Goal: Task Accomplishment & Management: Manage account settings

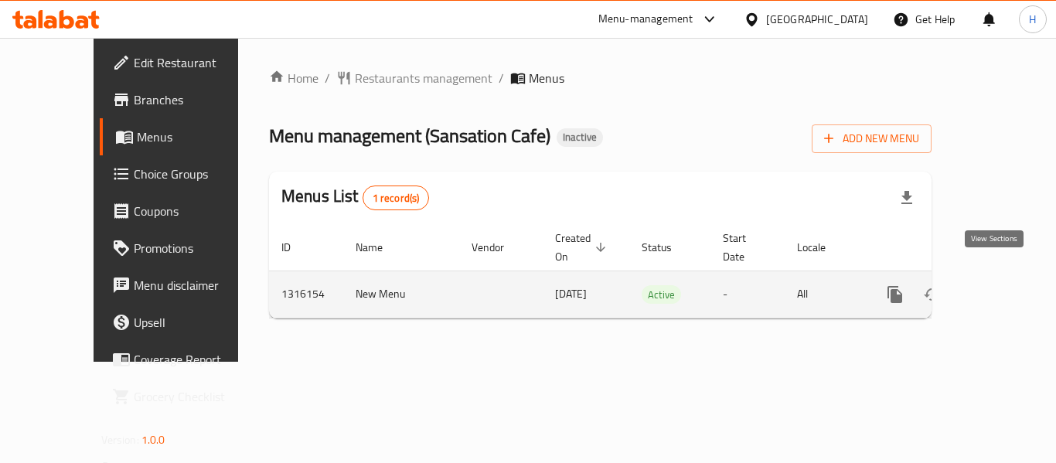
click at [989, 276] on link "enhanced table" at bounding box center [1006, 294] width 37 height 37
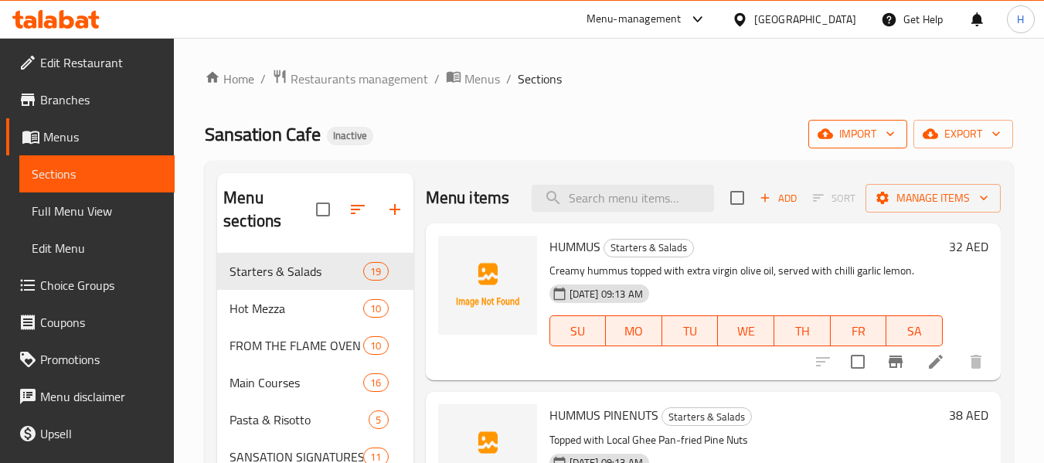
click at [883, 131] on icon "button" at bounding box center [890, 133] width 15 height 15
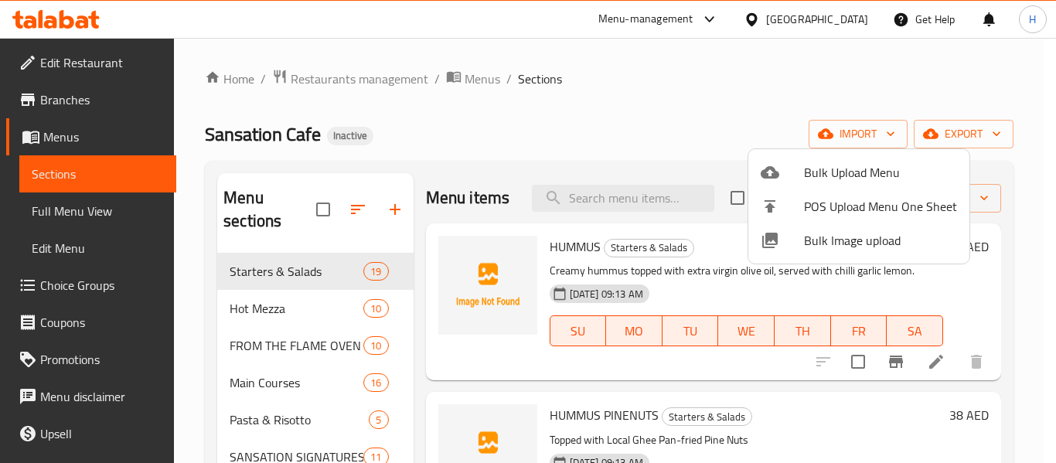
click at [798, 233] on div at bounding box center [782, 240] width 43 height 19
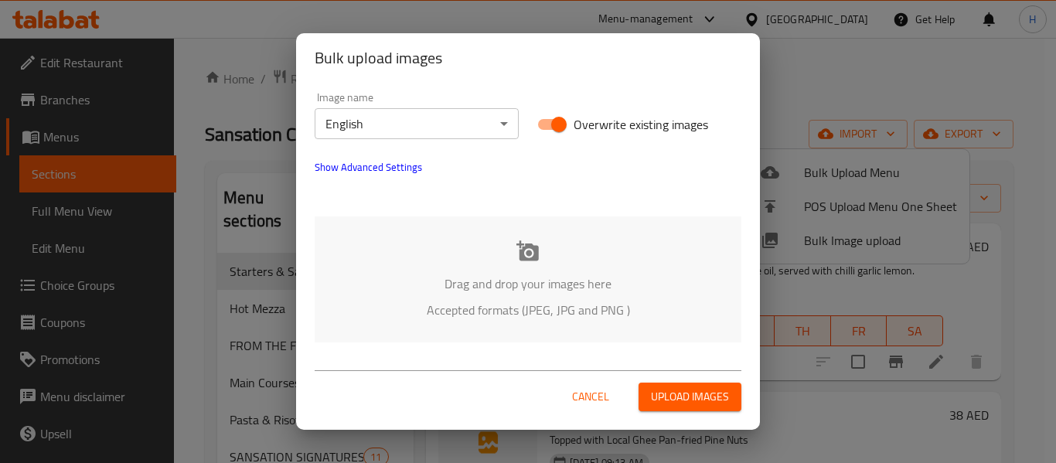
click at [471, 254] on div "Drag and drop your images here Accepted formats (JPEG, JPG and PNG )" at bounding box center [528, 279] width 427 height 126
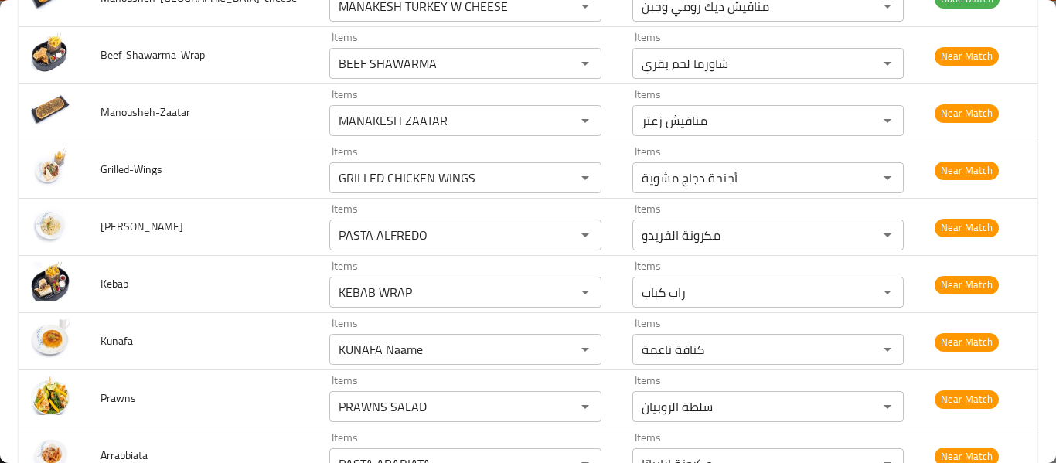
scroll to position [3092, 0]
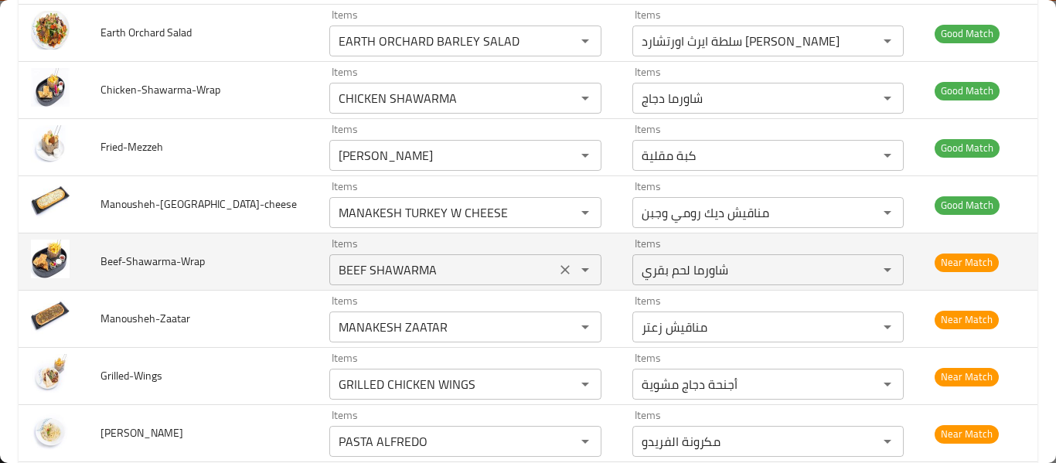
click at [421, 284] on div "BEEF SHAWARMA Items" at bounding box center [465, 269] width 272 height 31
click at [426, 276] on input "BEEF SHAWARMA" at bounding box center [442, 270] width 217 height 22
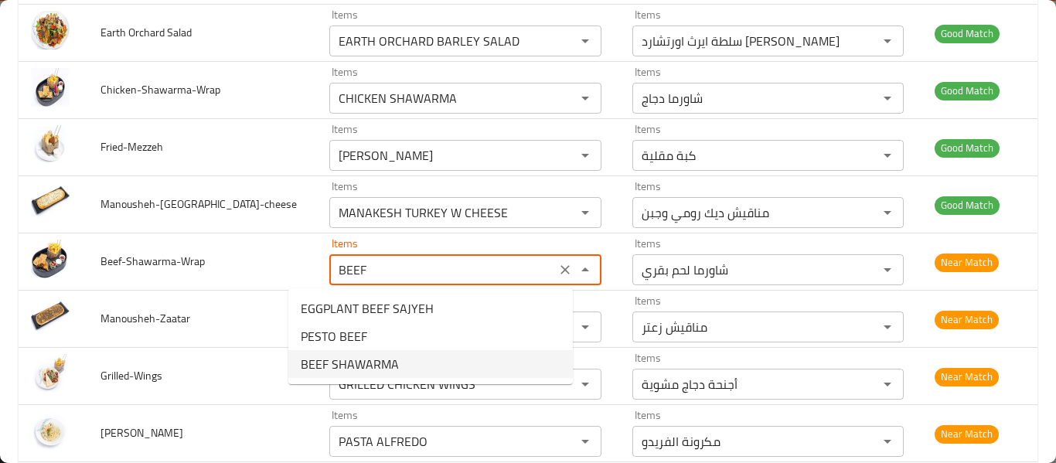
click at [402, 362] on li "BEEF SHAWARMA" at bounding box center [430, 364] width 284 height 28
type input "BEEF SHAWARMA"
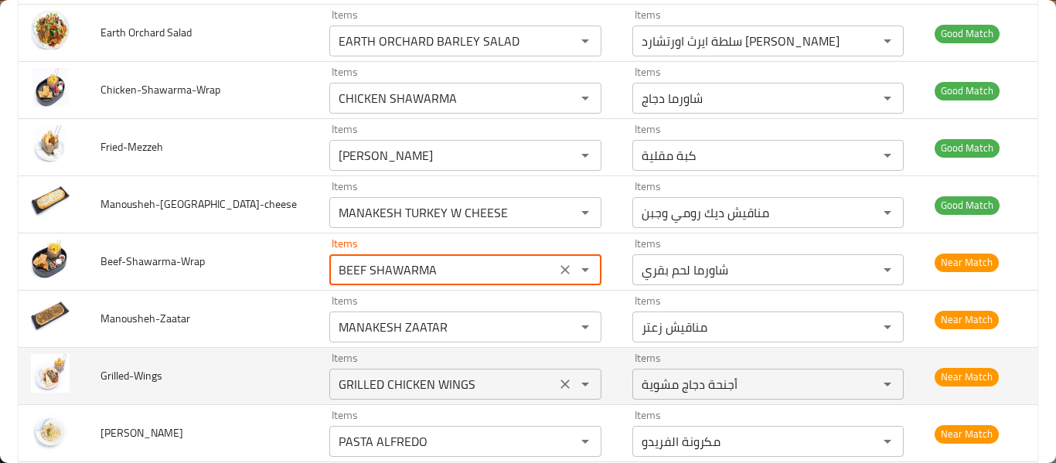
scroll to position [3298, 0]
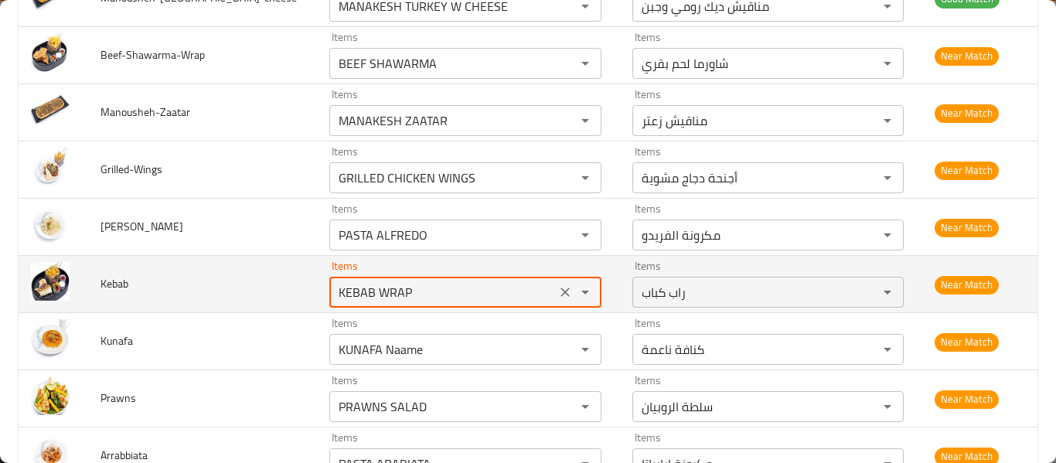
click at [397, 297] on input "KEBAB WRAP" at bounding box center [442, 292] width 217 height 22
click at [352, 292] on input "KEBAB WRAP" at bounding box center [442, 292] width 217 height 22
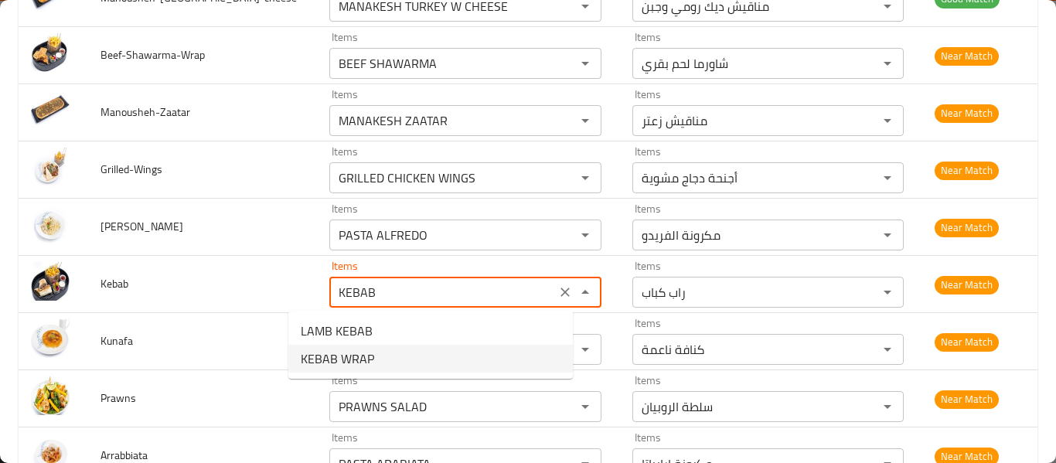
click at [351, 364] on span "KEBAB WRAP" at bounding box center [337, 358] width 73 height 19
type input "KEBAB WRAP"
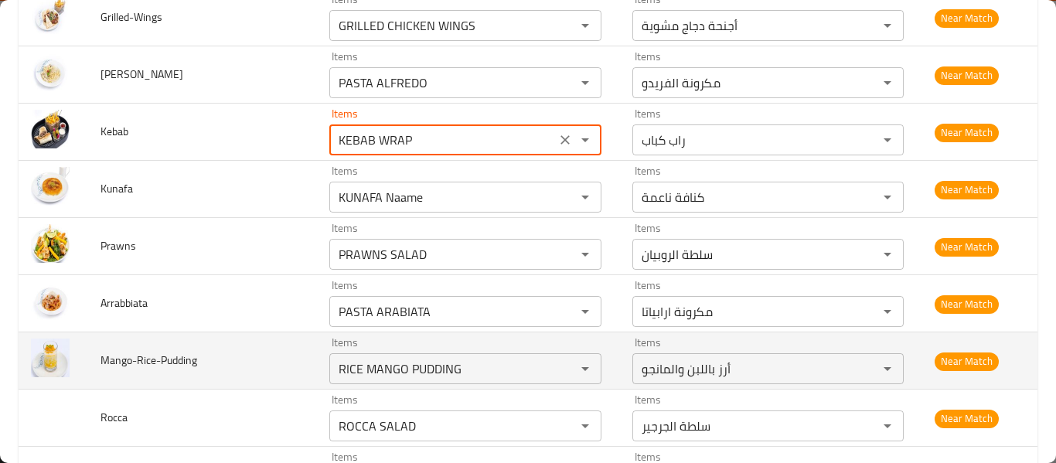
scroll to position [3504, 0]
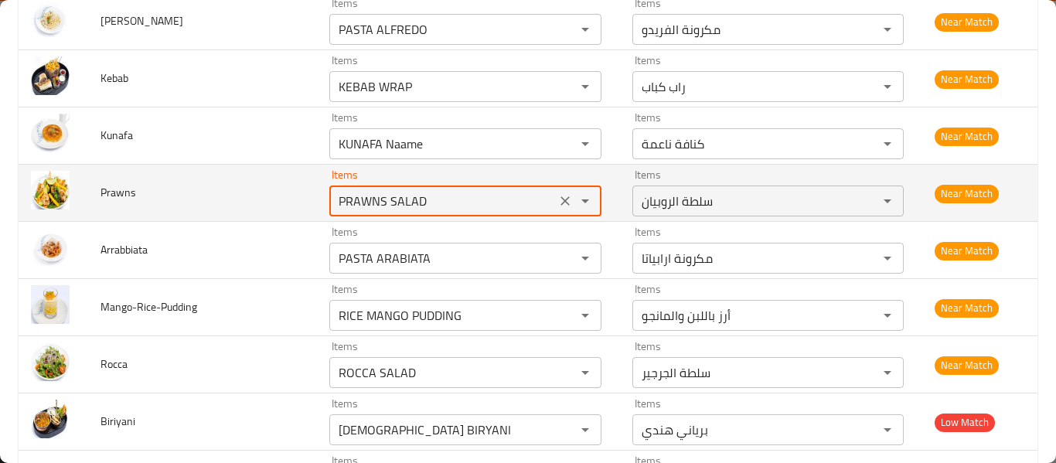
drag, startPoint x: 352, startPoint y: 200, endPoint x: 406, endPoint y: 198, distance: 53.4
click at [406, 198] on input "PRAWNS SALAD" at bounding box center [442, 201] width 217 height 22
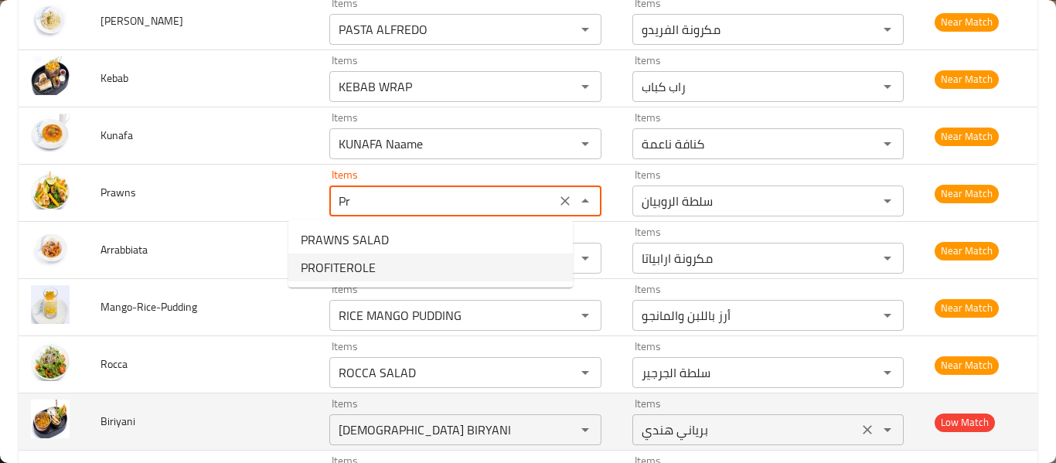
type input "PRAWNS SALAD"
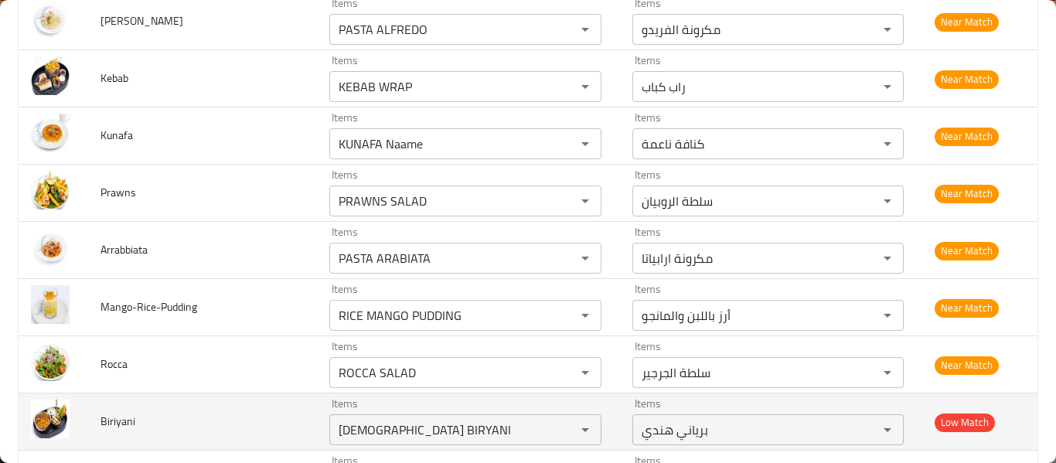
click at [581, 422] on td "Items INDIAN BIRYANI Items" at bounding box center [468, 421] width 303 height 57
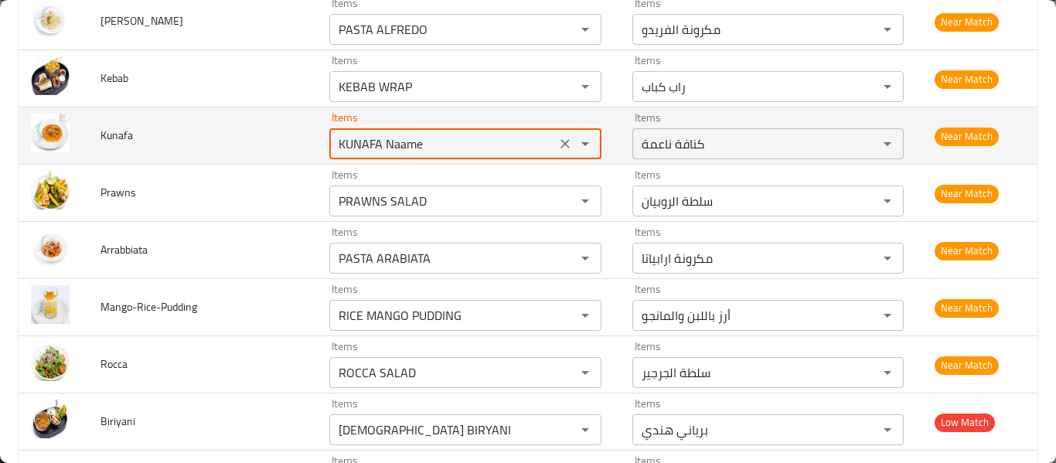
click at [334, 137] on input "KUNAFA Naame" at bounding box center [442, 144] width 217 height 22
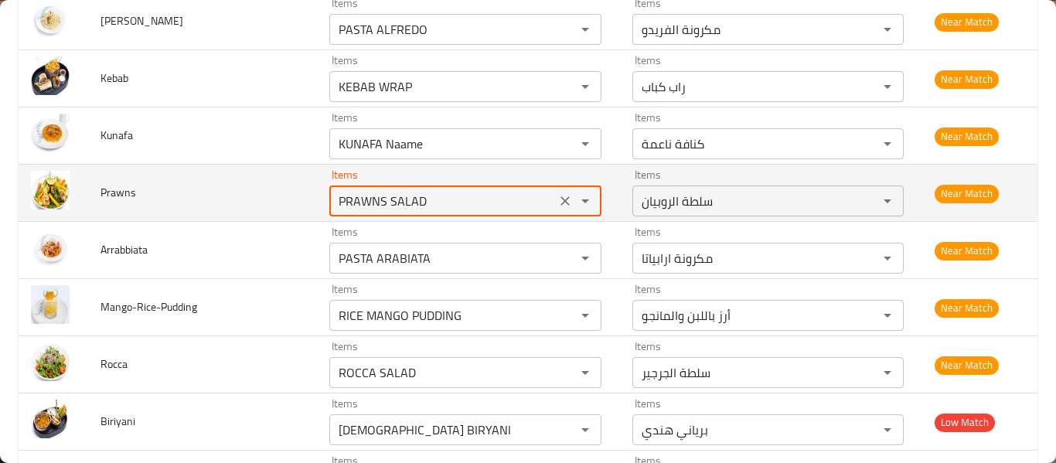
click at [335, 201] on input "PRAWNS SALAD" at bounding box center [442, 201] width 217 height 22
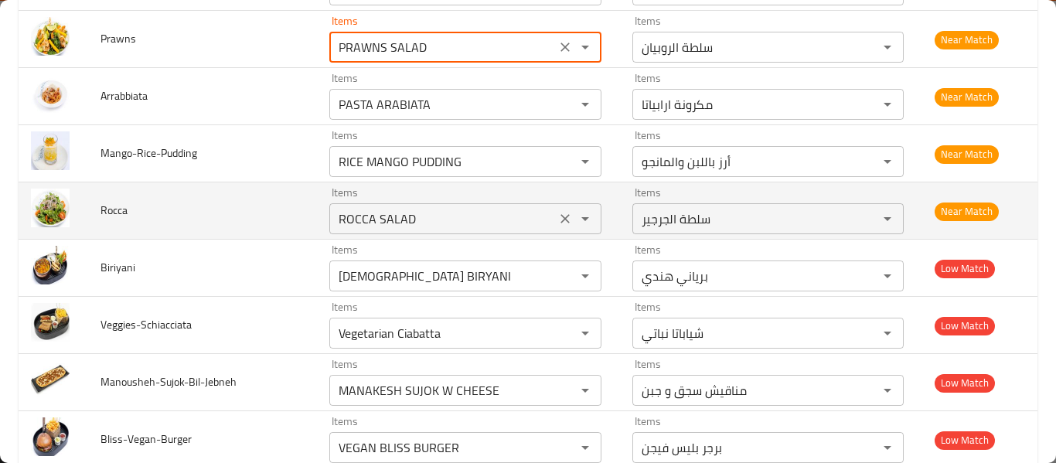
scroll to position [3710, 0]
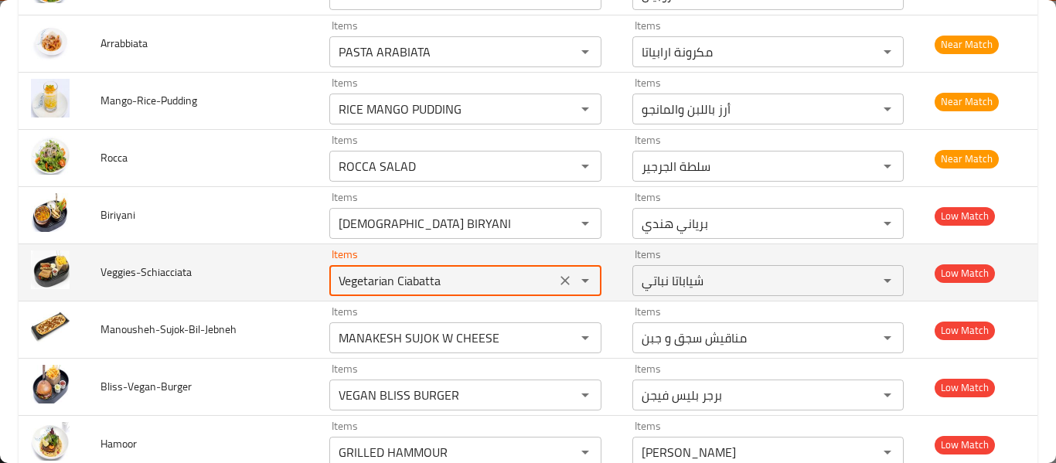
drag, startPoint x: 358, startPoint y: 279, endPoint x: 451, endPoint y: 288, distance: 94.0
click at [451, 288] on input "Vegetarian Ciabatta" at bounding box center [442, 281] width 217 height 22
type input "Vegetarian"
click at [560, 280] on icon "Clear" at bounding box center [564, 280] width 9 height 9
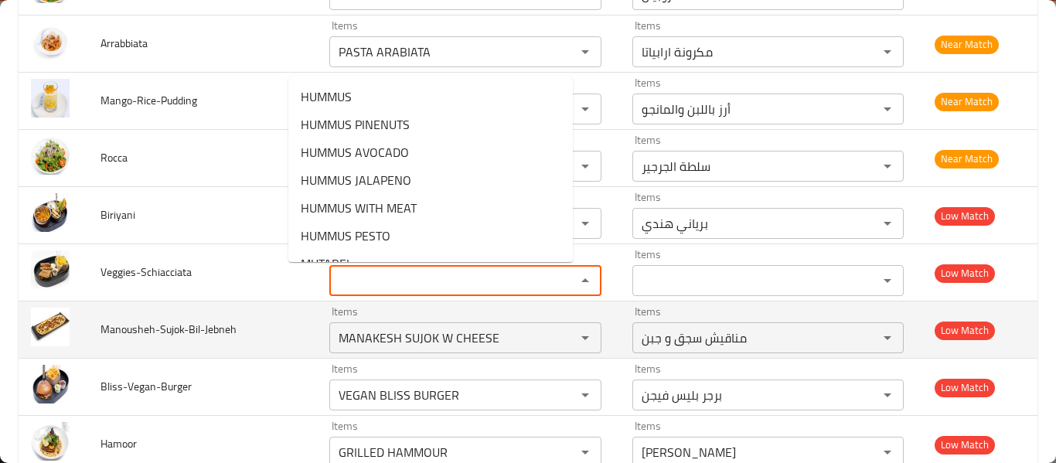
click at [182, 335] on span "Manousheh-Sujok-Bil-Jebneh" at bounding box center [168, 329] width 136 height 20
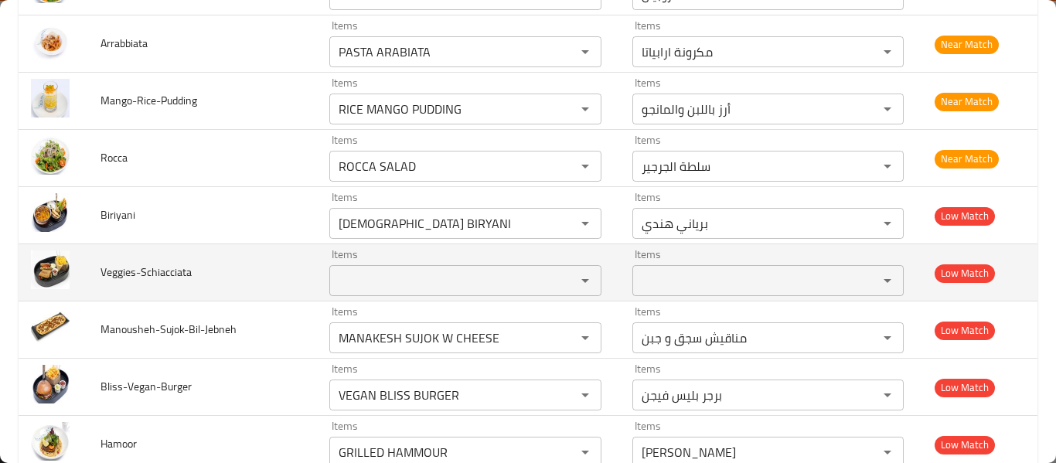
click at [144, 273] on span "Veggies-Schiacciata" at bounding box center [145, 272] width 91 height 20
copy span "Veggies-Schiacciata"
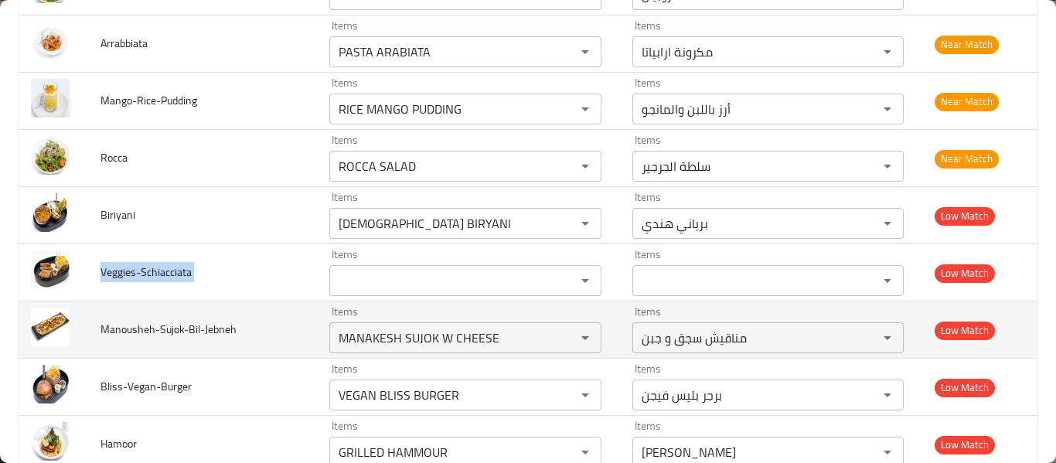
click at [199, 322] on span "Manousheh-Sujok-Bil-Jebneh" at bounding box center [168, 329] width 136 height 20
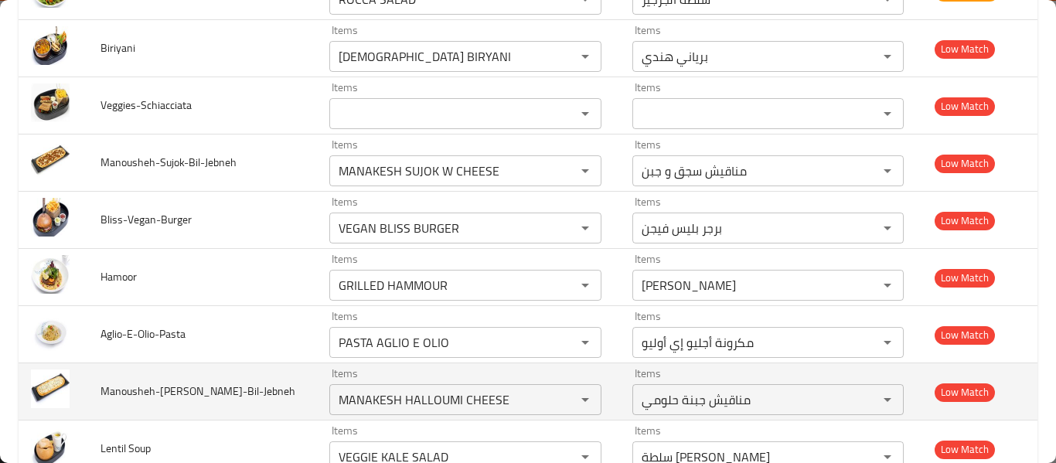
scroll to position [3916, 0]
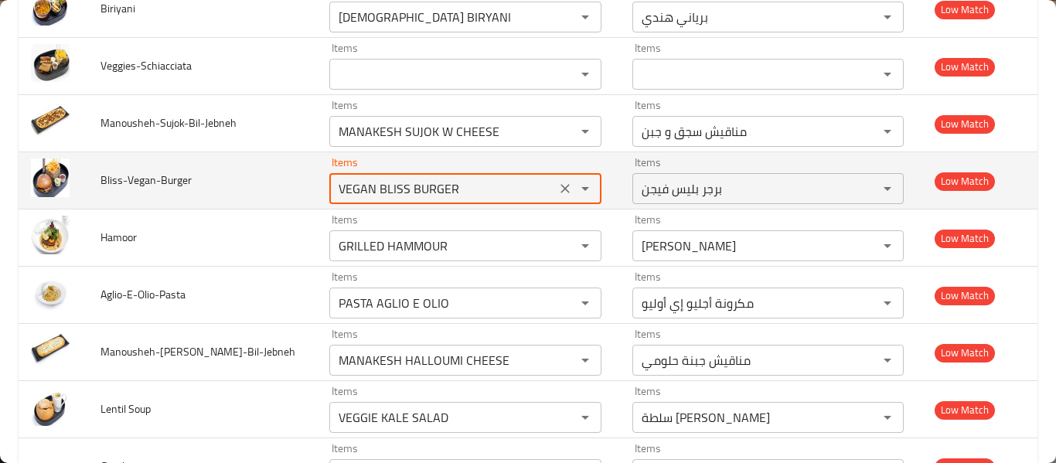
click at [334, 191] on input "VEGAN BLISS BURGER" at bounding box center [442, 189] width 217 height 22
click at [456, 185] on input "VEGAN BLISS BURGER" at bounding box center [442, 189] width 217 height 22
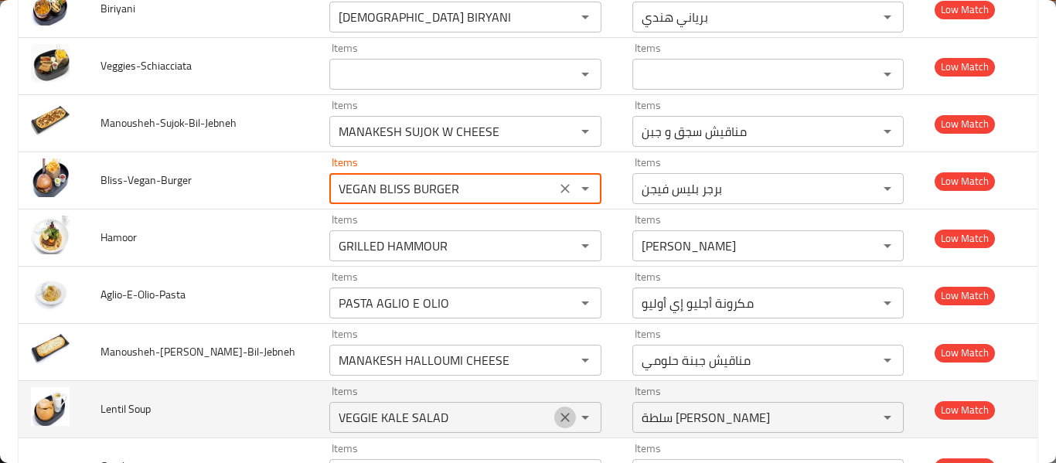
click at [557, 417] on icon "Clear" at bounding box center [564, 417] width 15 height 15
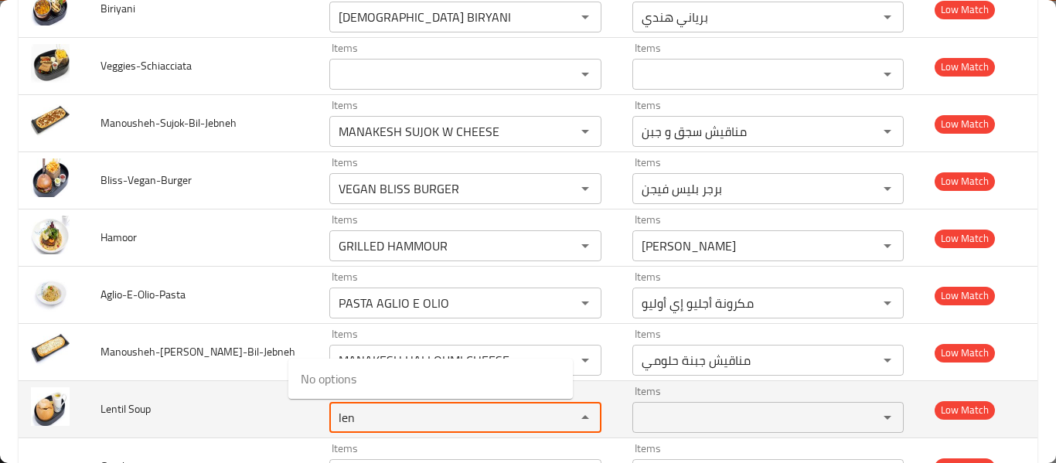
click at [334, 415] on Soup "len" at bounding box center [442, 418] width 217 height 22
type Soup "sou"
click at [103, 416] on td "Lentil Soup" at bounding box center [202, 409] width 228 height 57
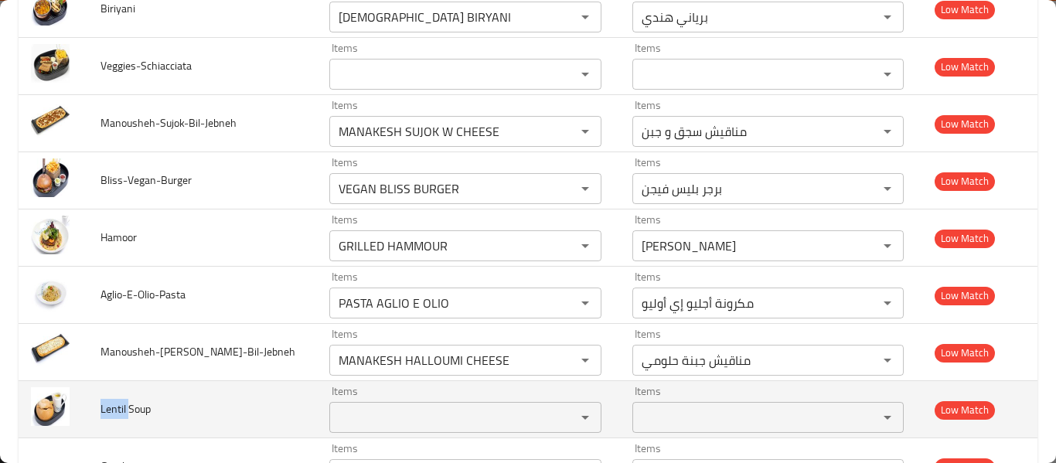
click at [103, 416] on td "Lentil Soup" at bounding box center [202, 409] width 228 height 57
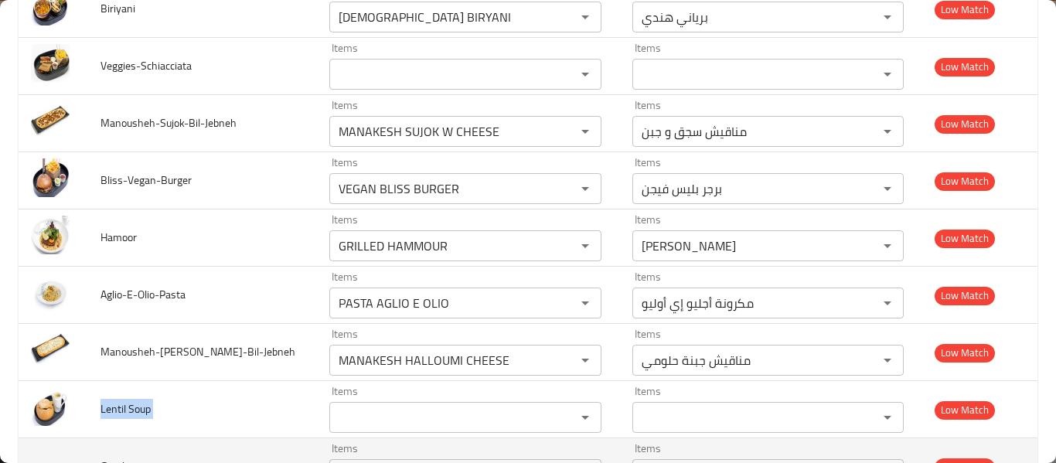
copy span "Lentil Soup"
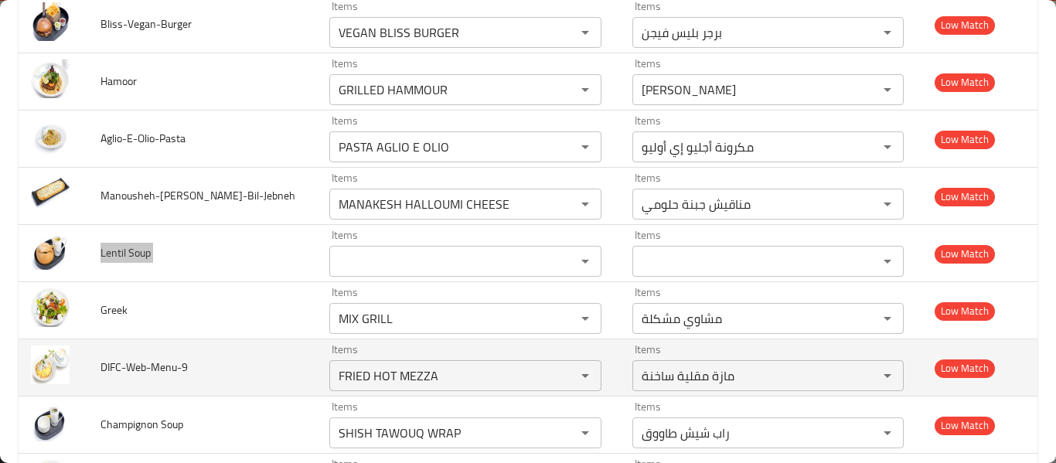
scroll to position [4122, 0]
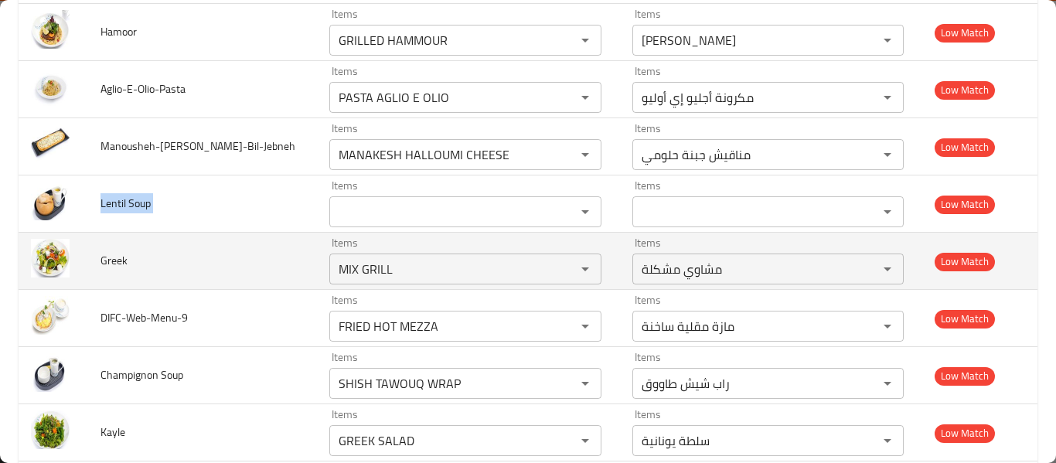
click at [164, 281] on td "Greek" at bounding box center [202, 261] width 228 height 57
click at [557, 271] on icon "Clear" at bounding box center [564, 268] width 15 height 15
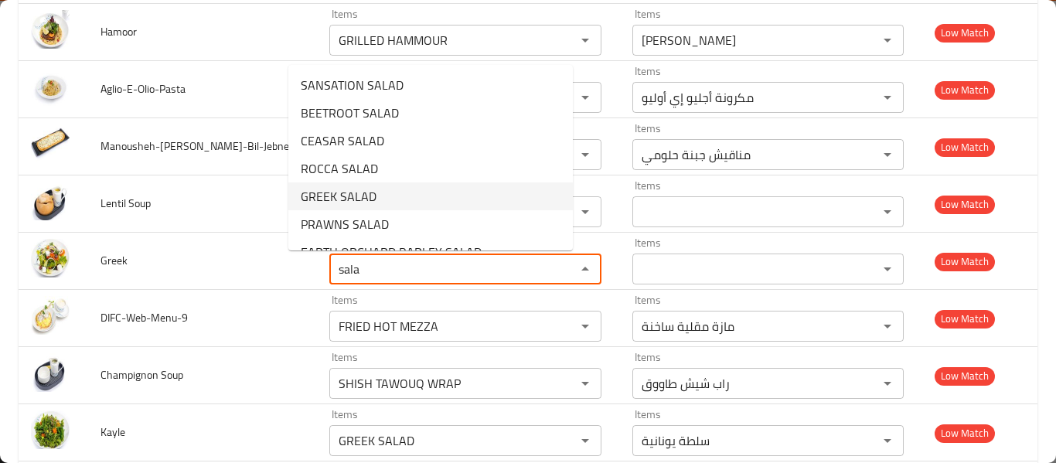
click at [307, 197] on span "GREEK SALAD" at bounding box center [339, 196] width 76 height 19
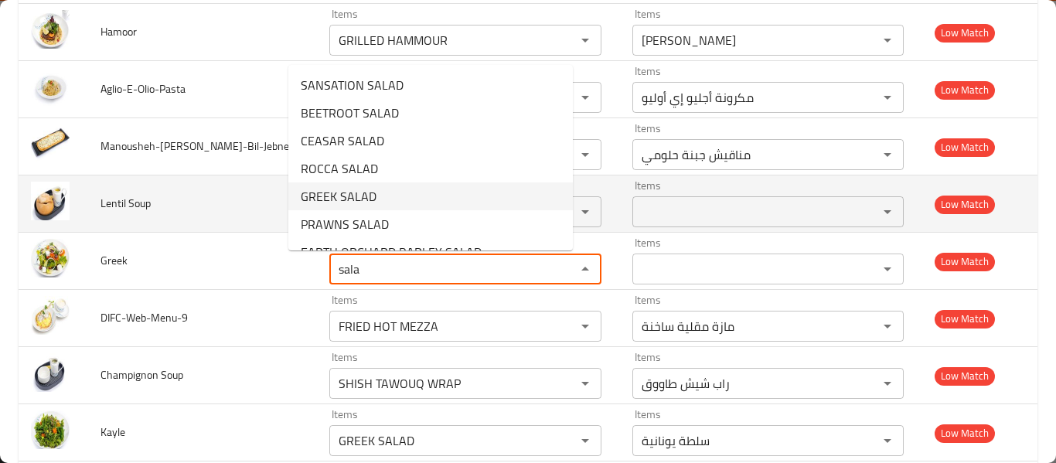
type input "GREEK SALAD"
type input "سلطة يونانية"
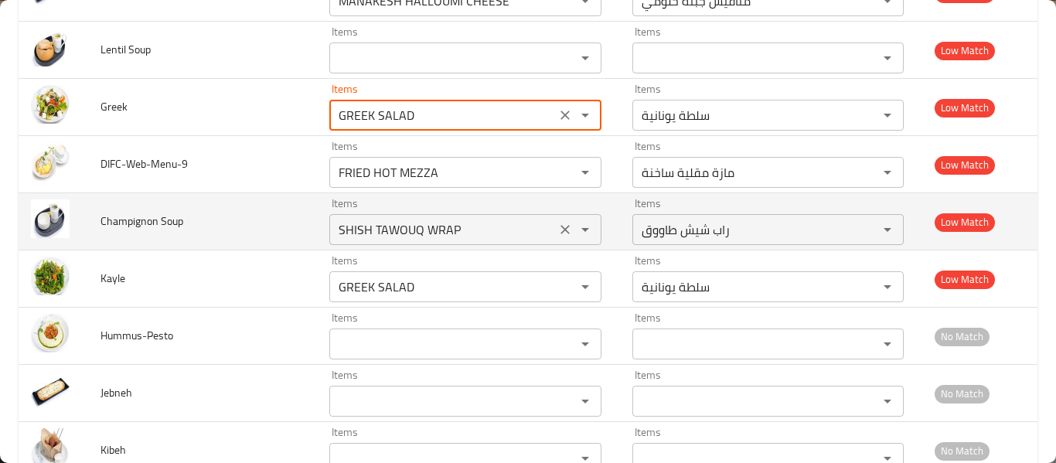
scroll to position [4328, 0]
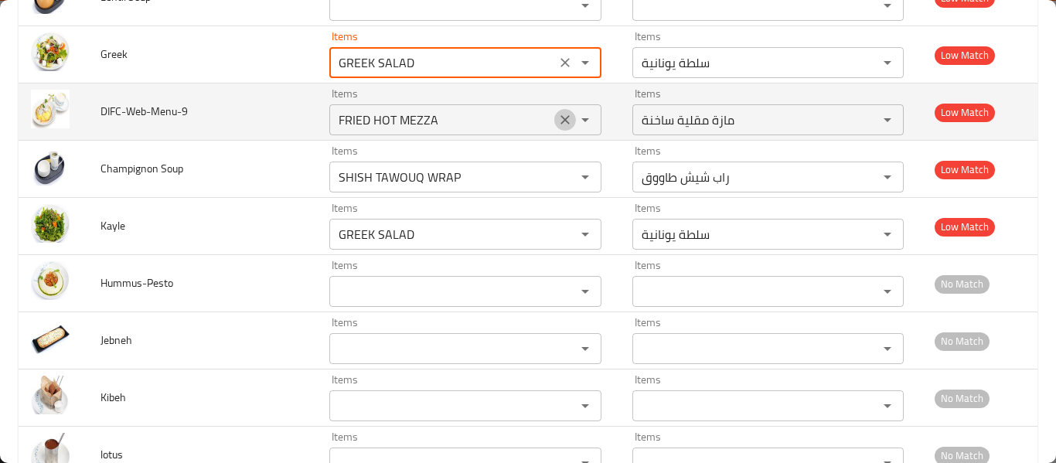
click at [557, 124] on icon "Clear" at bounding box center [564, 119] width 15 height 15
type input "GREEK SALAD"
click at [554, 124] on div "enhanced table" at bounding box center [574, 120] width 40 height 22
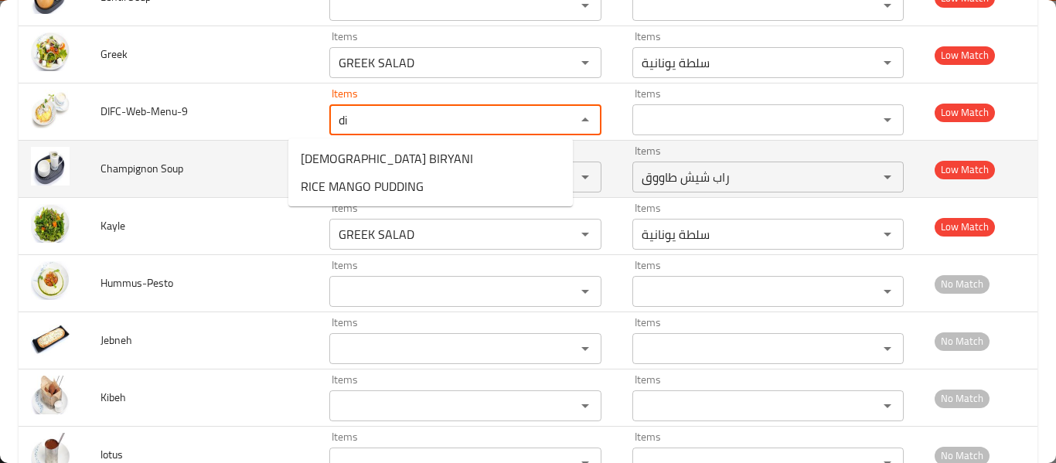
type input "di"
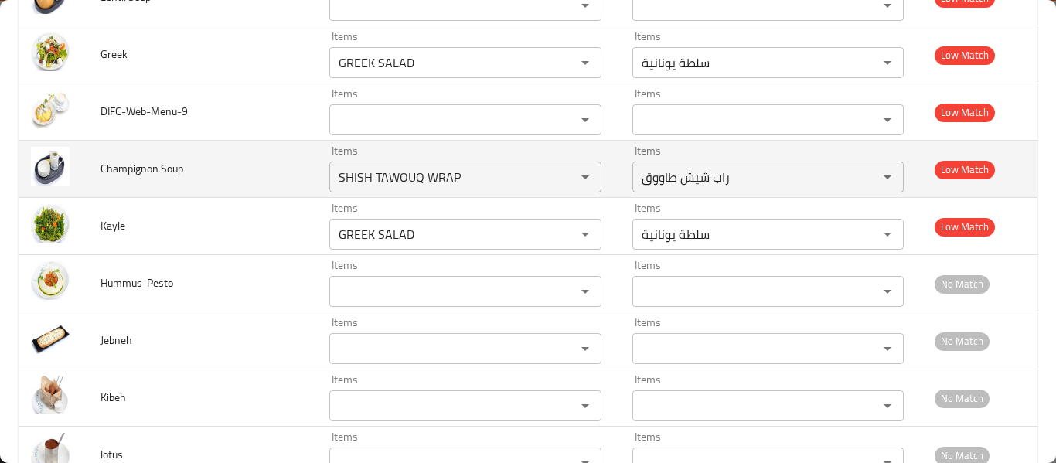
click at [136, 174] on span "Champignon Soup" at bounding box center [141, 168] width 83 height 20
click at [560, 178] on icon "Clear" at bounding box center [564, 176] width 9 height 9
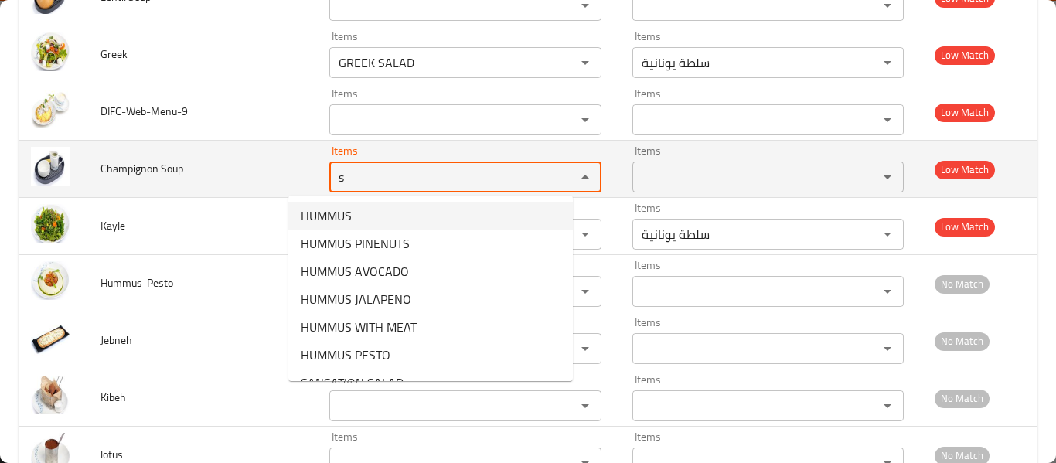
type Soup "s"
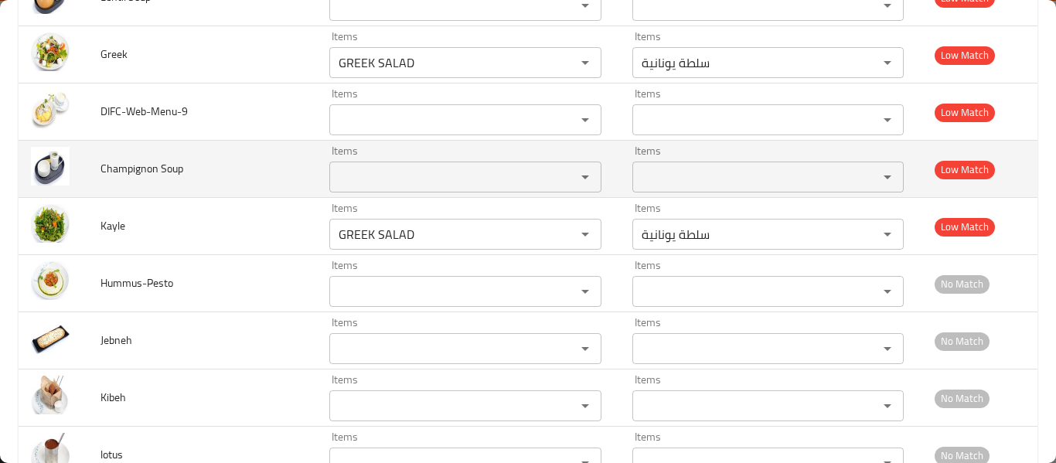
click at [141, 166] on span "Champignon Soup" at bounding box center [141, 168] width 83 height 20
click at [141, 167] on span "Champignon Soup" at bounding box center [141, 168] width 83 height 20
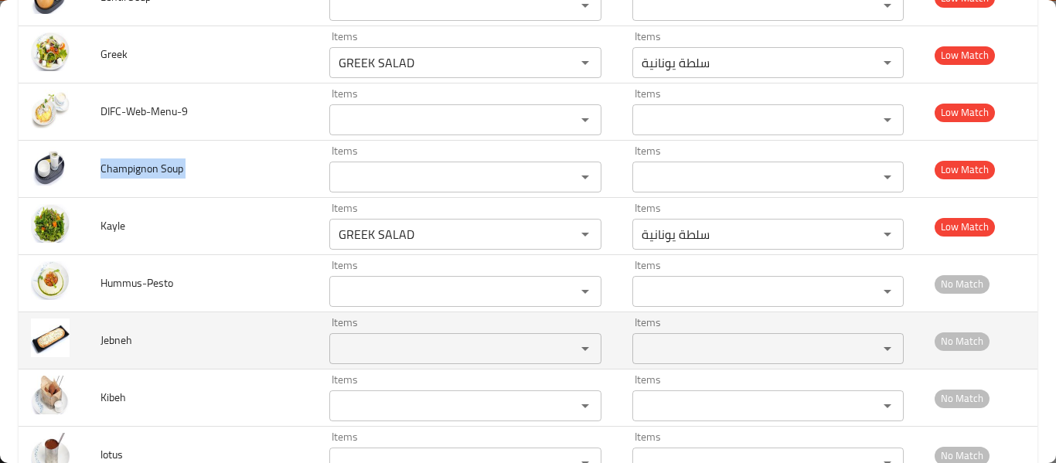
copy span "Champignon Soup"
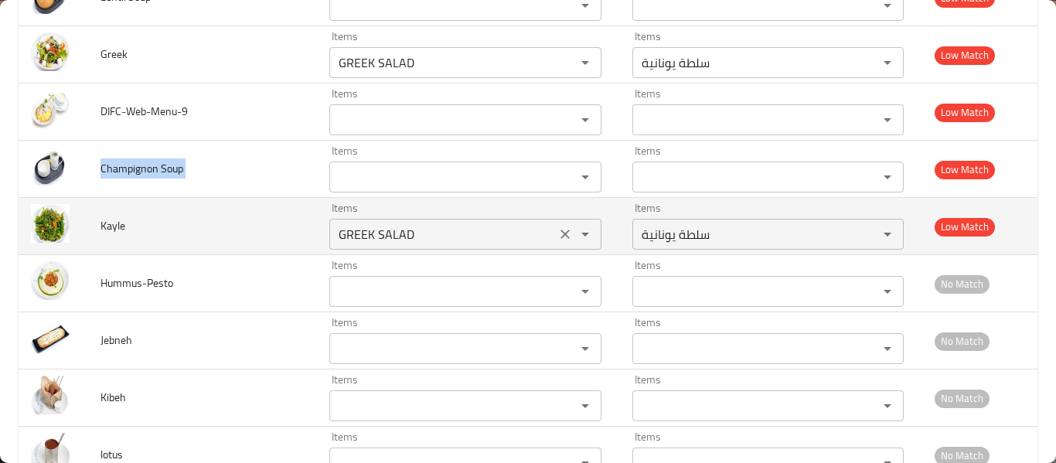
click at [336, 241] on input "GREEK SALAD" at bounding box center [442, 234] width 217 height 22
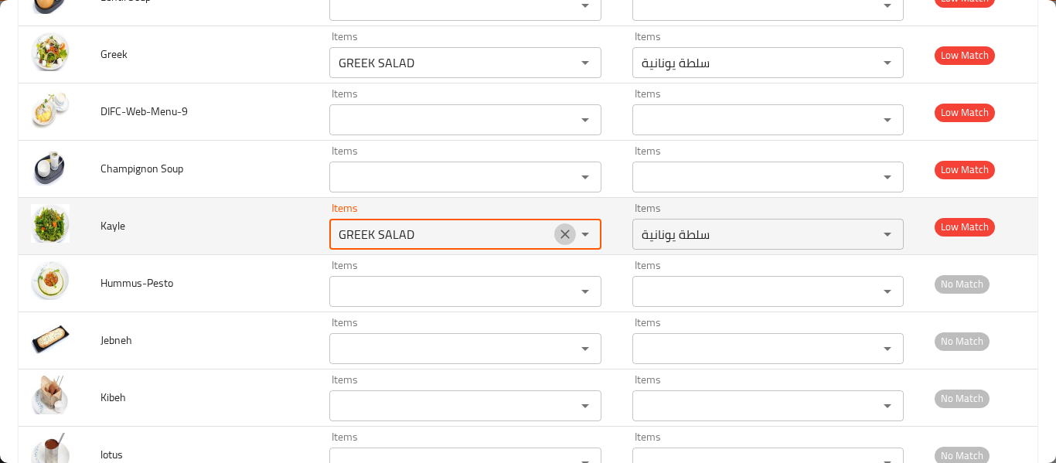
click at [557, 241] on icon "Clear" at bounding box center [564, 233] width 15 height 15
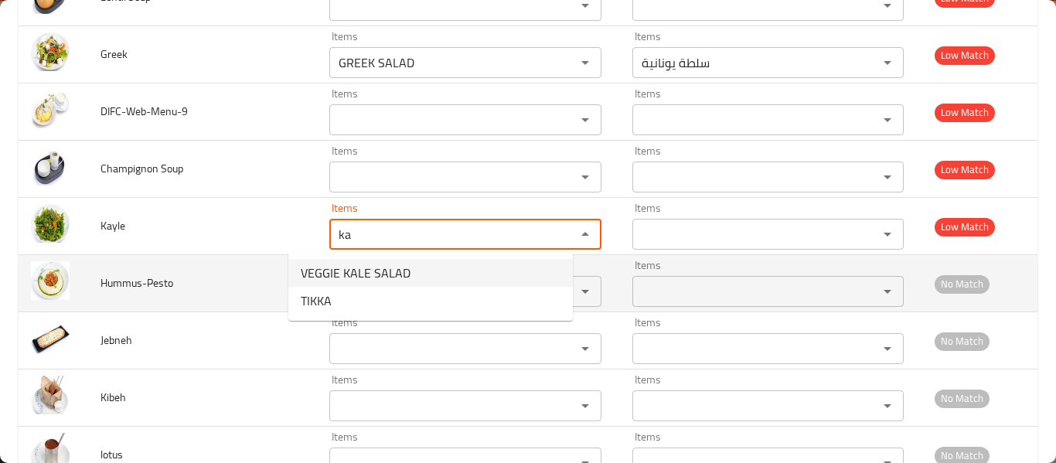
click at [437, 271] on li "VEGGIE KALE SALAD" at bounding box center [430, 273] width 284 height 28
click at [437, 271] on div "Items Items" at bounding box center [465, 283] width 272 height 47
type input "VEGGIE KALE SALAD"
type input "سلطة [PERSON_NAME]"
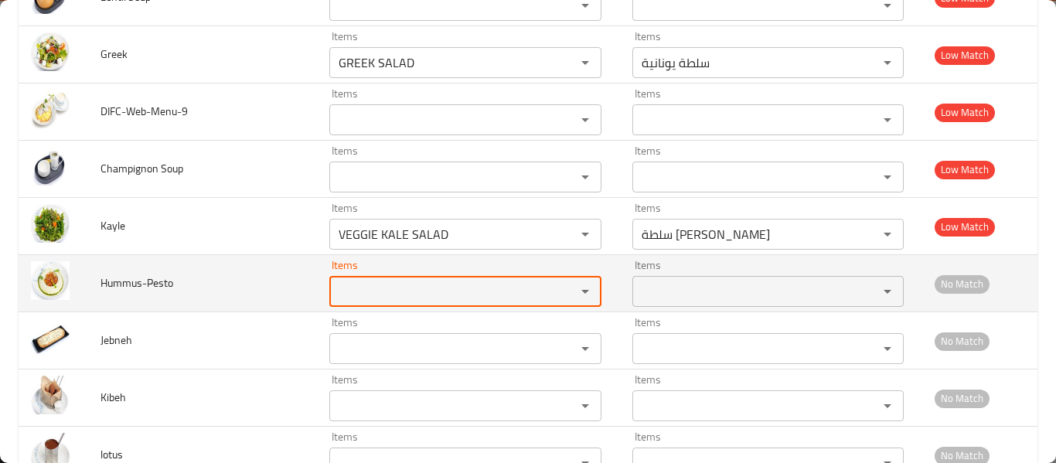
click at [351, 304] on div "Items" at bounding box center [465, 291] width 272 height 31
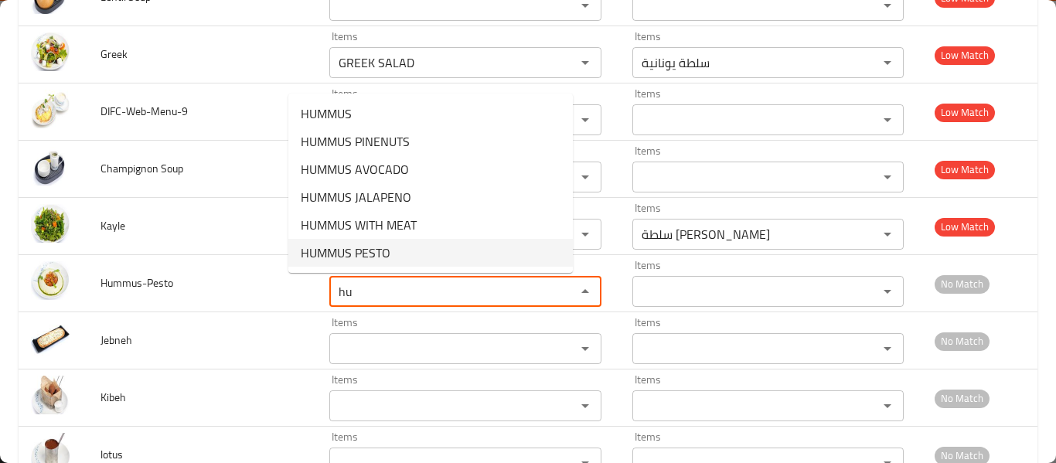
click at [375, 258] on span "HUMMUS PESTO" at bounding box center [346, 252] width 90 height 19
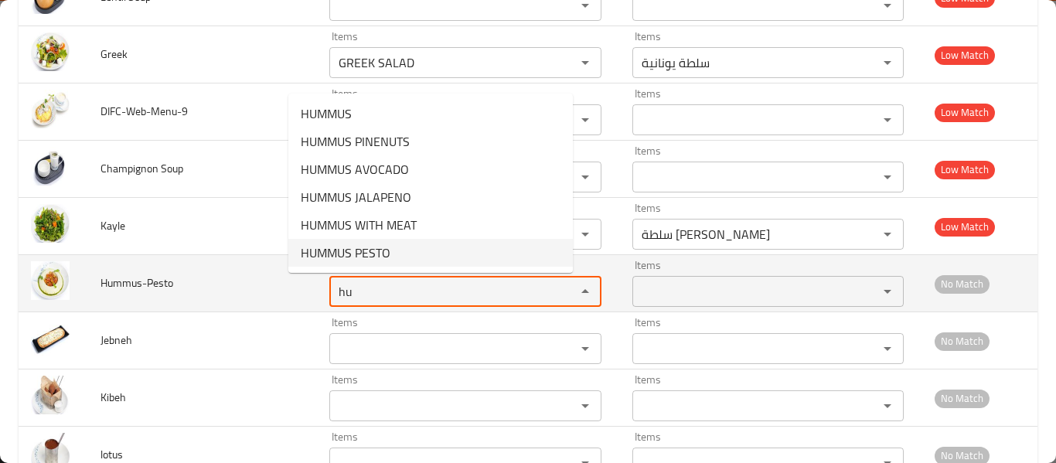
type input "HUMMUS PESTO"
type input "بيستو الحمص"
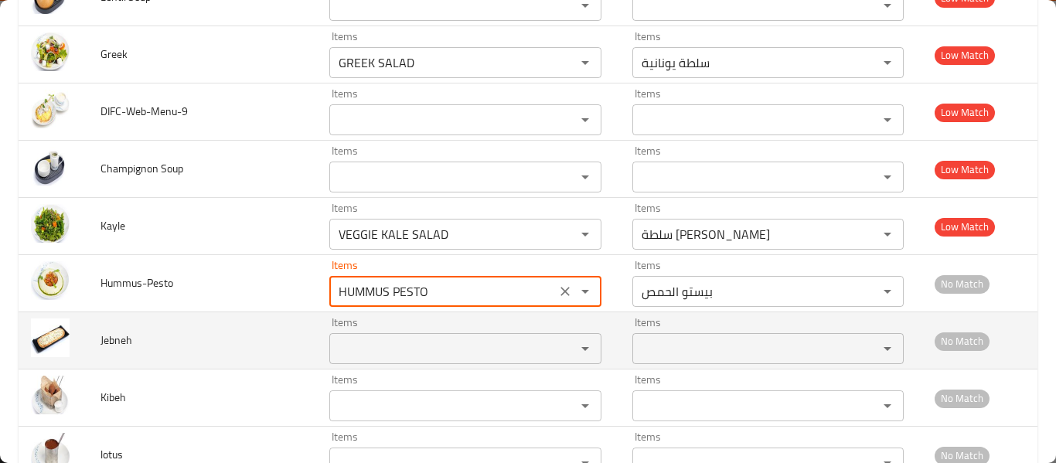
type input "HUMMUS PESTO"
click at [343, 356] on input "Items" at bounding box center [442, 349] width 217 height 22
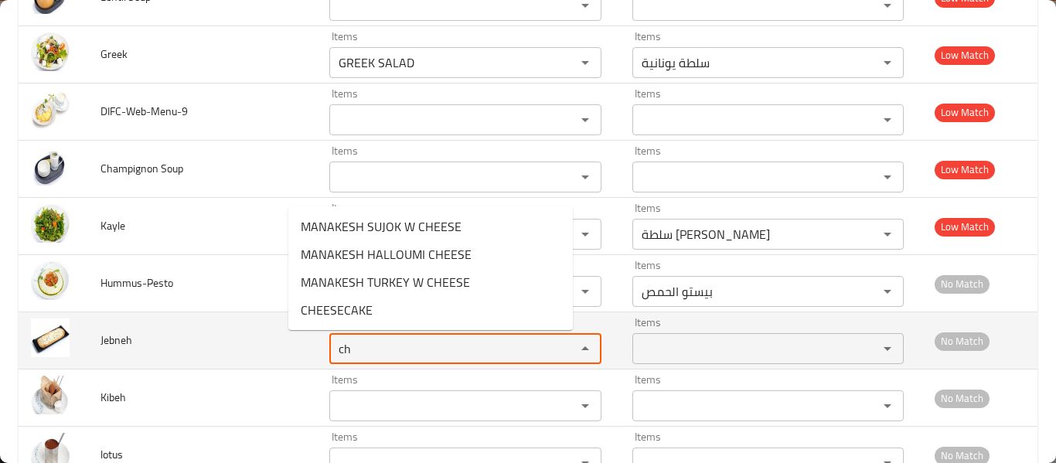
type input "c"
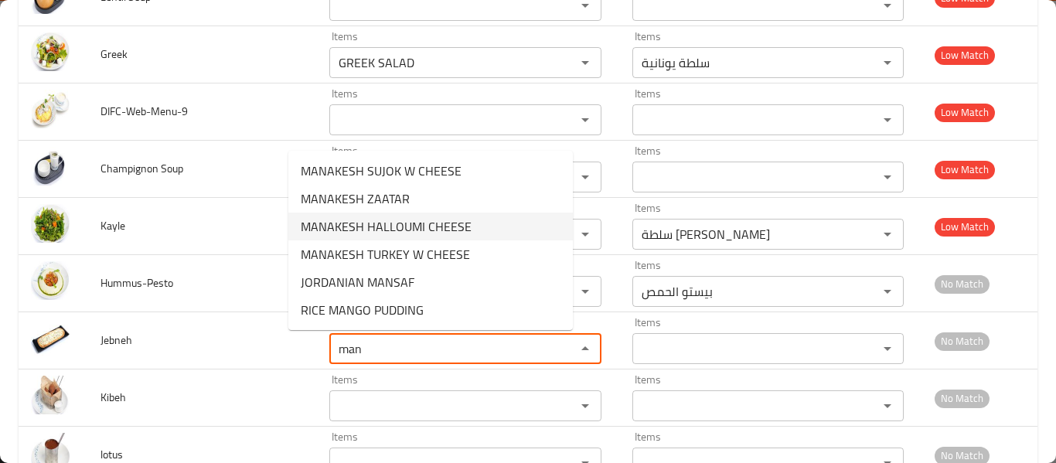
click at [458, 233] on span "MANAKESH HALLOUMI CHEESE" at bounding box center [386, 226] width 171 height 19
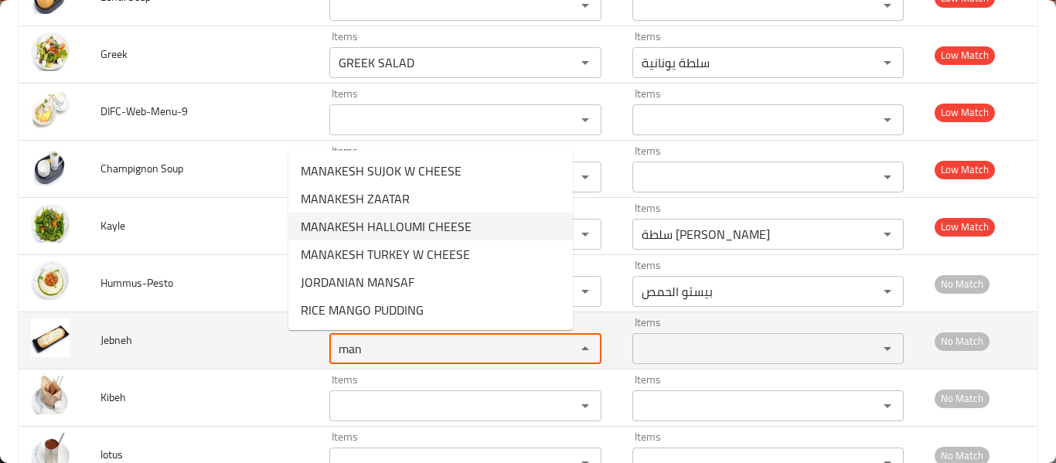
type input "MANAKESH HALLOUMI CHEESE"
type input "مناقيش جبنة حلومي"
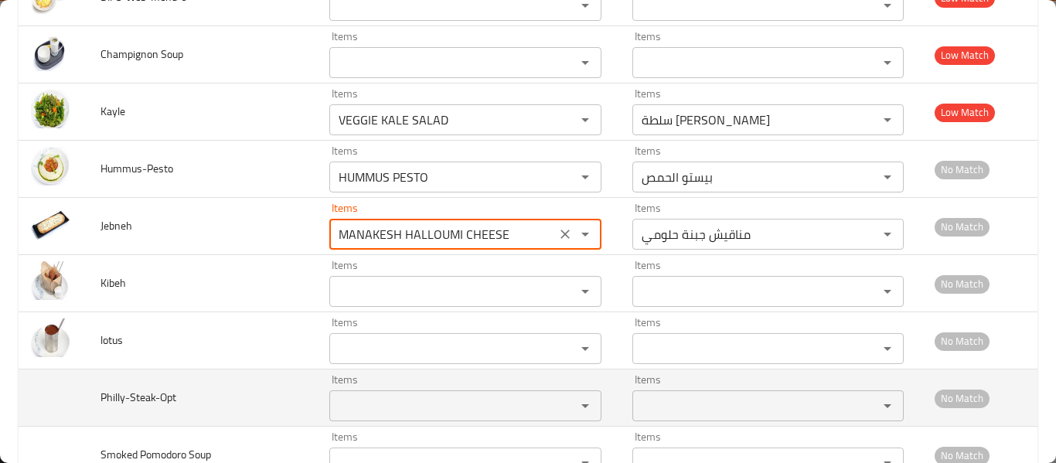
scroll to position [4495, 0]
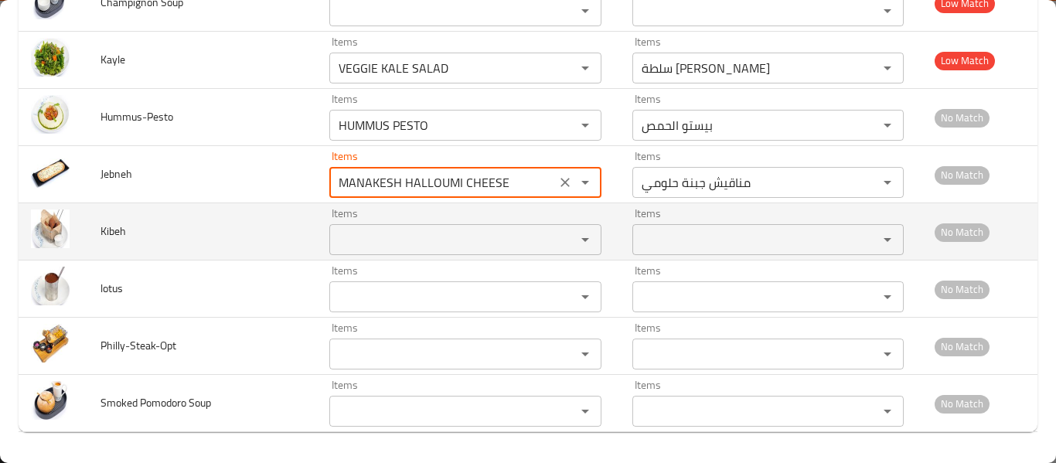
type input "MANAKESH HALLOUMI CHEESE"
click at [334, 239] on input "Items" at bounding box center [442, 240] width 217 height 22
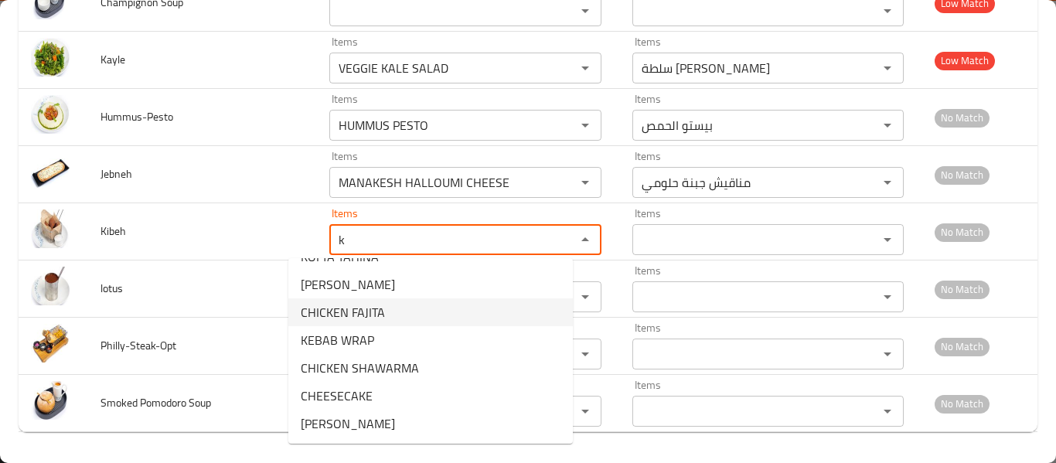
scroll to position [522, 0]
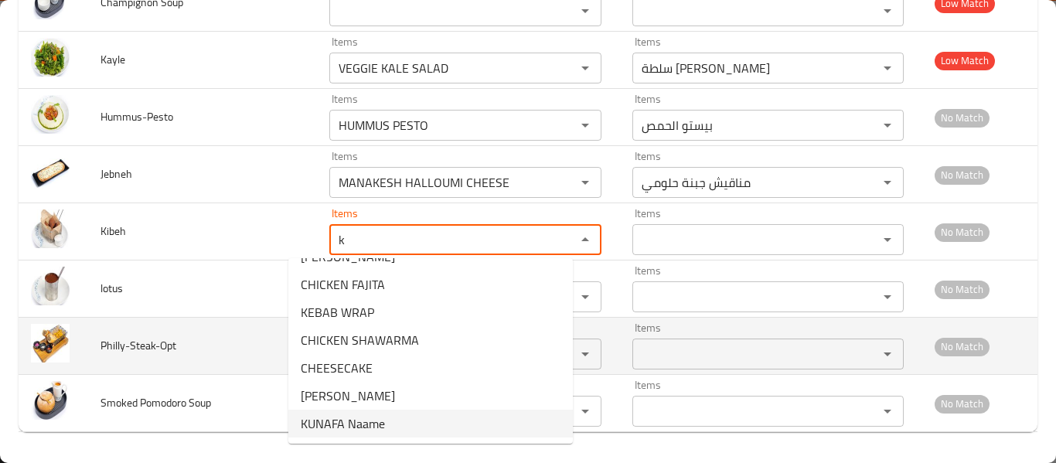
type input "k"
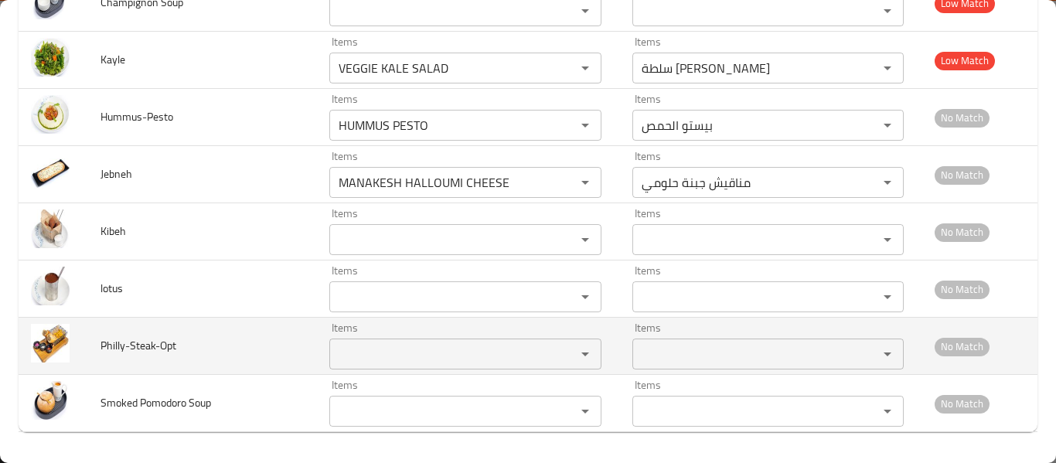
click at [209, 342] on td "Philly-Steak-Opt" at bounding box center [202, 346] width 228 height 57
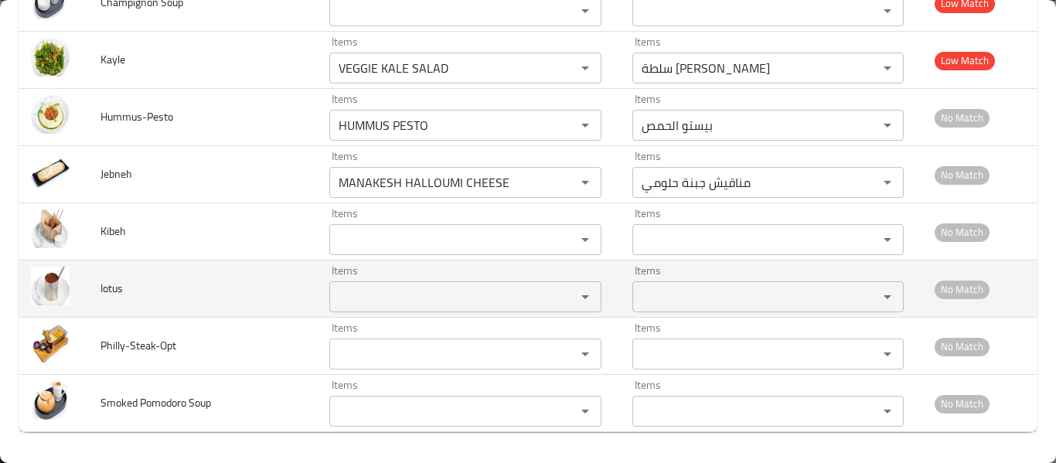
click at [416, 309] on div "Items" at bounding box center [465, 296] width 272 height 31
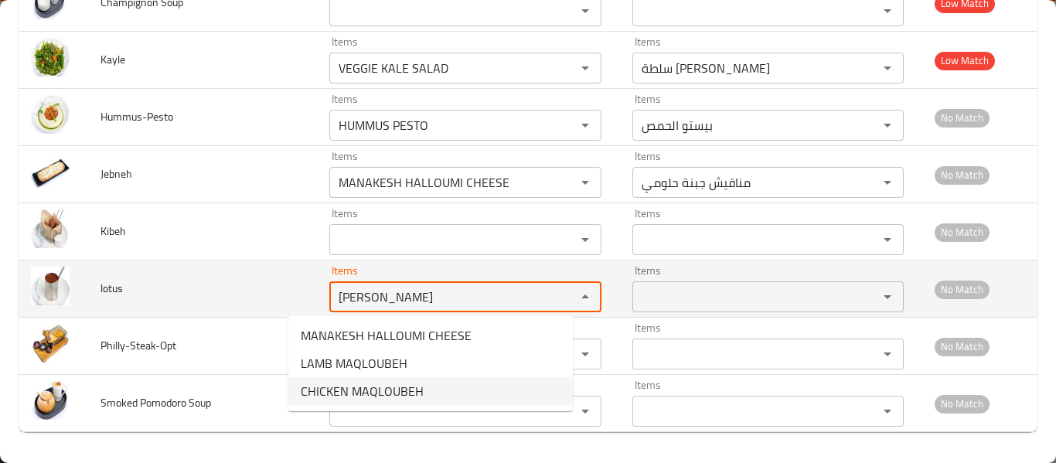
type input "[PERSON_NAME]"
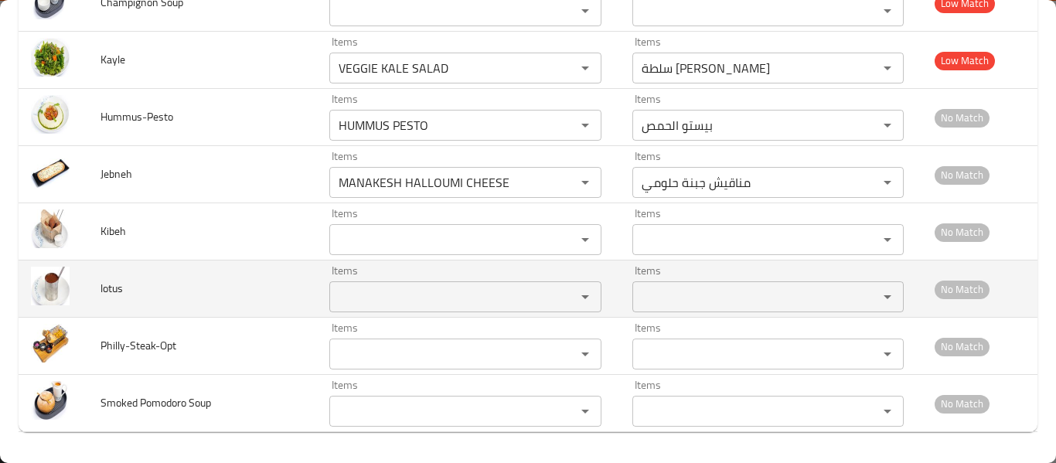
click at [113, 291] on span "lotus" at bounding box center [111, 288] width 22 height 20
copy span "lotus"
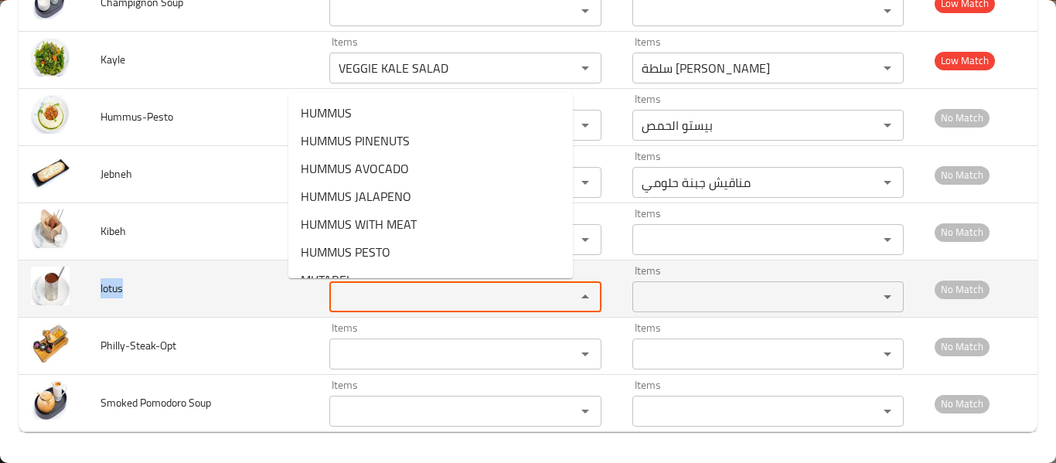
click at [391, 293] on input "Items" at bounding box center [442, 297] width 217 height 22
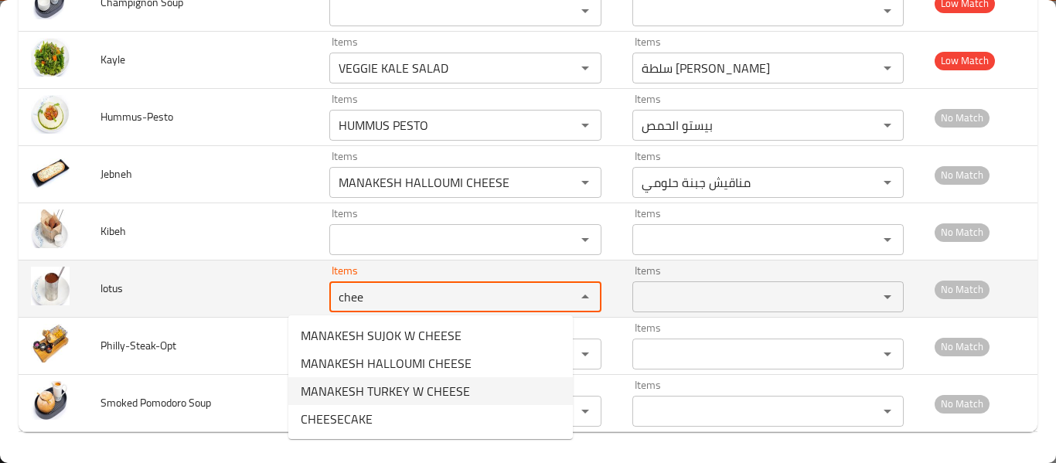
type input "chee"
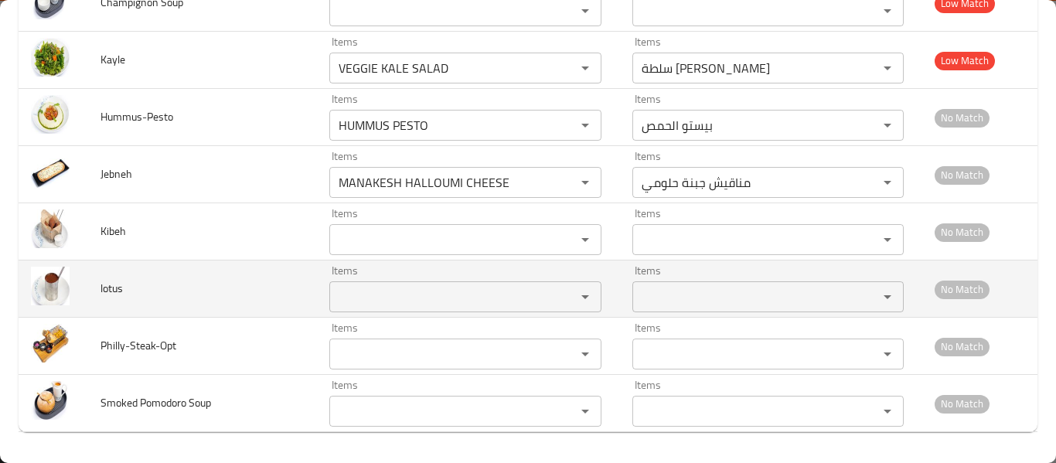
click at [109, 285] on span "lotus" at bounding box center [111, 288] width 22 height 20
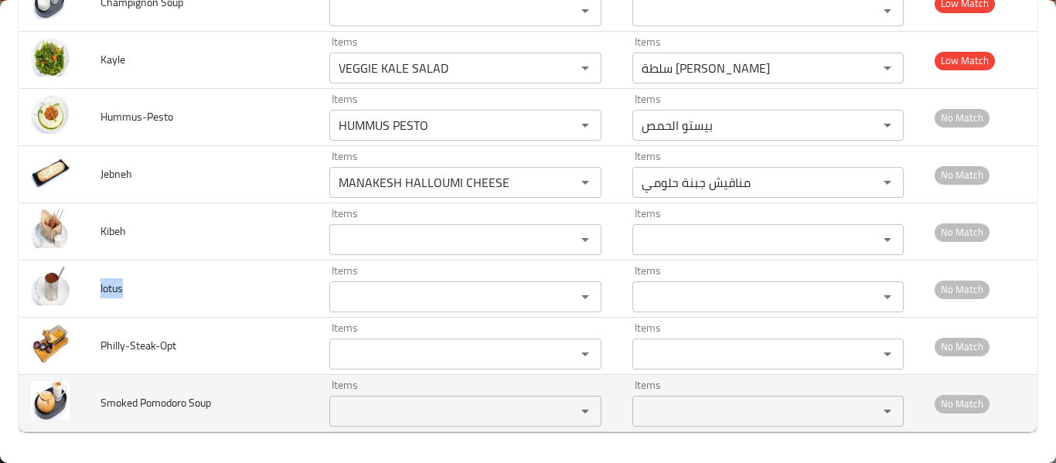
copy span "lotus"
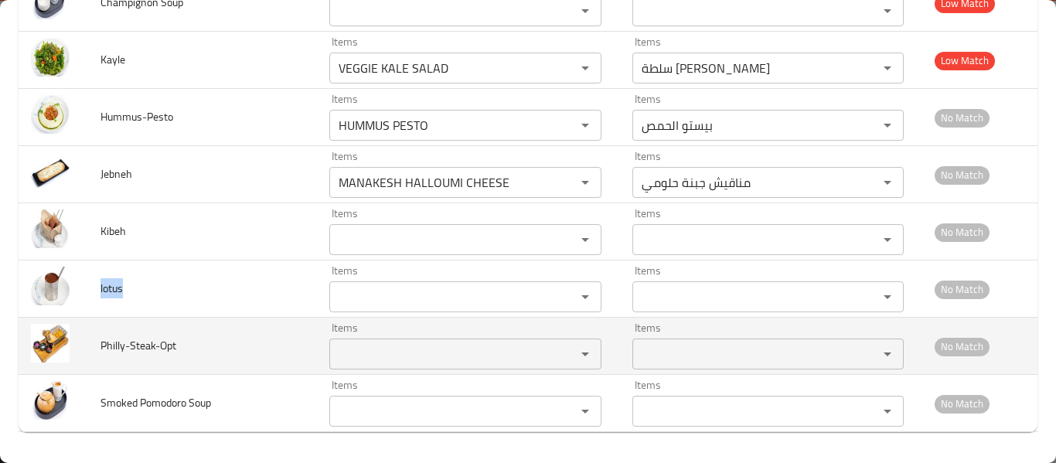
click at [334, 362] on input "Items" at bounding box center [442, 354] width 217 height 22
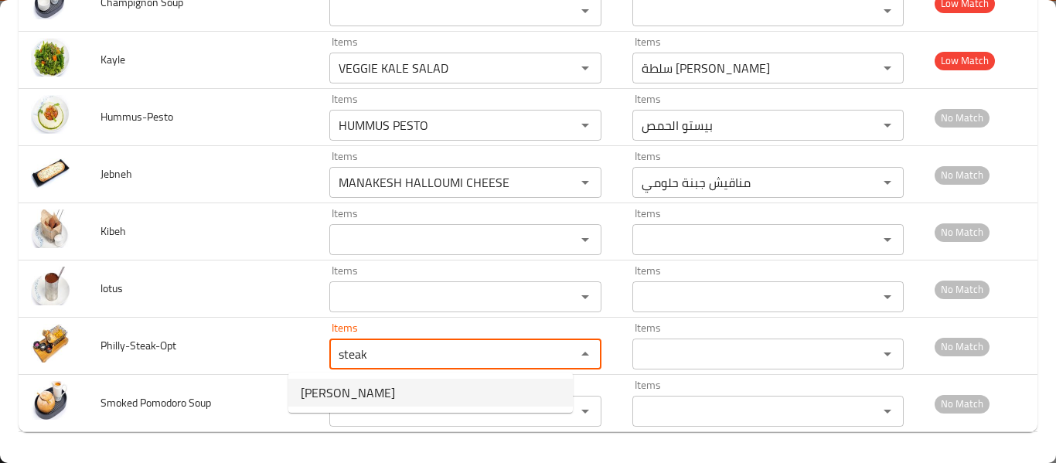
click at [328, 405] on li "[PERSON_NAME]" at bounding box center [430, 393] width 284 height 28
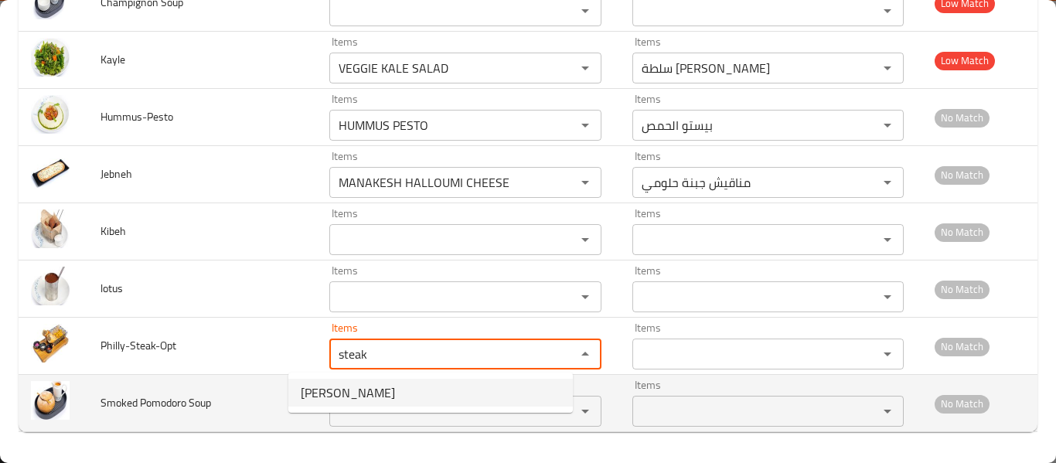
type input "[PERSON_NAME]"
type input "فيلي ستيك"
click at [338, 423] on div "Items" at bounding box center [465, 411] width 272 height 31
type input "[PERSON_NAME]"
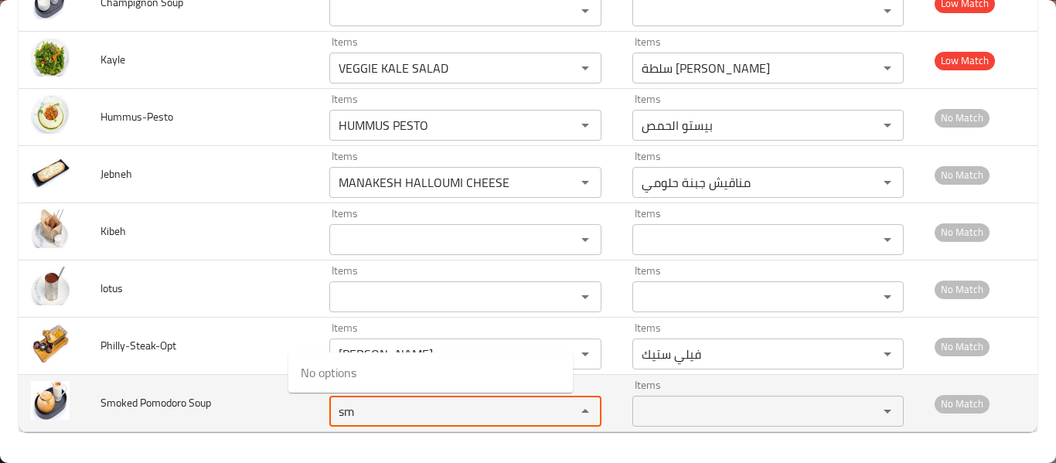
type Soup "s"
type Soup "po"
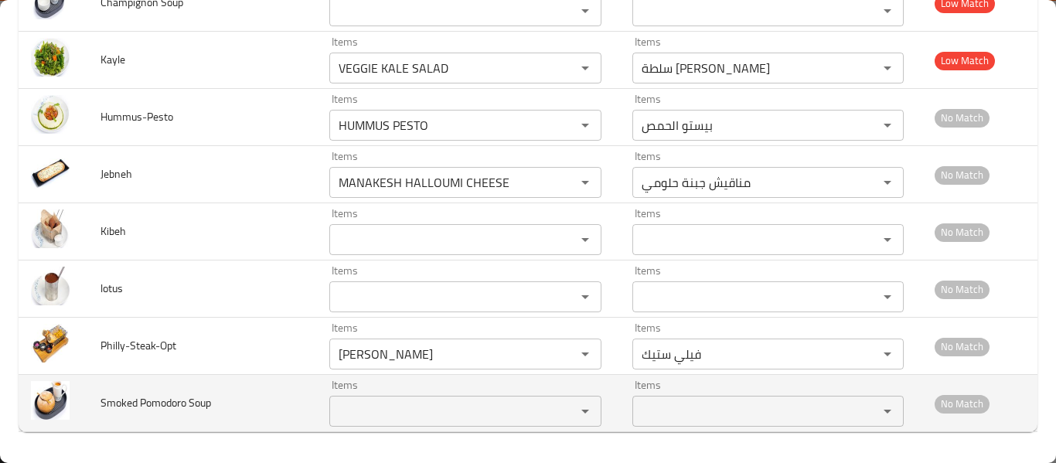
click at [228, 407] on td "Smoked Pomodoro Soup" at bounding box center [202, 403] width 228 height 57
click at [211, 410] on span "Smoked Pomodoro Soup" at bounding box center [155, 403] width 111 height 20
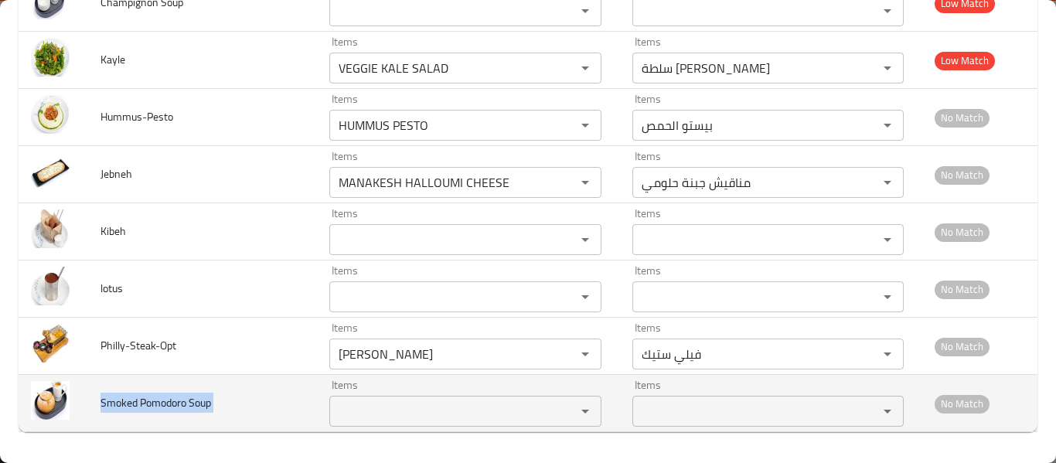
click at [211, 410] on span "Smoked Pomodoro Soup" at bounding box center [155, 403] width 111 height 20
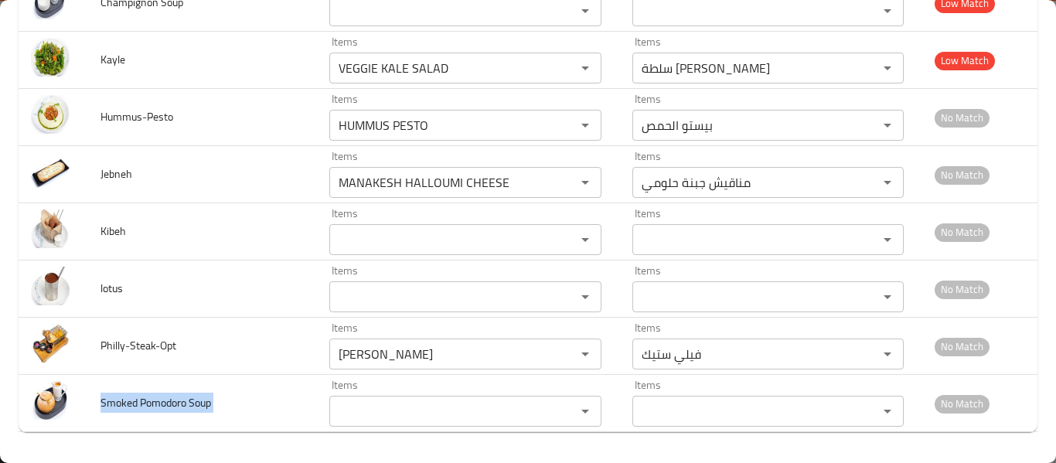
copy span "Smoked Pomodoro Soup"
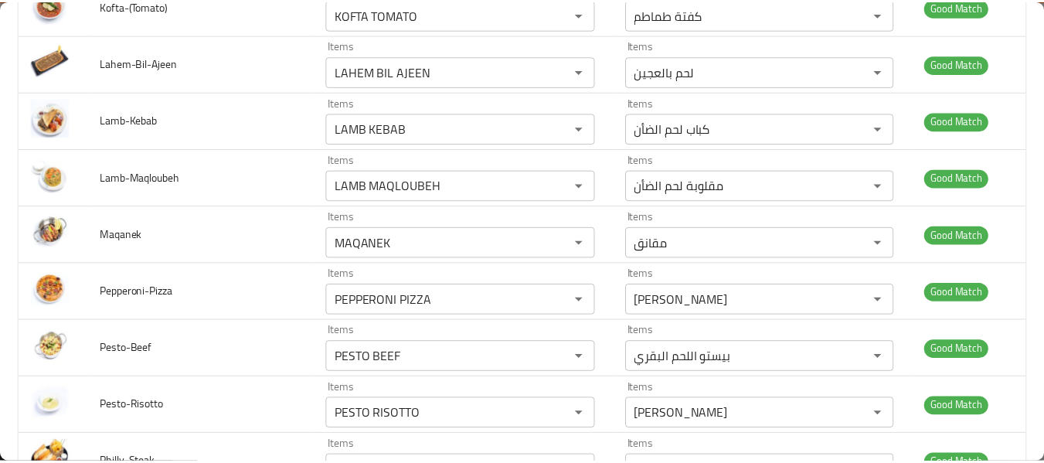
scroll to position [0, 0]
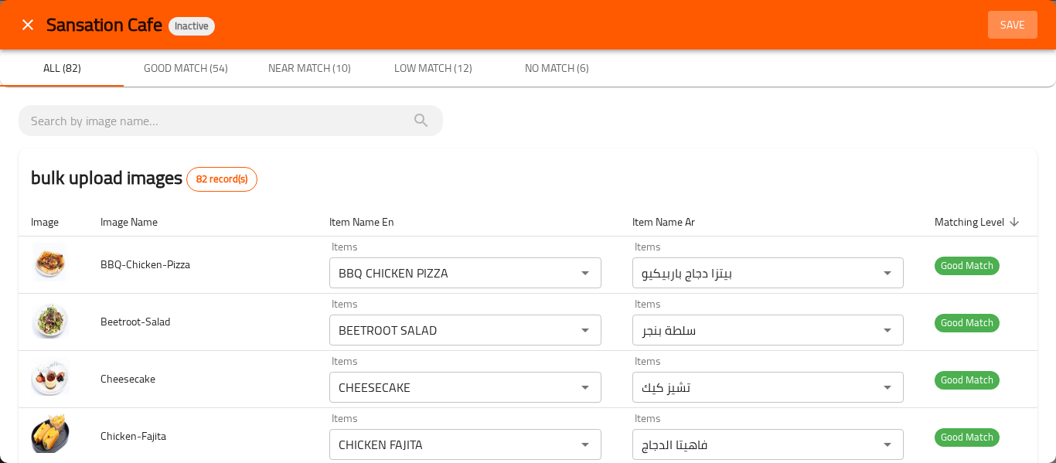
click at [1019, 39] on button "Save" at bounding box center [1012, 25] width 49 height 29
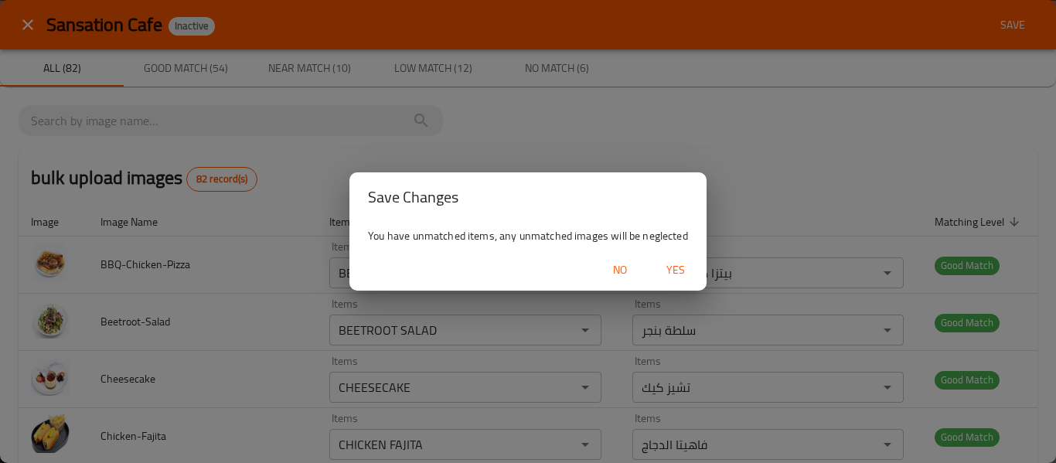
click at [1007, 32] on div "Save Changes You have unmatched items, any unmatched images will be neglected N…" at bounding box center [528, 231] width 1056 height 463
click at [669, 272] on span "Yes" at bounding box center [675, 269] width 37 height 19
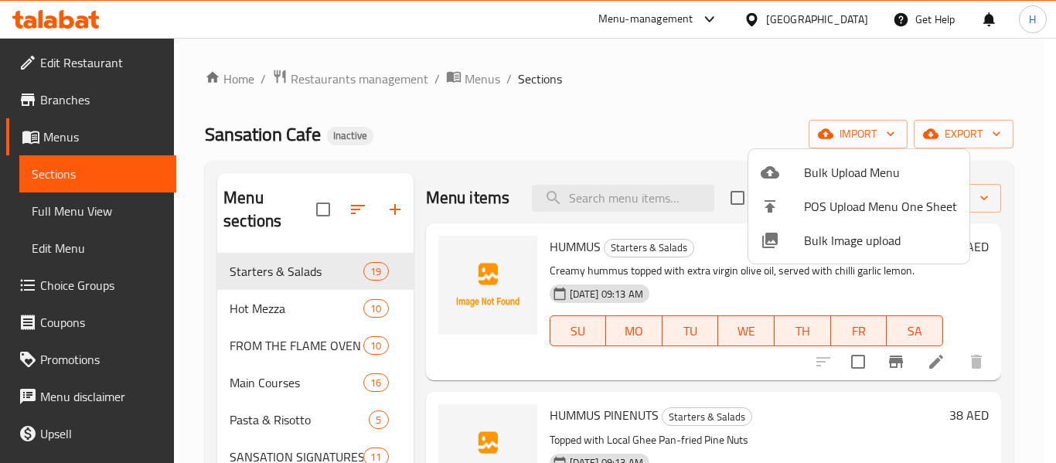
click at [102, 222] on div at bounding box center [528, 231] width 1056 height 463
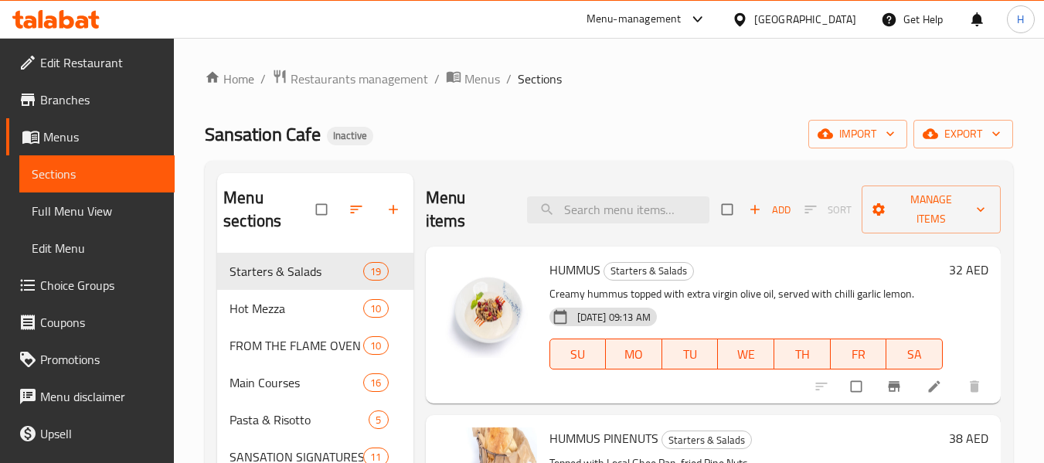
click at [60, 215] on span "Full Menu View" at bounding box center [97, 211] width 131 height 19
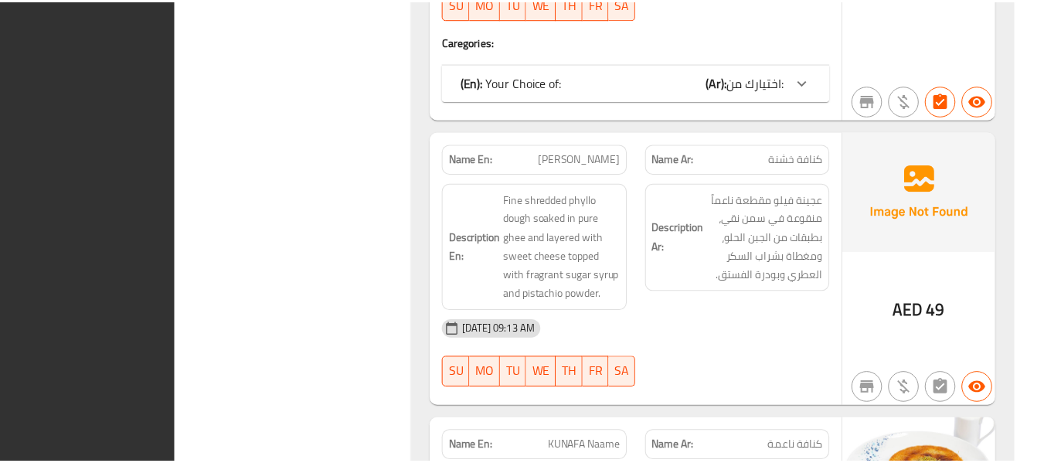
scroll to position [21281, 0]
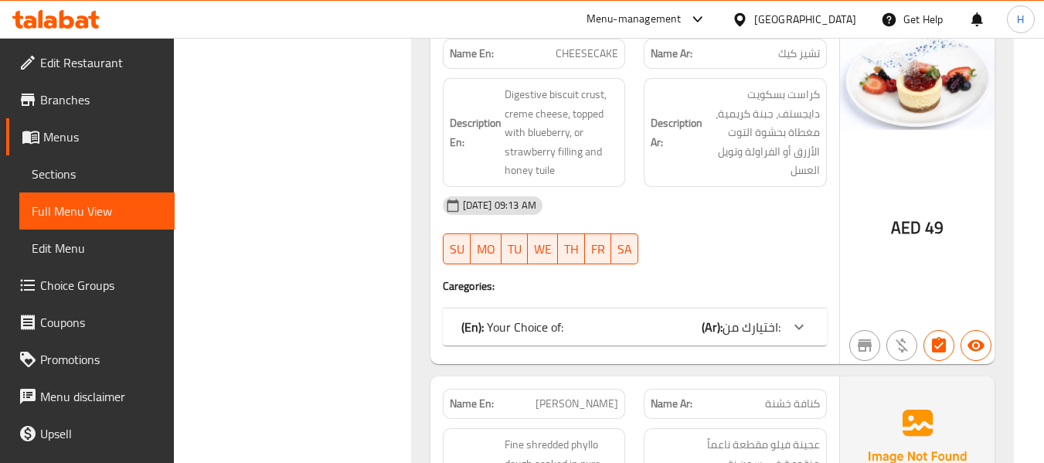
click at [825, 20] on div "[GEOGRAPHIC_DATA]" at bounding box center [805, 19] width 102 height 17
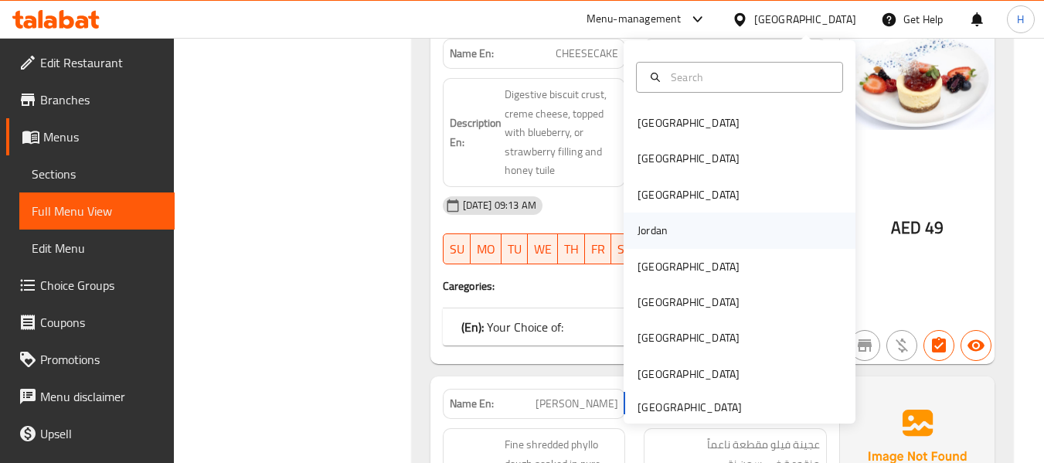
click at [662, 228] on div "Jordan" at bounding box center [652, 231] width 55 height 36
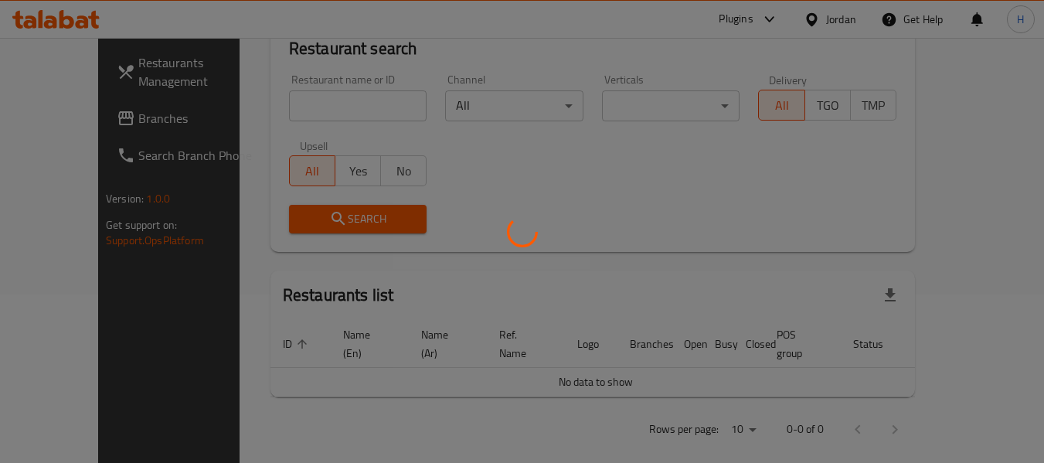
scroll to position [772, 0]
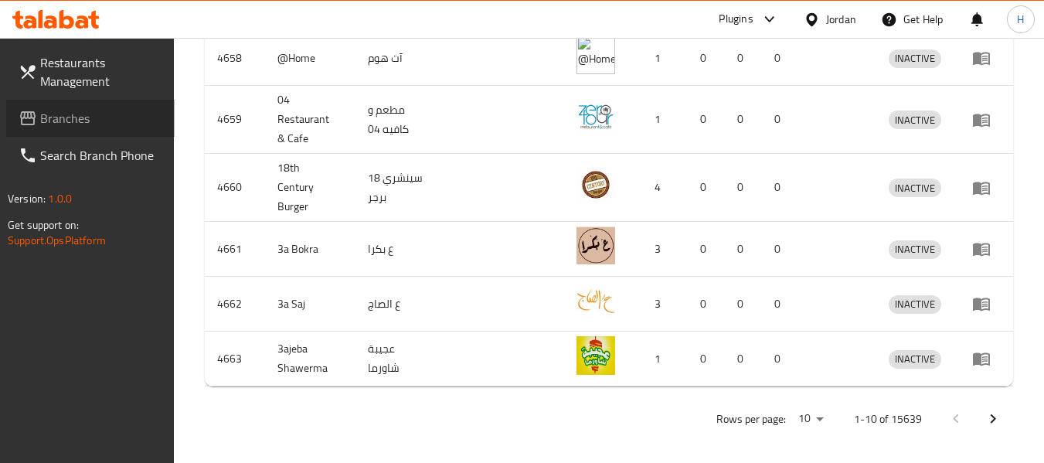
click at [59, 119] on span "Branches" at bounding box center [101, 118] width 122 height 19
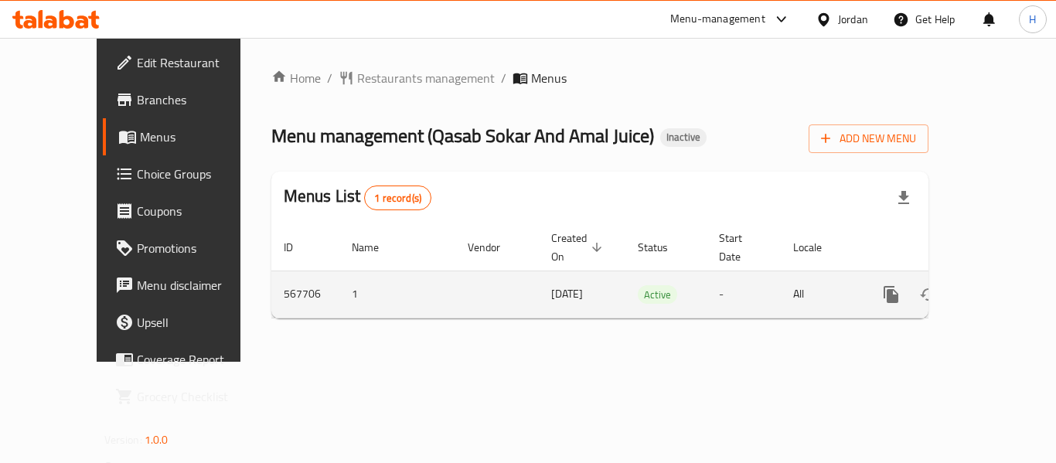
click at [993, 285] on icon "enhanced table" at bounding box center [1002, 294] width 19 height 19
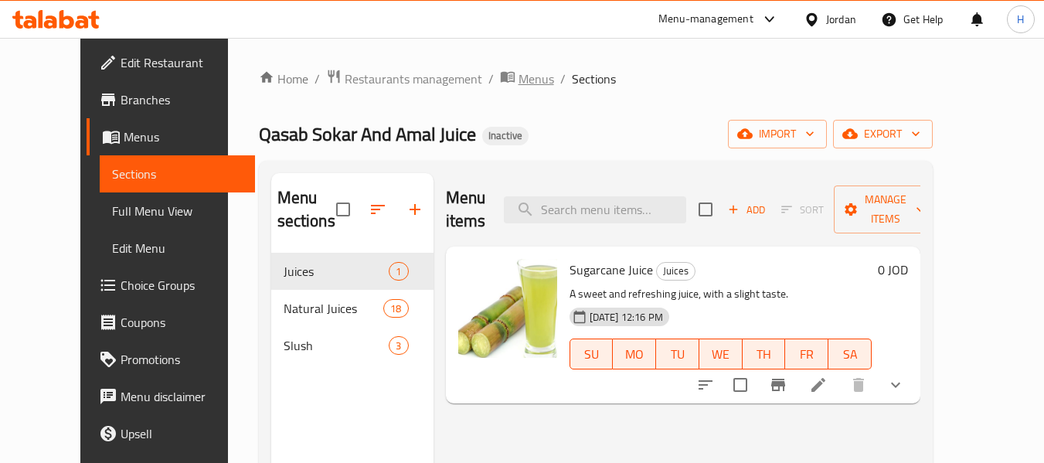
click at [519, 85] on span "Menus" at bounding box center [537, 79] width 36 height 19
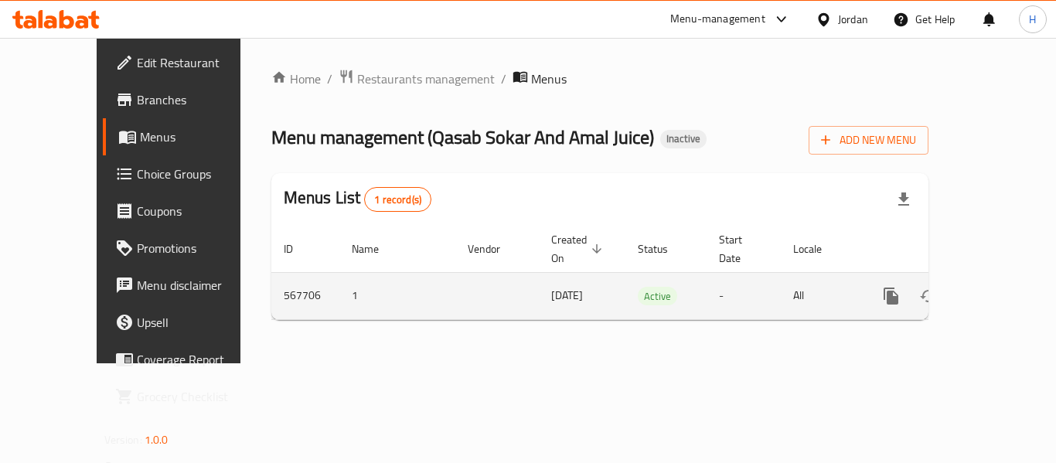
click at [1002, 287] on icon "enhanced table" at bounding box center [1002, 296] width 19 height 19
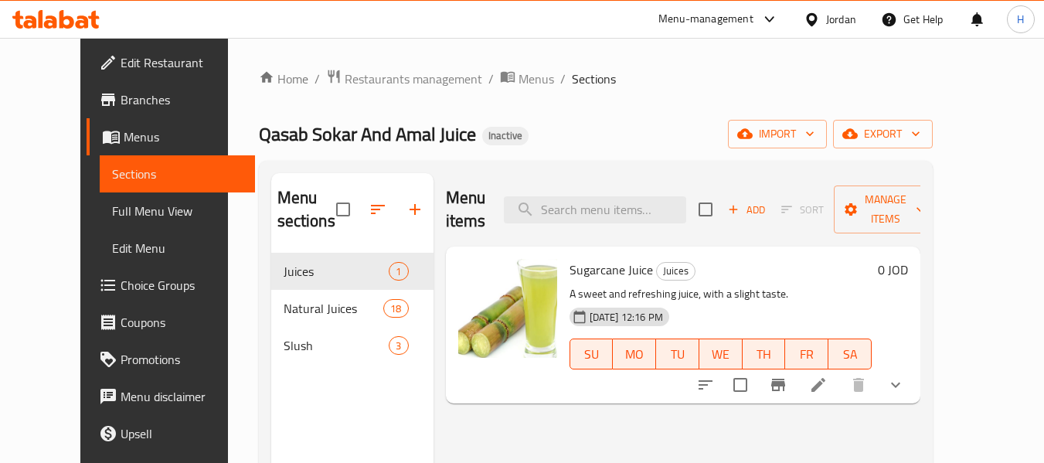
click at [872, 259] on h6 "Sugarcane Juice Juices" at bounding box center [721, 270] width 302 height 22
click at [346, 85] on span "Restaurants management" at bounding box center [414, 79] width 138 height 19
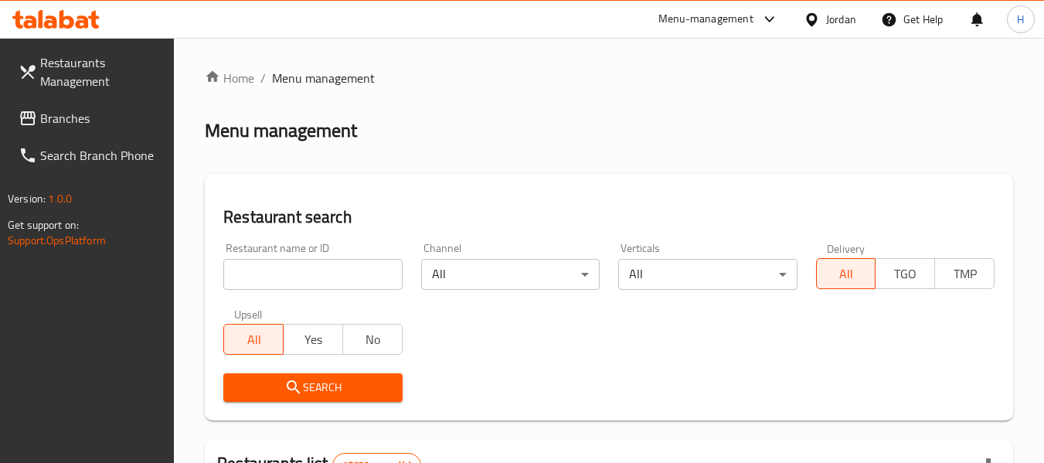
click at [290, 253] on div "Restaurant name or ID Restaurant name or ID" at bounding box center [312, 266] width 179 height 47
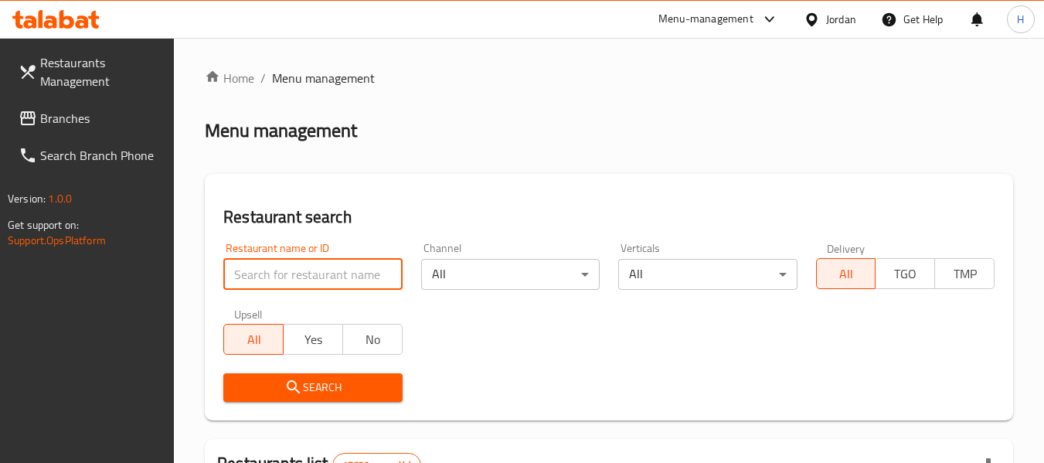
click at [286, 281] on input "search" at bounding box center [312, 274] width 179 height 31
paste input "658312"
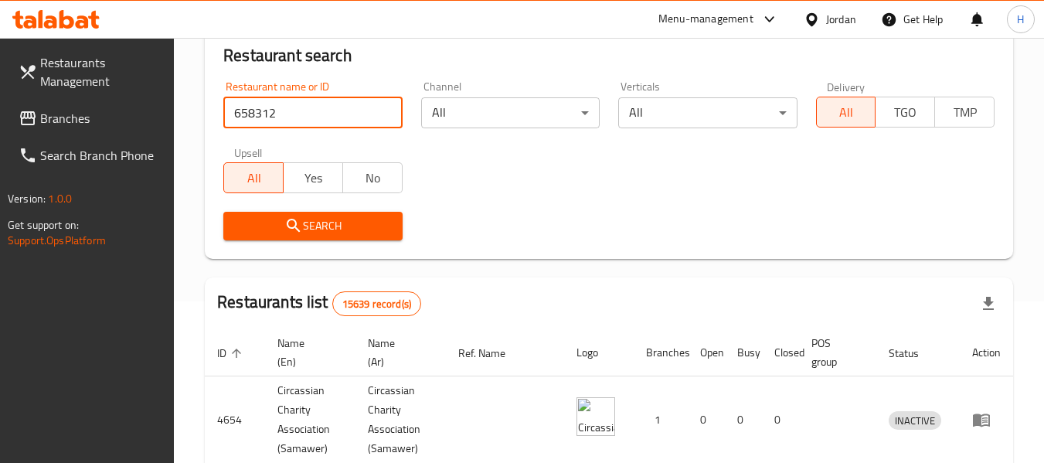
scroll to position [206, 0]
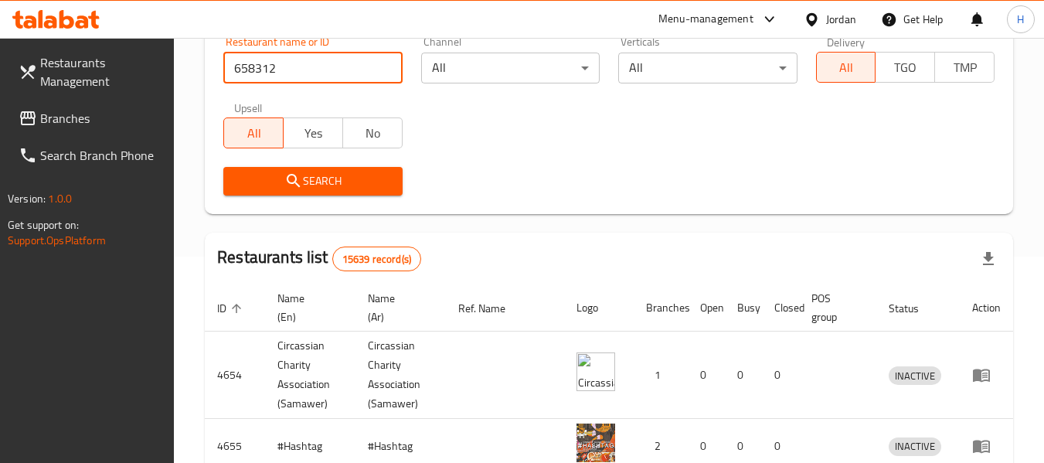
type input "658312"
click button "Search" at bounding box center [312, 181] width 179 height 29
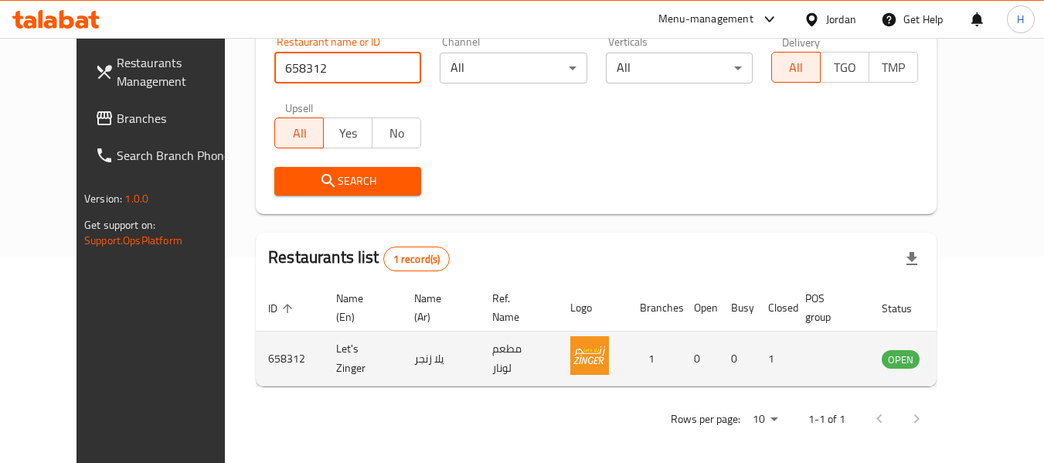
click at [979, 358] on icon "enhanced table" at bounding box center [972, 359] width 17 height 13
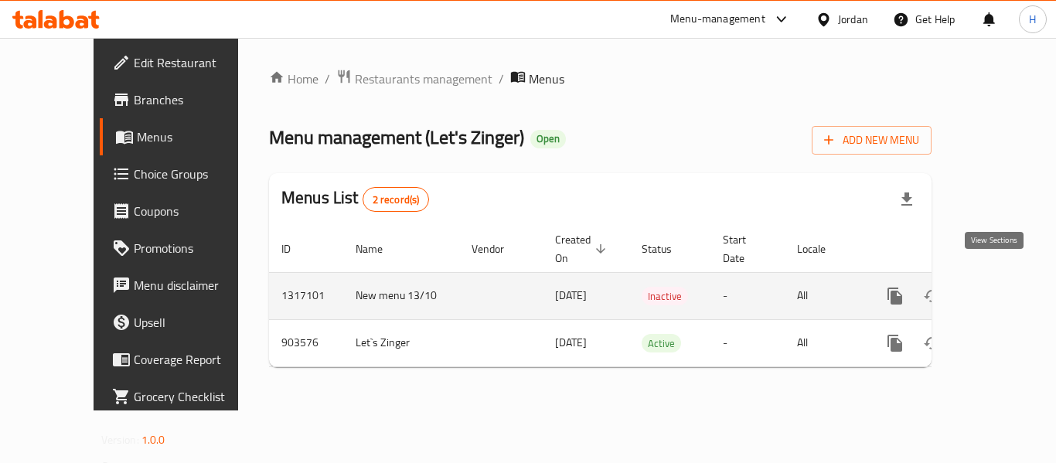
click at [999, 289] on icon "enhanced table" at bounding box center [1006, 296] width 14 height 14
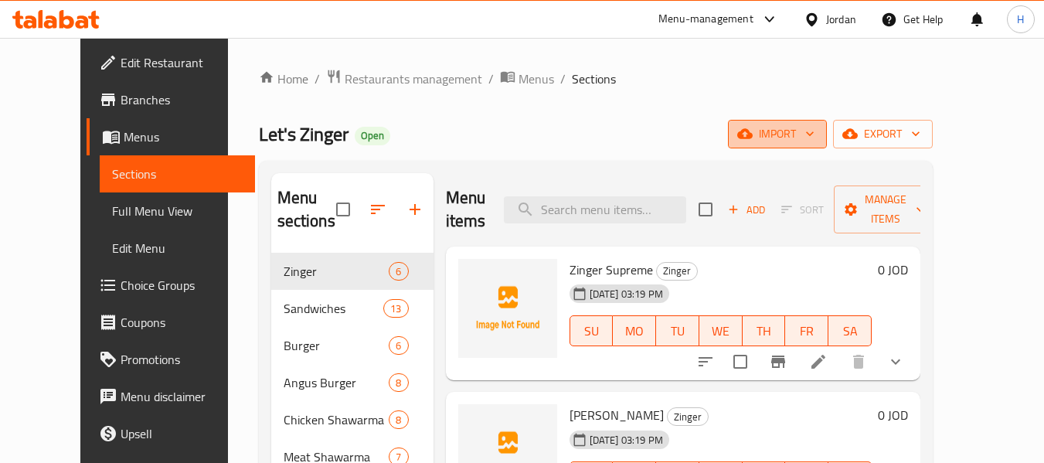
click at [815, 138] on span "import" at bounding box center [777, 133] width 74 height 19
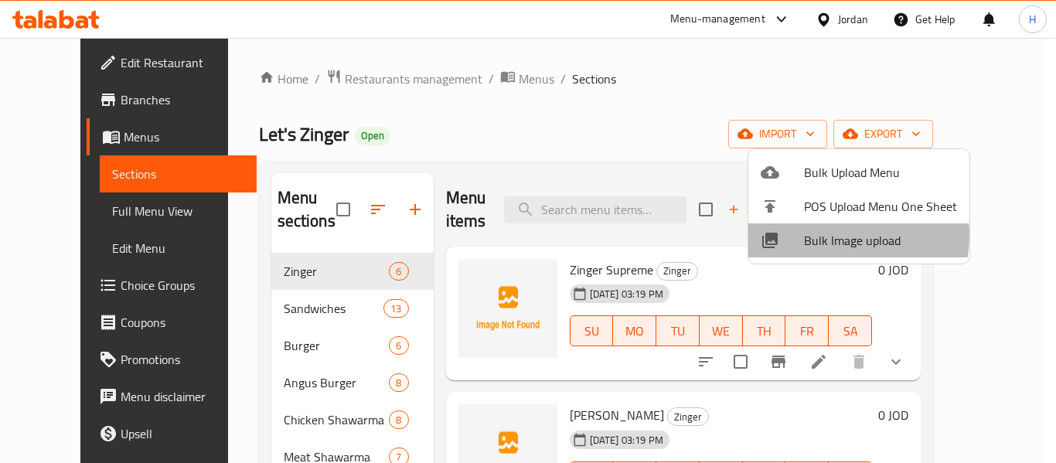
click at [835, 236] on span "Bulk Image upload" at bounding box center [880, 240] width 153 height 19
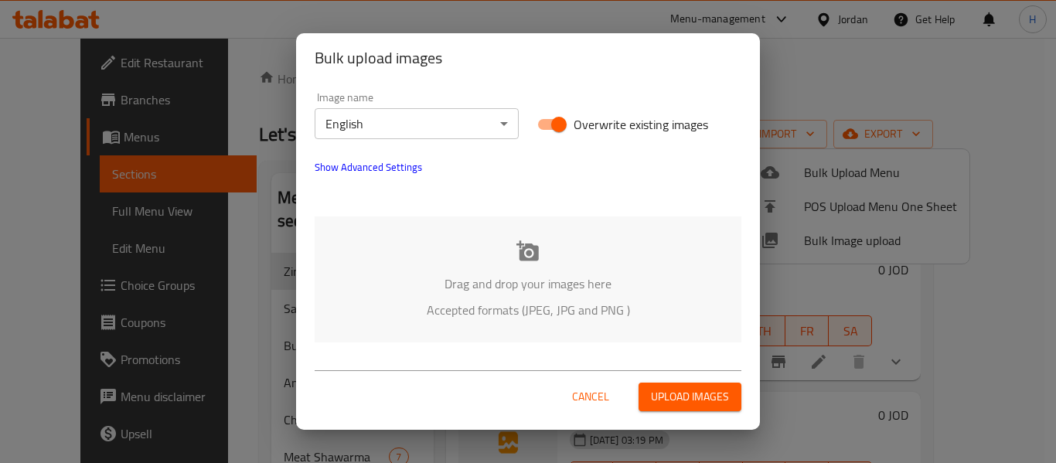
click at [495, 243] on div "Drag and drop your images here Accepted formats (JPEG, JPG and PNG )" at bounding box center [528, 279] width 427 height 126
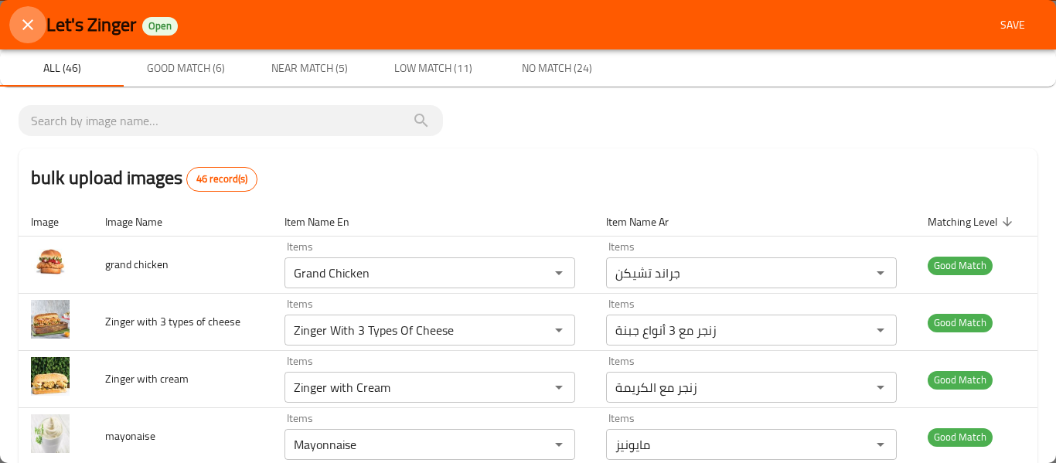
click at [36, 24] on icon "close" at bounding box center [28, 24] width 19 height 19
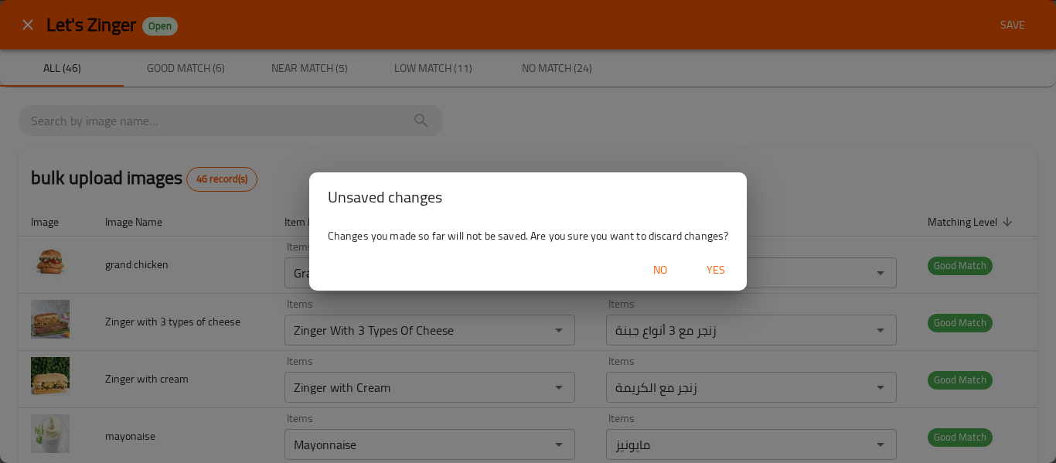
click at [720, 257] on button "Yes" at bounding box center [715, 270] width 49 height 29
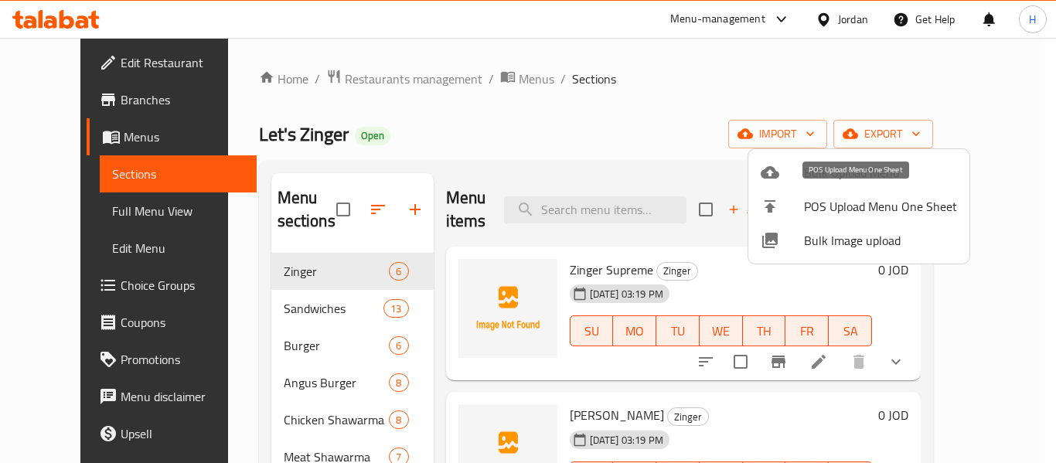
click at [837, 247] on span "Bulk Image upload" at bounding box center [880, 240] width 153 height 19
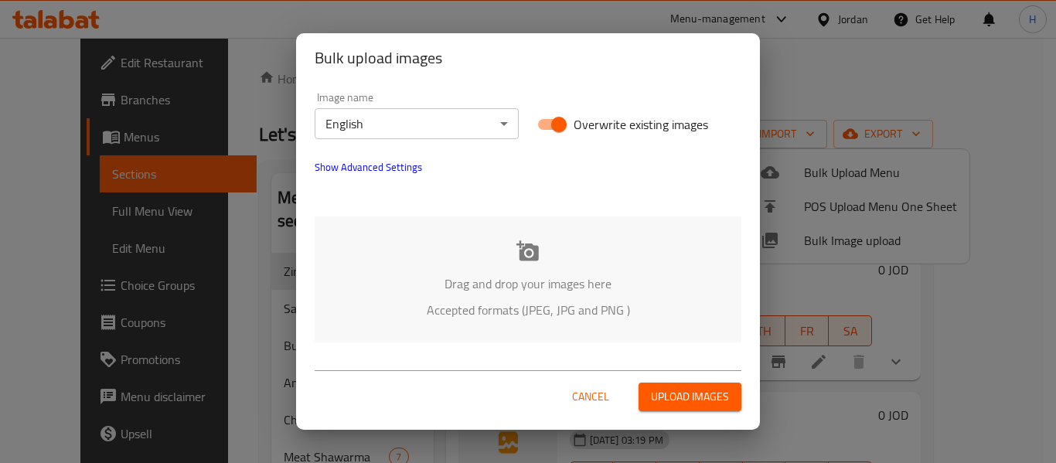
click at [506, 246] on div "Drag and drop your images here Accepted formats (JPEG, JPG and PNG )" at bounding box center [528, 279] width 427 height 126
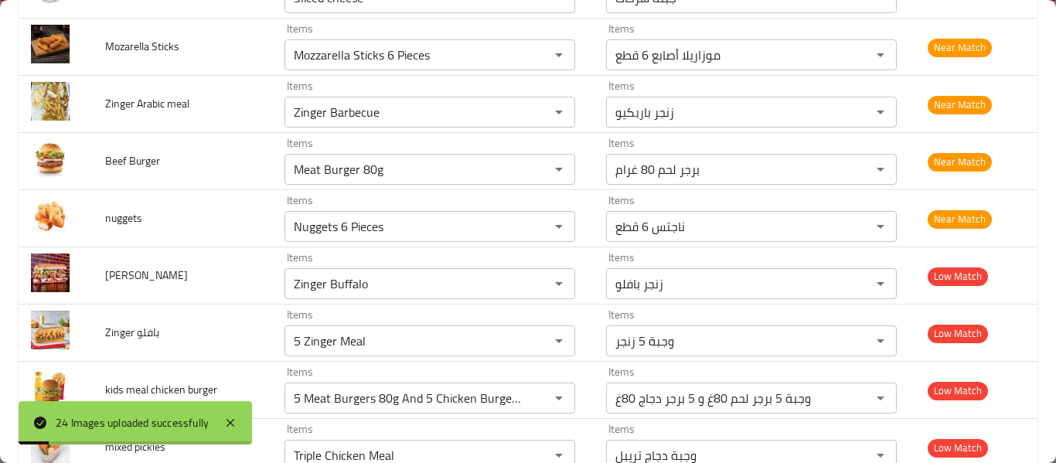
scroll to position [412, 0]
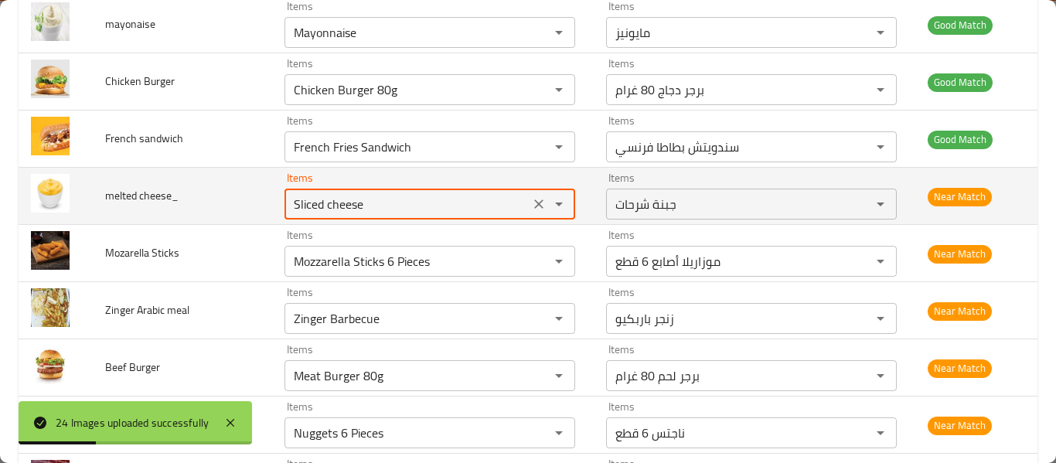
drag, startPoint x: 322, startPoint y: 205, endPoint x: 252, endPoint y: 205, distance: 69.6
click at [252, 205] on tr "melted cheese_ Items Sliced cheese Items Items جبنة شرحات Items Near Match" at bounding box center [528, 196] width 1019 height 57
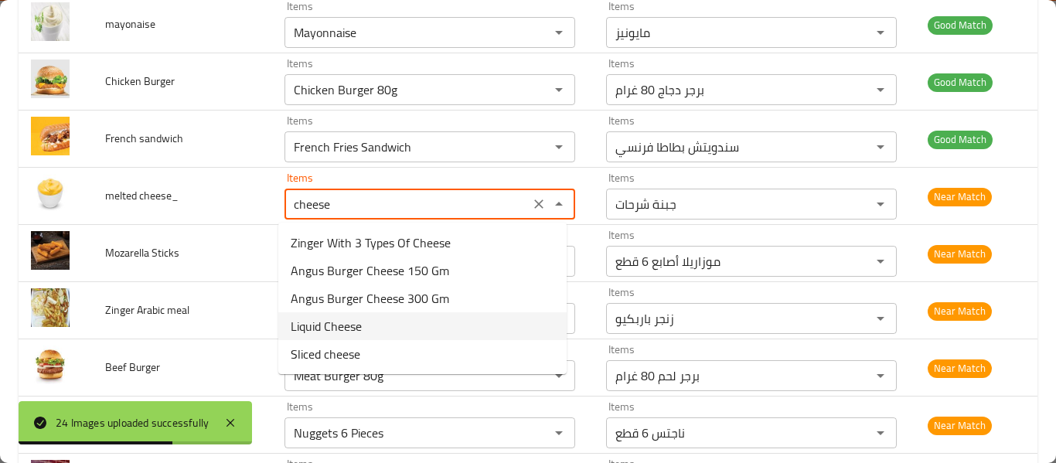
click at [390, 328] on cheese_-option-3 "Liquid Cheese" at bounding box center [422, 326] width 288 height 28
type cheese_ "Liquid Cheese"
type cheese_-ar "جبنة سائلة"
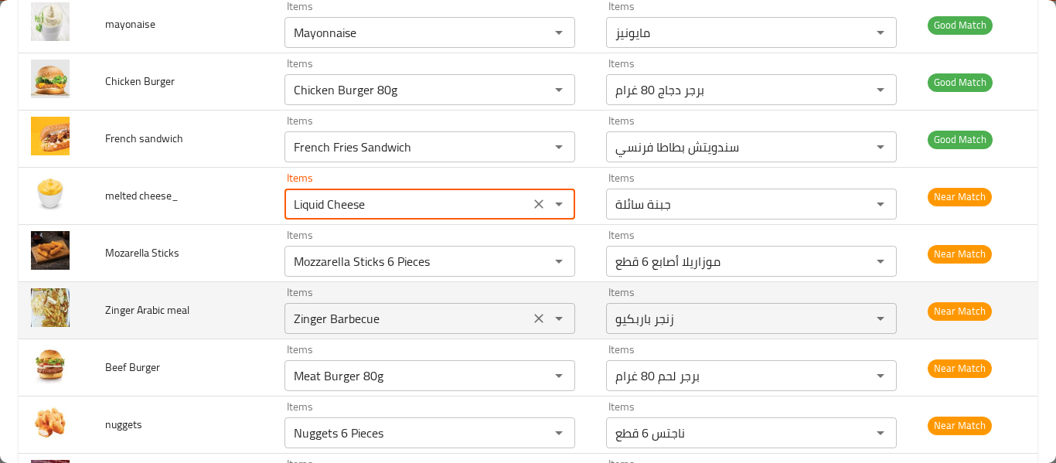
type cheese_ "Liquid Cheese"
click at [327, 318] on meal "Zinger Barbecue" at bounding box center [407, 319] width 236 height 22
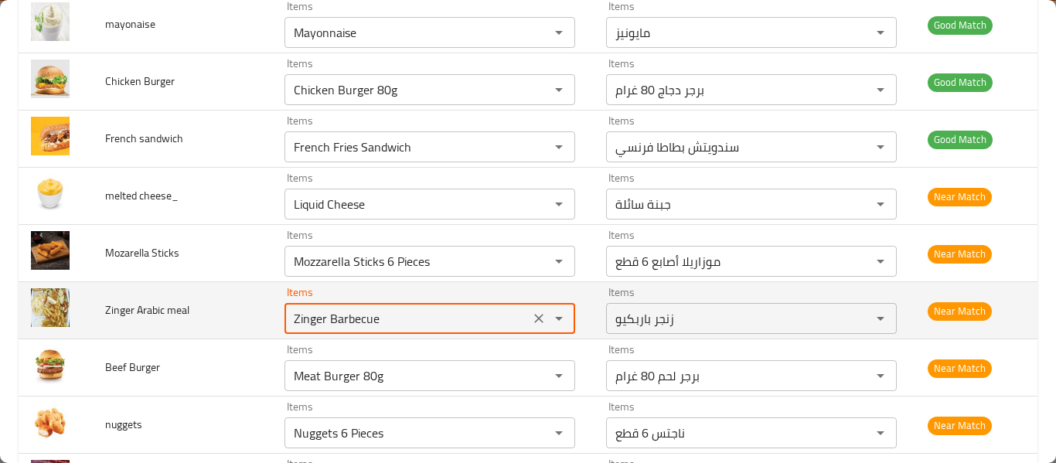
click at [327, 318] on meal "Zinger Barbecue" at bounding box center [407, 319] width 236 height 22
click at [531, 320] on icon "Clear" at bounding box center [538, 318] width 15 height 15
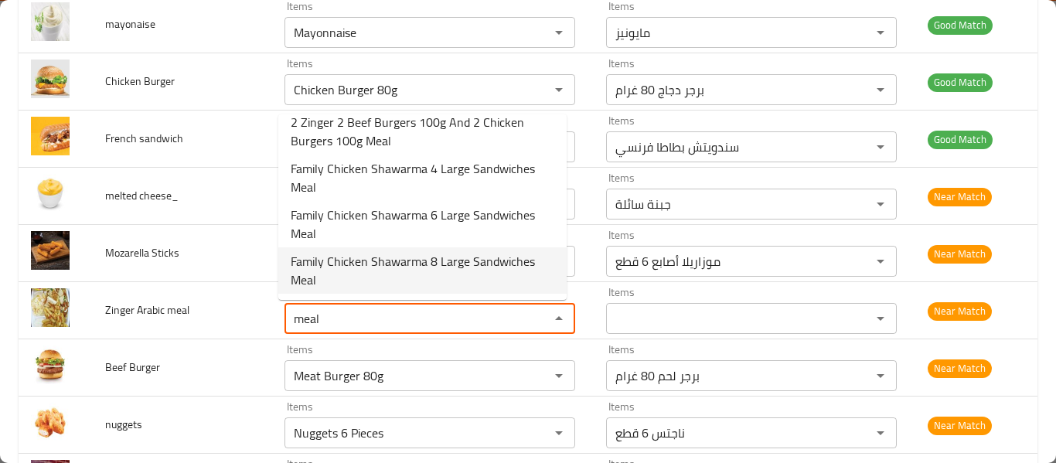
scroll to position [124, 0]
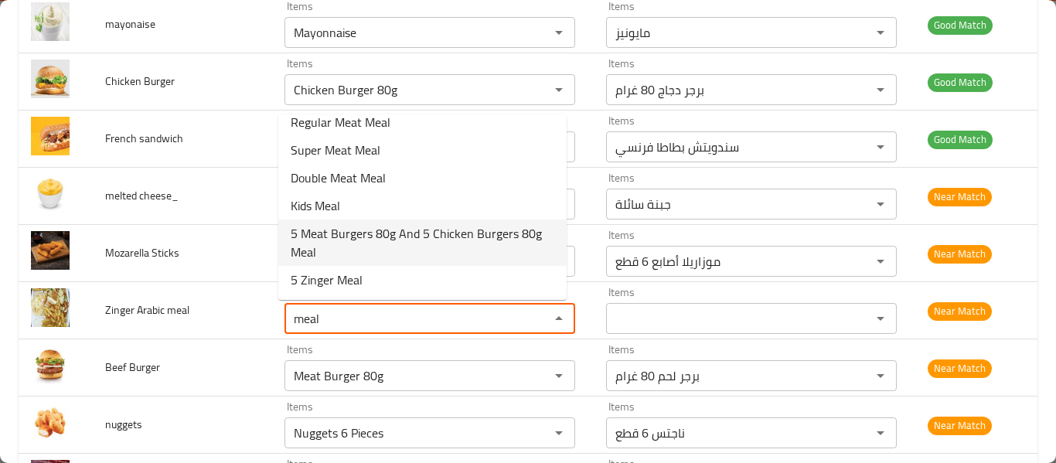
click at [403, 265] on meal-option-8 "5 Meat Burgers 80g And 5 Chicken Burgers 80g Meal" at bounding box center [422, 243] width 288 height 46
type meal "5 Meat Burgers 80g And 5 Chicken Burgers 80g Meal"
type meal-ar "وجبة 5 برجر لحم 80غ و 5 برجر دجاج 80غ"
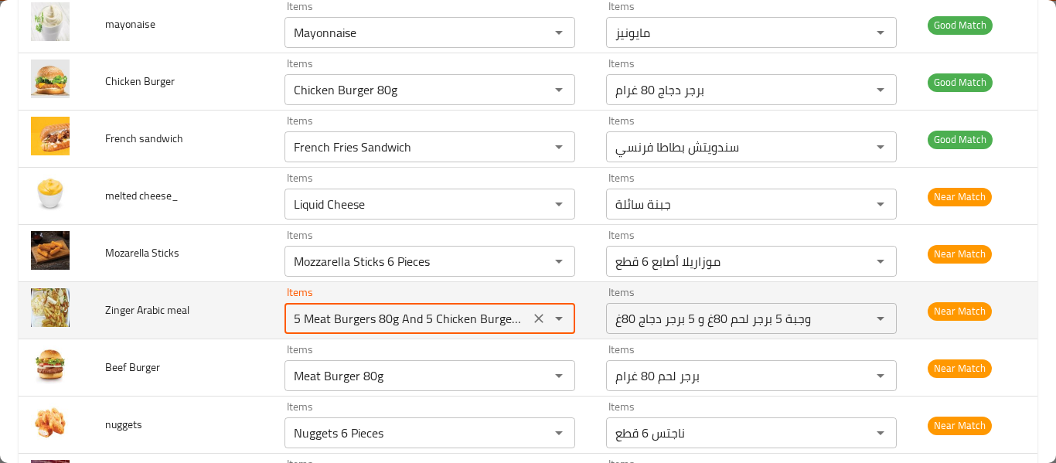
click at [534, 315] on icon "Clear" at bounding box center [538, 318] width 9 height 9
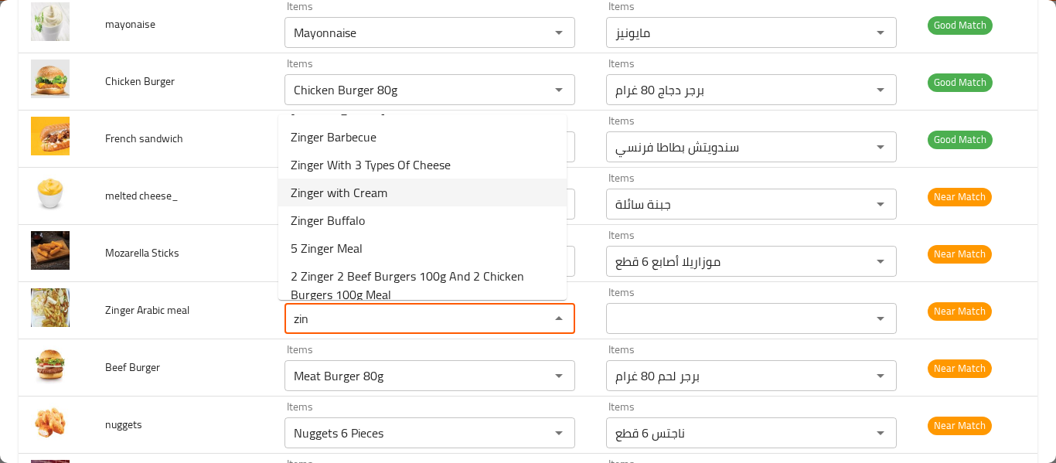
scroll to position [96, 0]
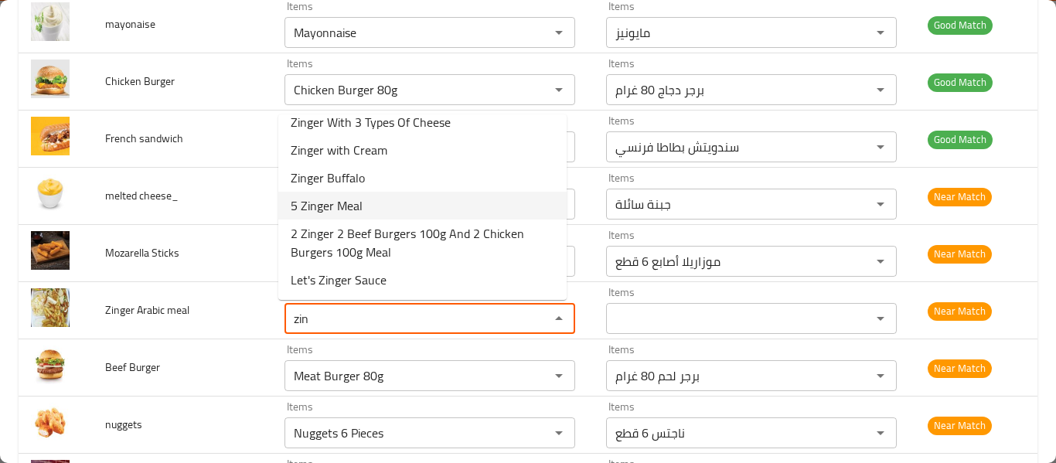
click at [414, 215] on meal-option-6 "5 Zinger Meal" at bounding box center [422, 206] width 288 height 28
type meal "5 Zinger Meal"
type meal-ar "وجبة 5 زنجر"
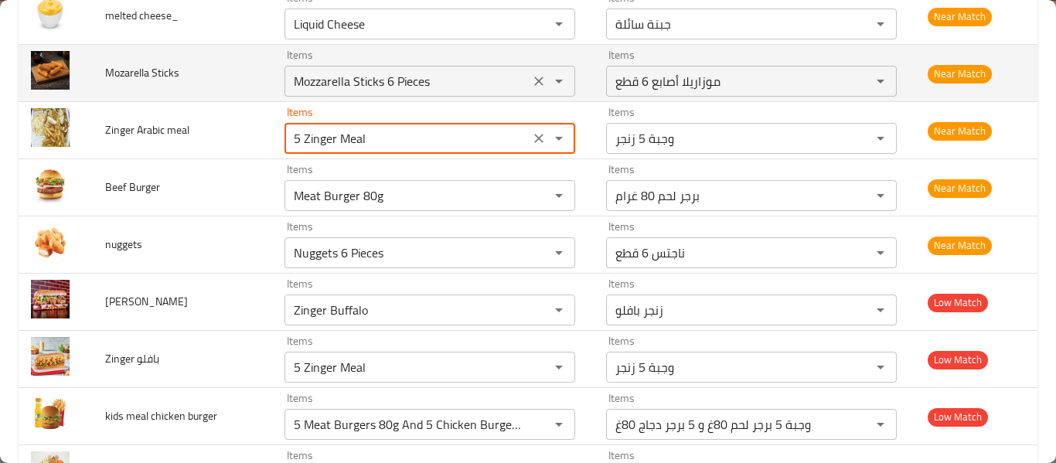
scroll to position [618, 0]
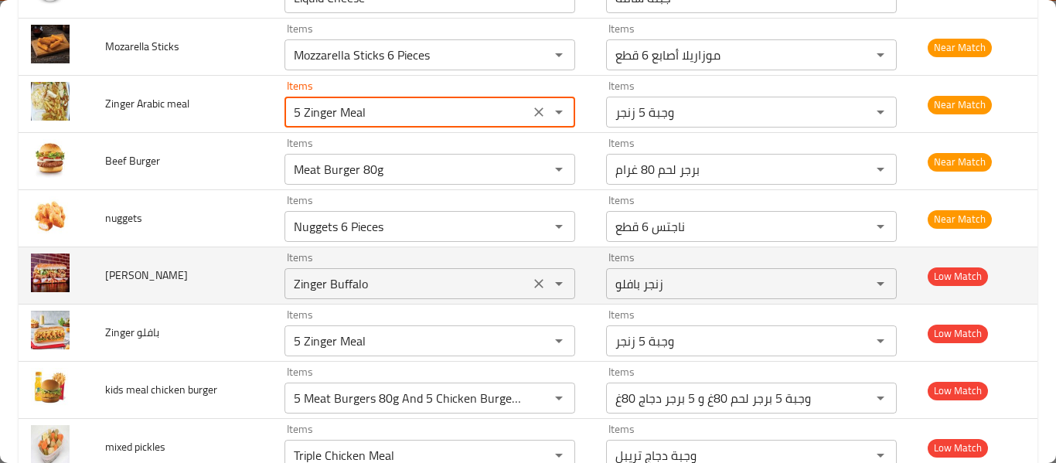
type meal "5 Zinger Meal"
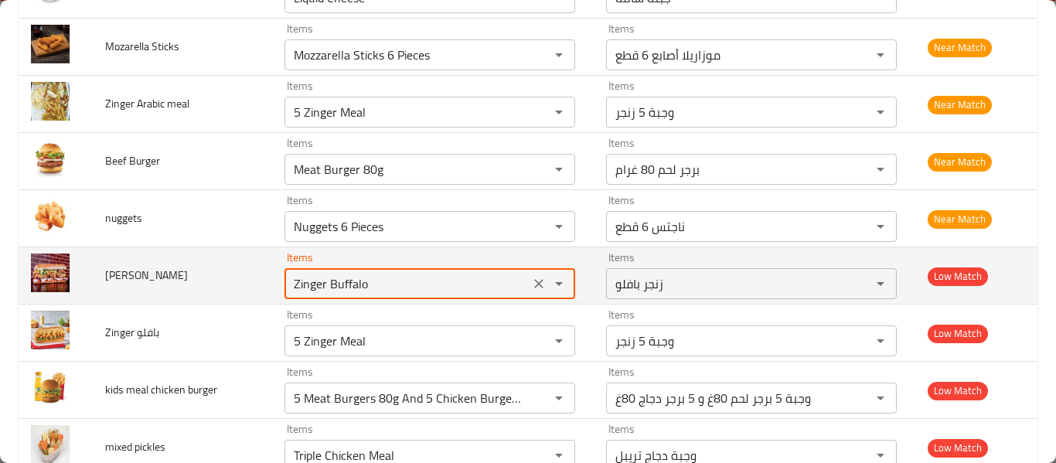
drag, startPoint x: 333, startPoint y: 284, endPoint x: 397, endPoint y: 278, distance: 64.4
click at [397, 278] on باربكيو "Zinger Buffalo" at bounding box center [407, 284] width 236 height 22
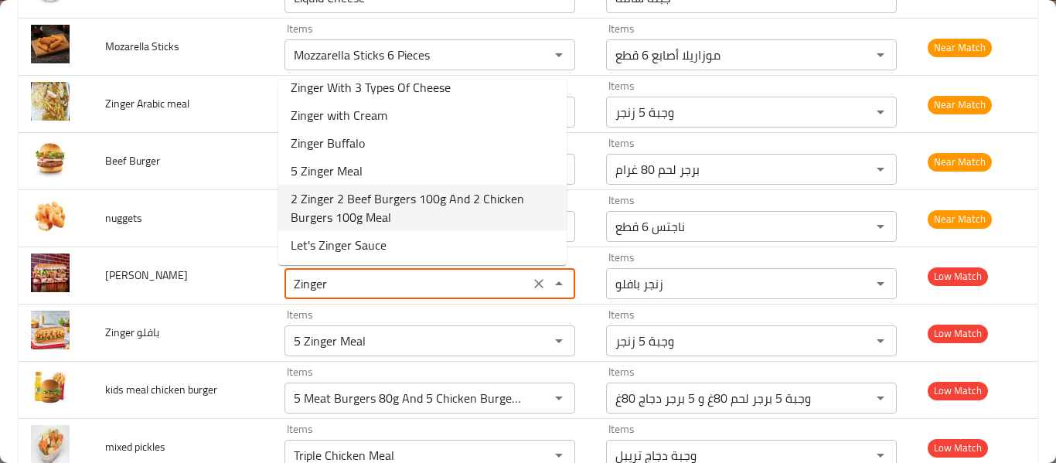
scroll to position [0, 0]
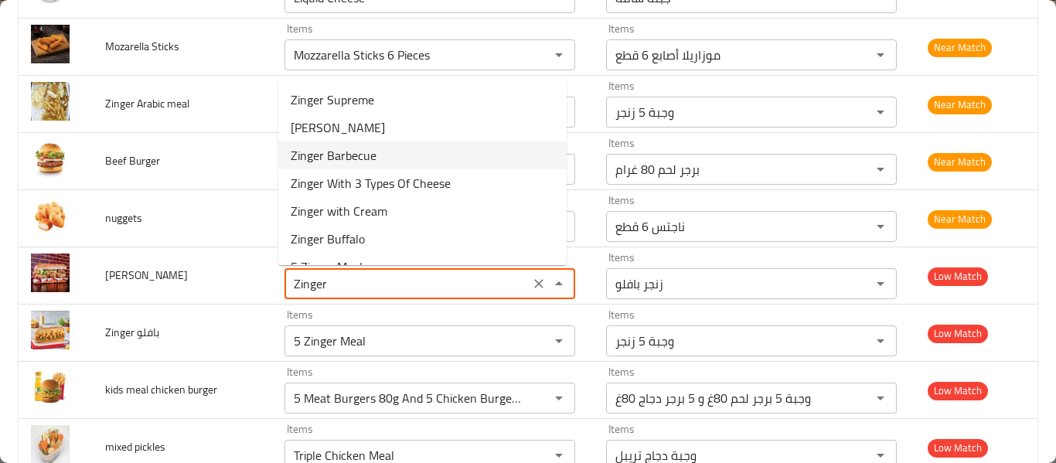
click at [367, 157] on span "Zinger Barbecue" at bounding box center [334, 155] width 86 height 19
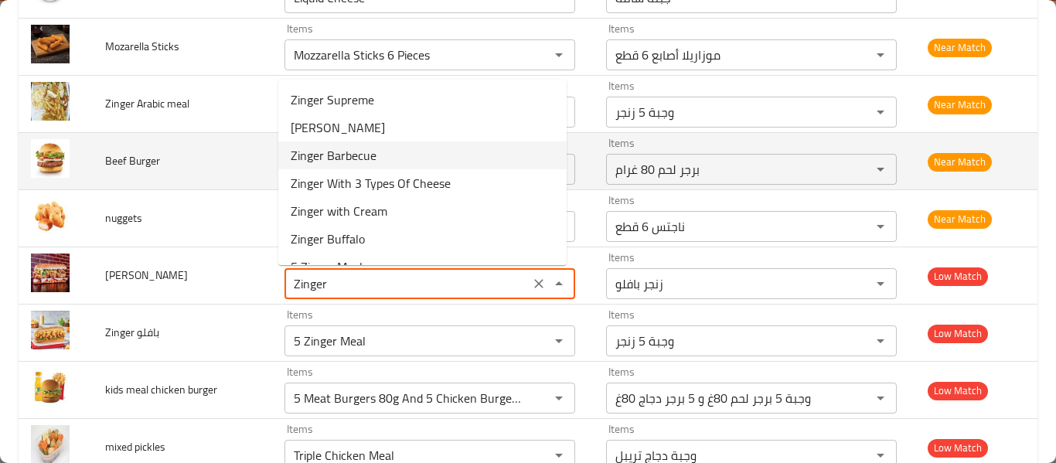
type باربكيو "Zinger Barbecue"
type باربكيو-ar "زنجر باربكيو"
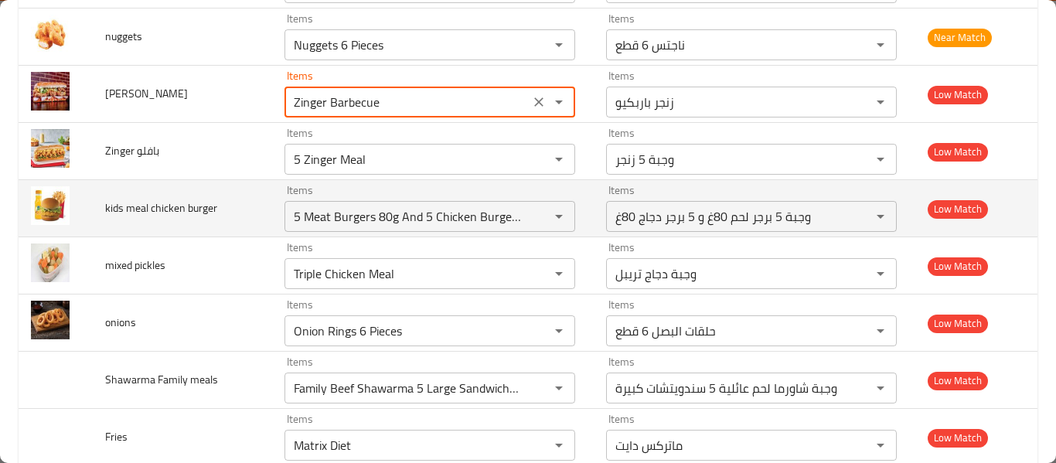
scroll to position [825, 0]
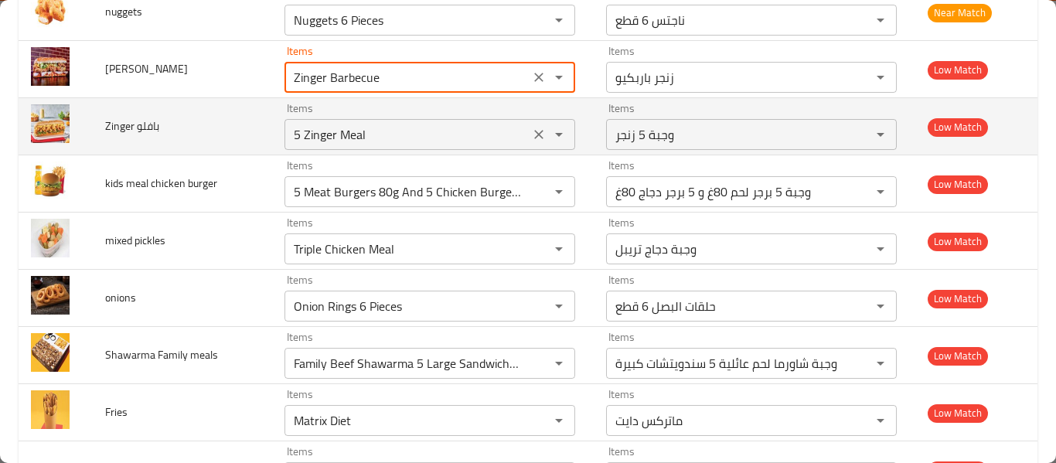
type باربكيو "Zinger Barbecue"
click at [318, 142] on بافلو "5 Zinger Meal" at bounding box center [407, 135] width 236 height 22
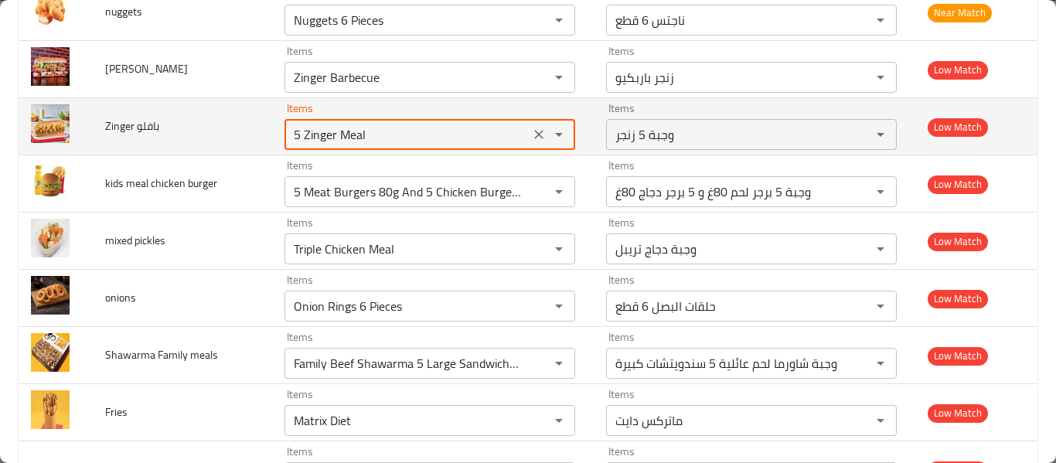
type بافلو "b"
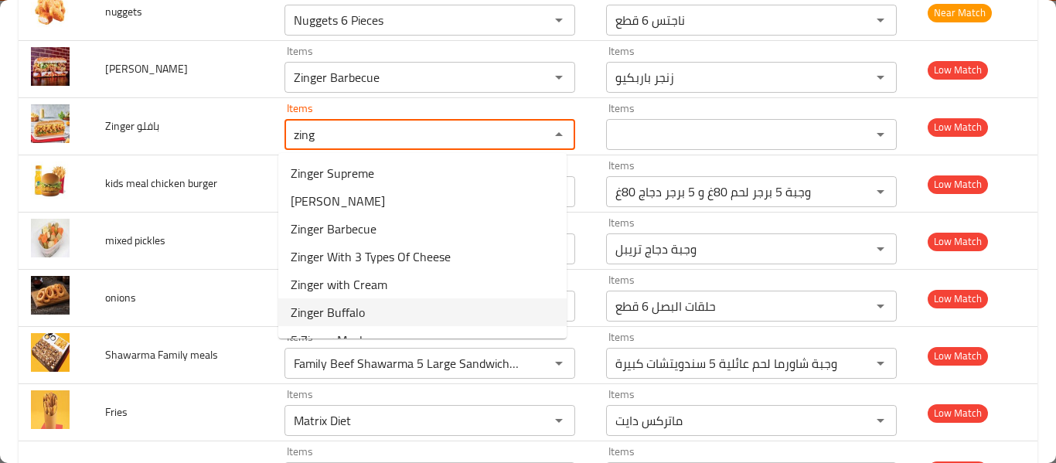
click at [359, 319] on span "Zinger Buffalo" at bounding box center [328, 312] width 74 height 19
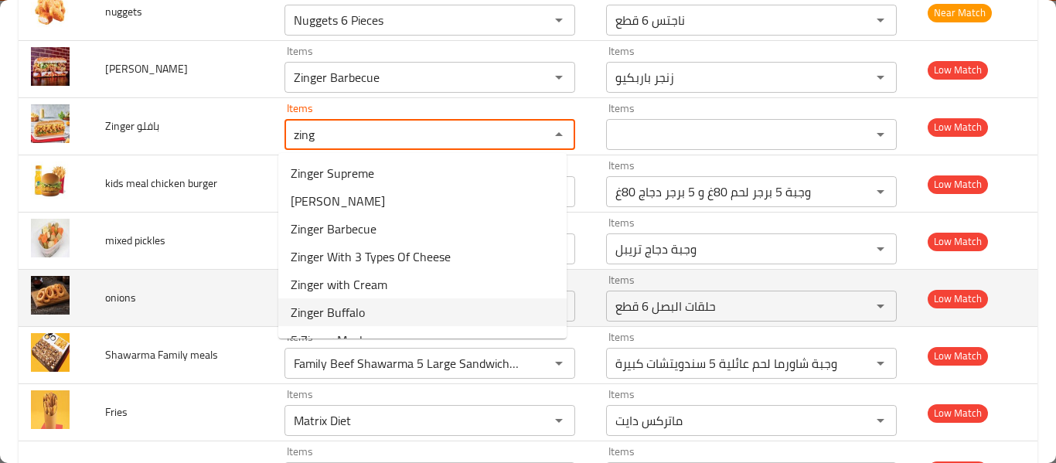
type بافلو "Zinger Buffalo"
type بافلو-ar "زنجر بافلو"
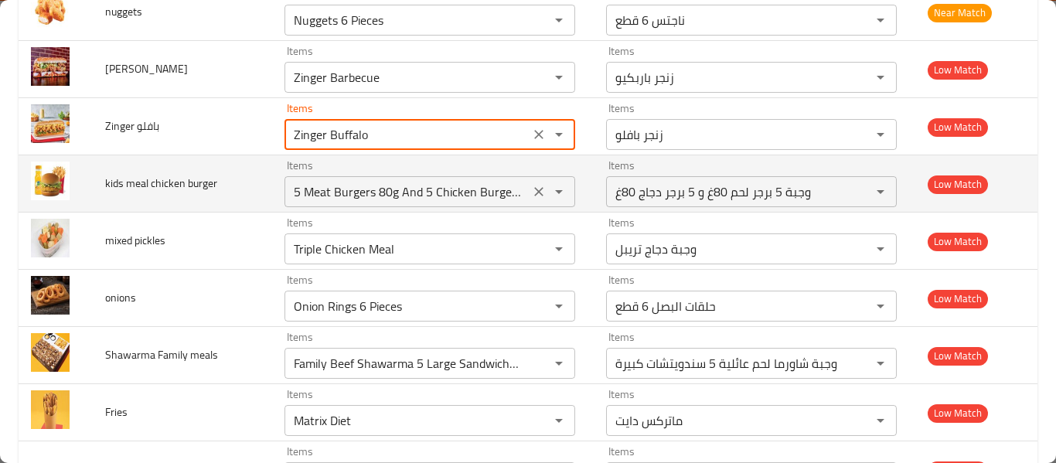
click at [534, 197] on icon "Clear" at bounding box center [538, 191] width 15 height 15
type بافلو "Zinger Buffalo"
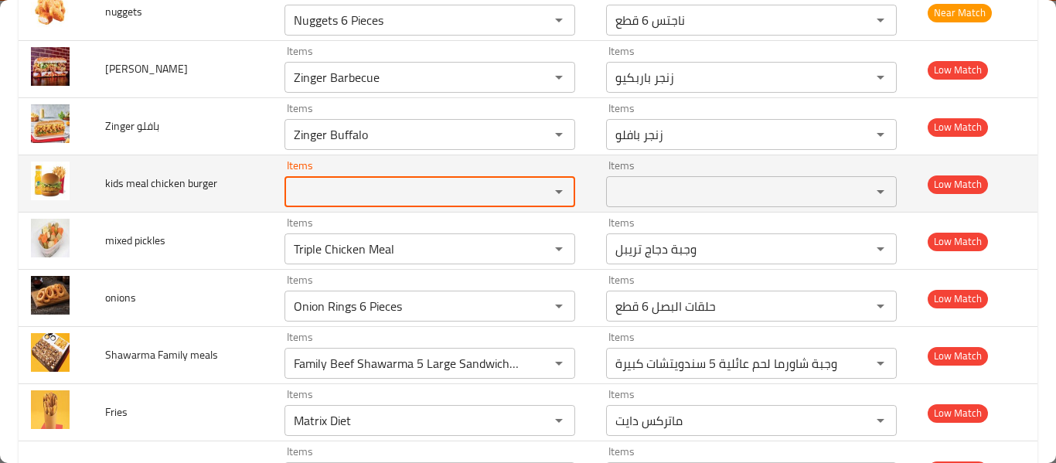
scroll to position [0, 0]
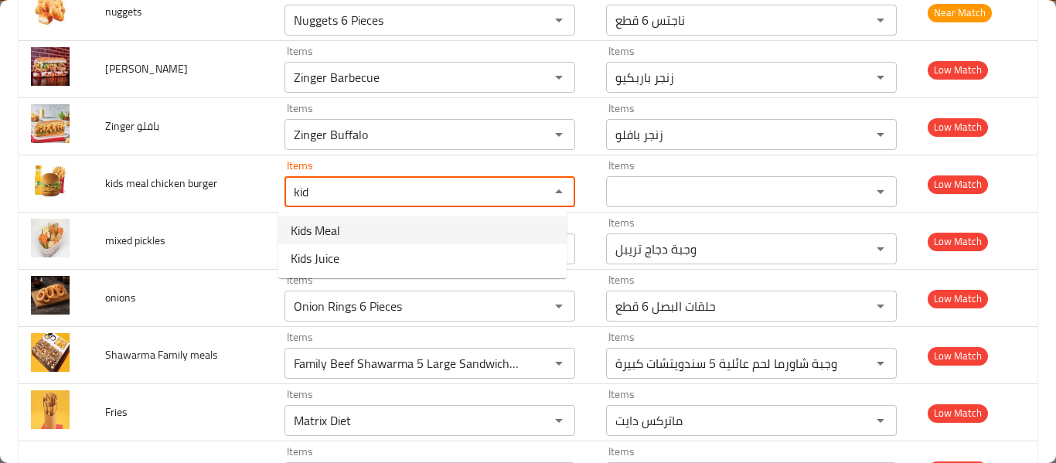
click at [338, 240] on span "Kids Meal" at bounding box center [315, 230] width 49 height 19
type burger "Kids Meal"
type burger-ar "وجبة أطفال"
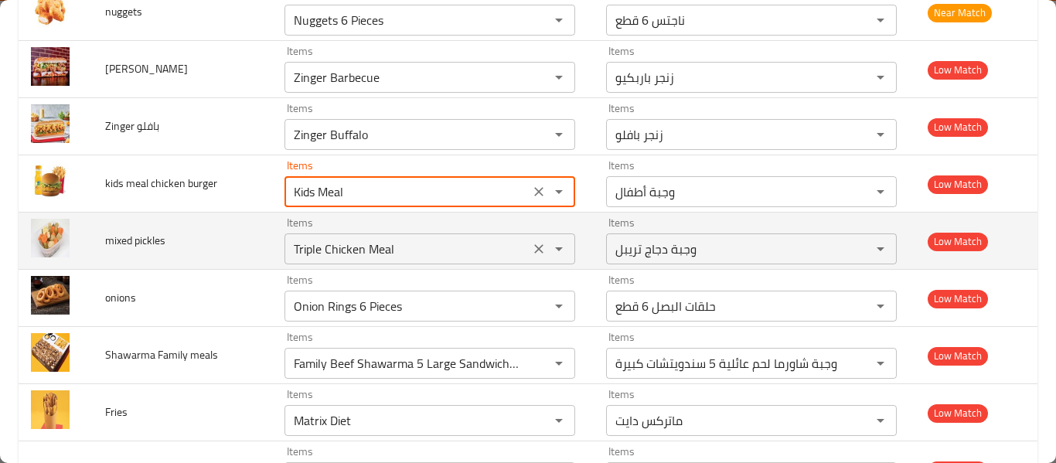
click at [531, 247] on icon "Clear" at bounding box center [538, 248] width 15 height 15
type burger "Kids Meal"
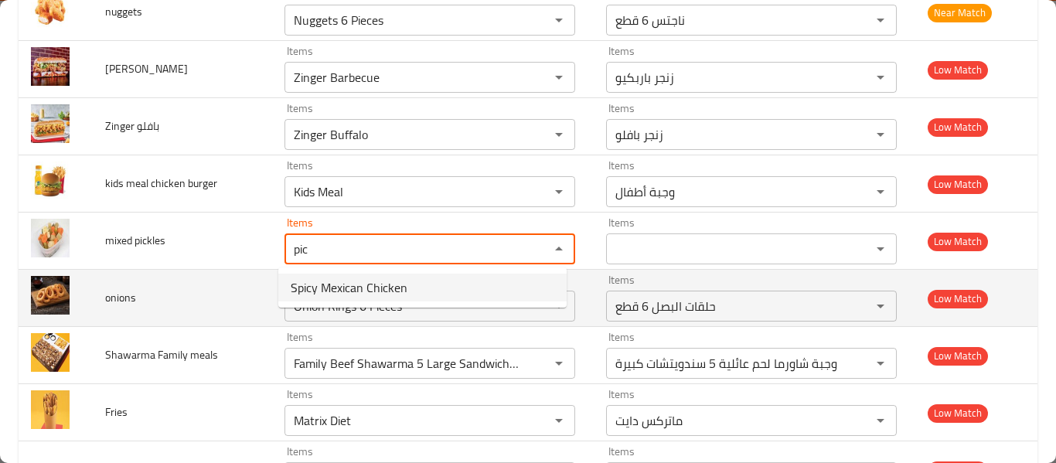
type pickles "pic"
click at [231, 270] on td "onions" at bounding box center [182, 298] width 179 height 57
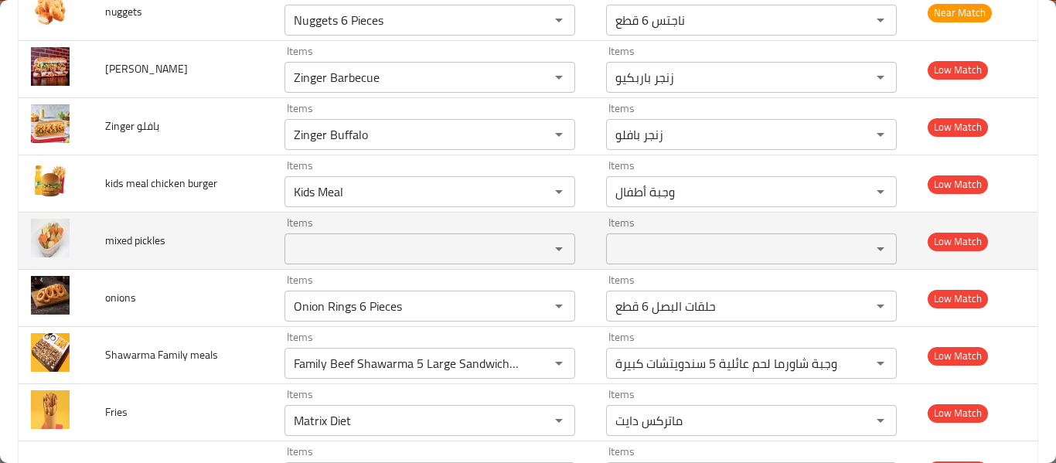
click at [124, 240] on span "mixed pickles" at bounding box center [135, 240] width 60 height 20
click at [124, 241] on span "mixed pickles" at bounding box center [135, 240] width 60 height 20
copy span "mixed pickles"
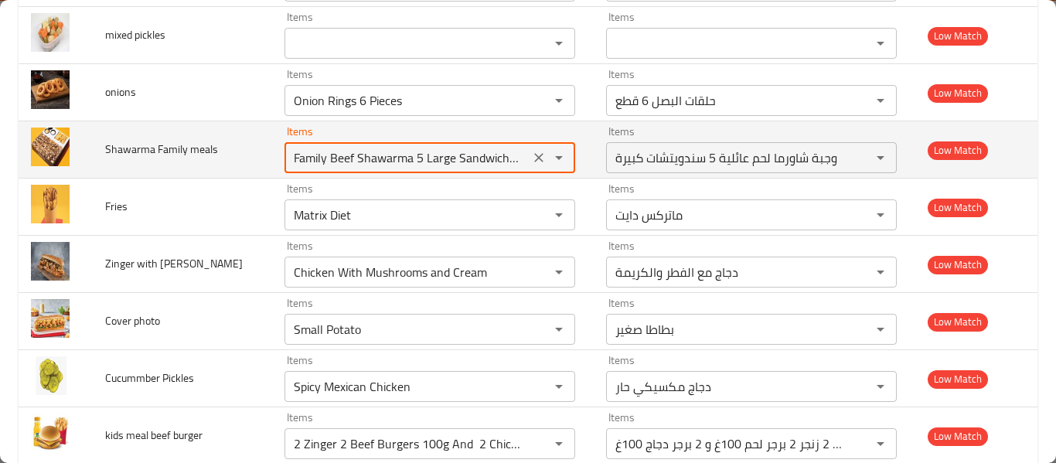
scroll to position [0, 28]
drag, startPoint x: 400, startPoint y: 161, endPoint x: 514, endPoint y: 168, distance: 113.9
click at [514, 168] on meals "Family Beef Shawarma 5 Large Sandwiches Meal" at bounding box center [407, 158] width 236 height 22
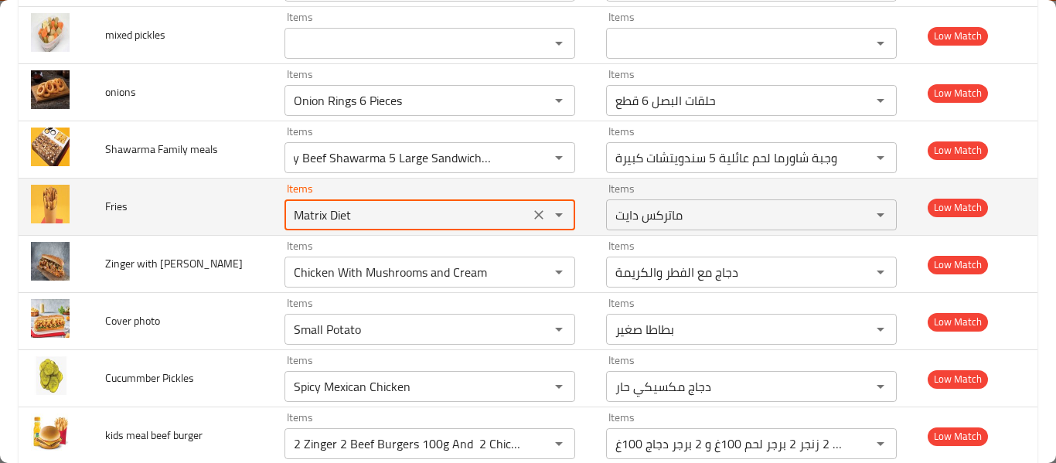
scroll to position [0, 0]
click at [390, 212] on input "Matrix Diet" at bounding box center [407, 215] width 236 height 22
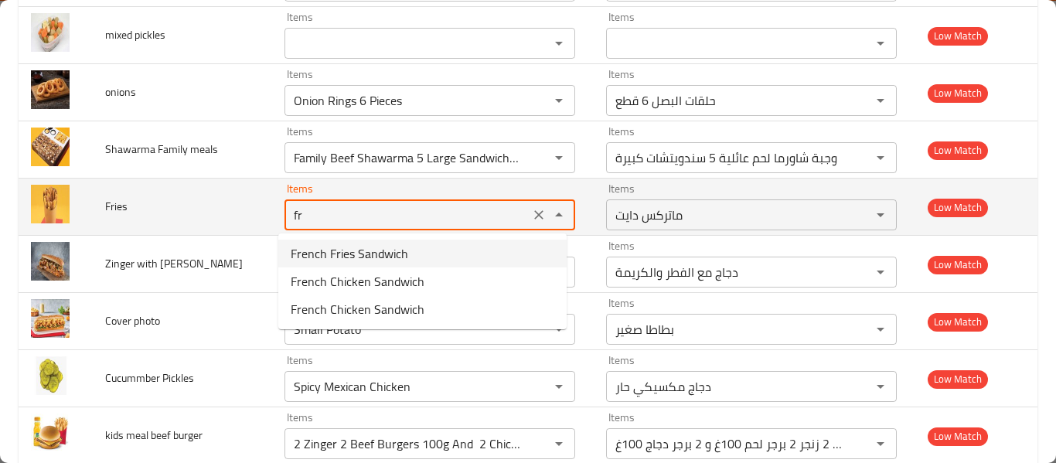
type input "f"
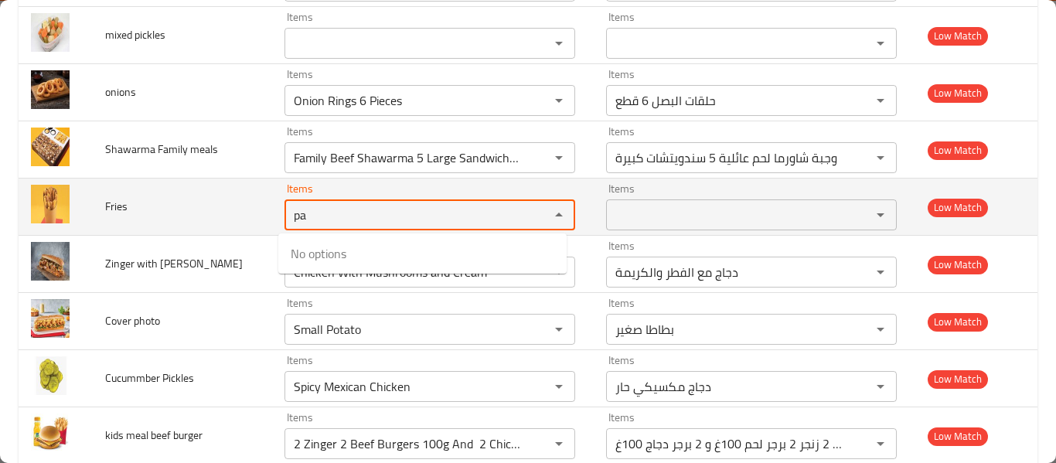
type input "p"
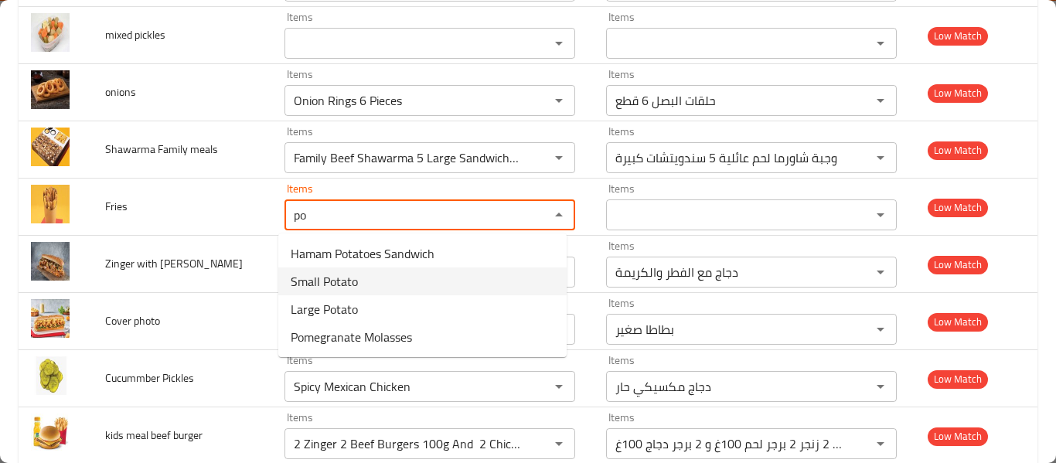
click at [301, 283] on span "Small Potato" at bounding box center [324, 281] width 67 height 19
type input "Small Potato"
type input "بطاطا صغير"
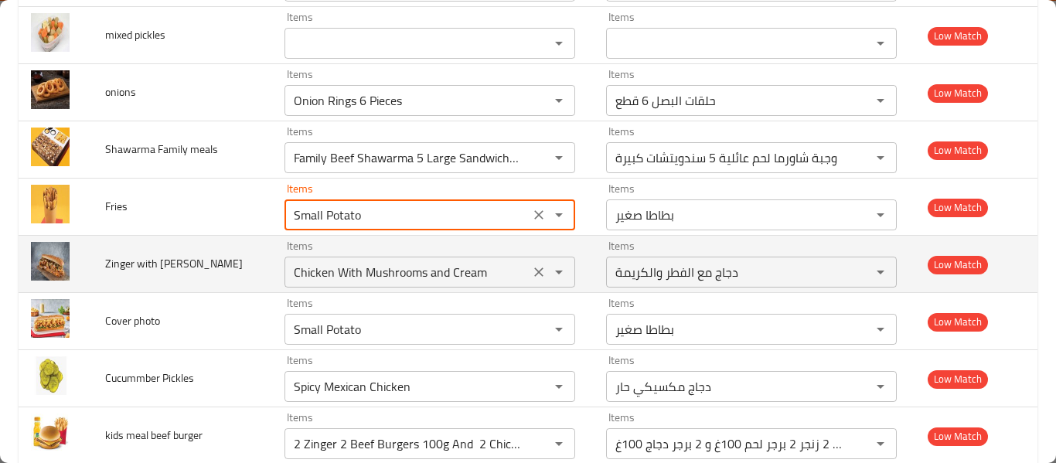
click at [528, 271] on button "Clear" at bounding box center [539, 272] width 22 height 22
type input "Small Potato"
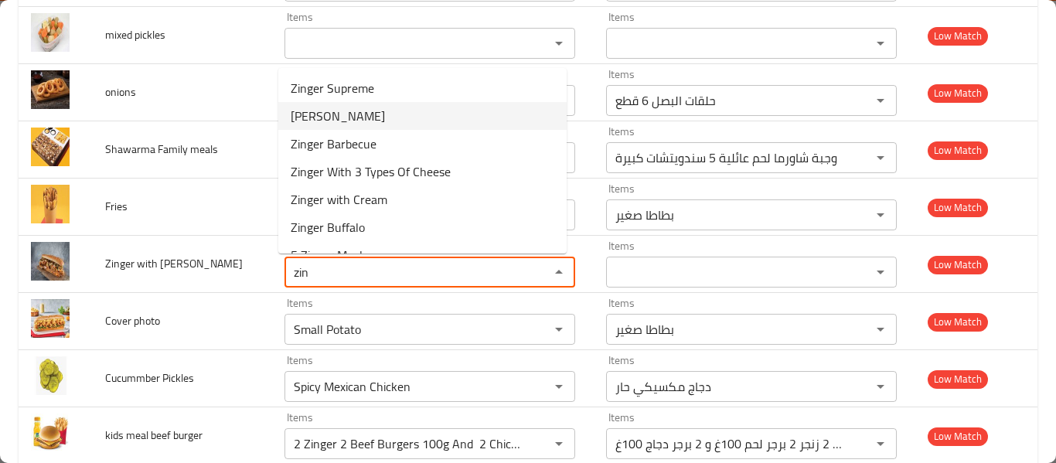
click at [379, 124] on halapino-option-1 "Jalapeno Zinger" at bounding box center [422, 116] width 288 height 28
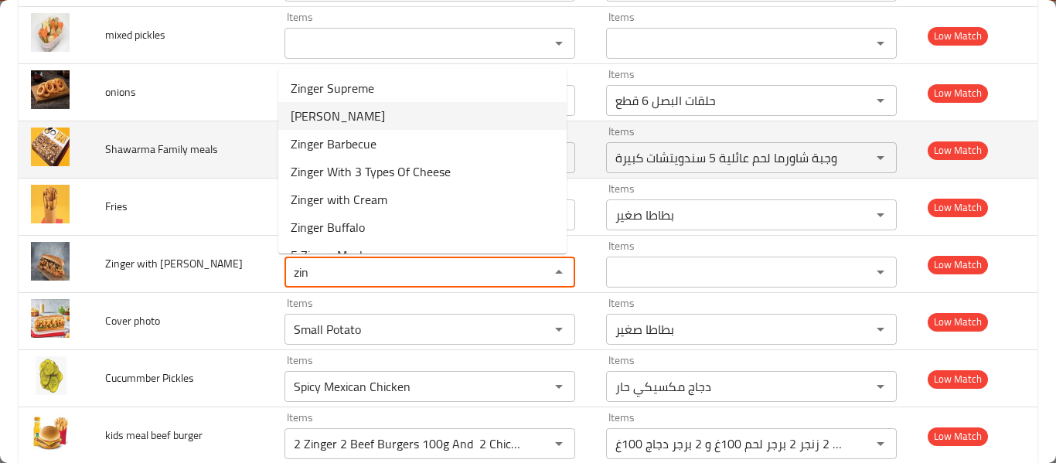
type halapino "Jalapeno Zinger"
type halapino-ar "زنجر هالبينو"
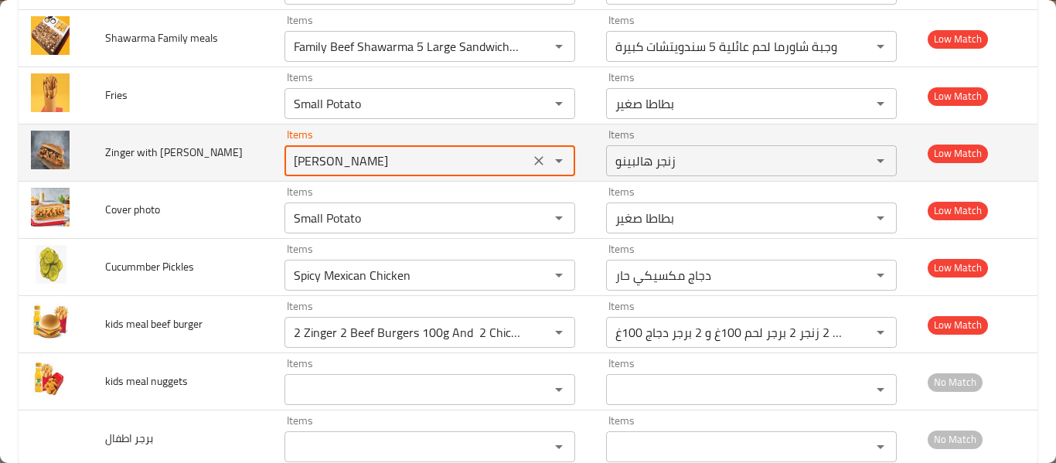
scroll to position [1177, 0]
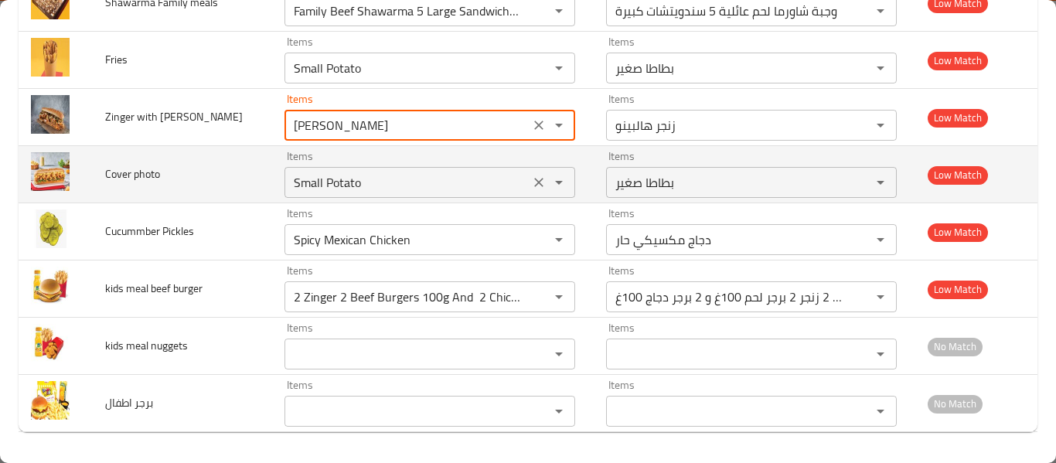
click at [531, 182] on icon "Clear" at bounding box center [538, 182] width 15 height 15
type halapino "Jalapeno Zinger"
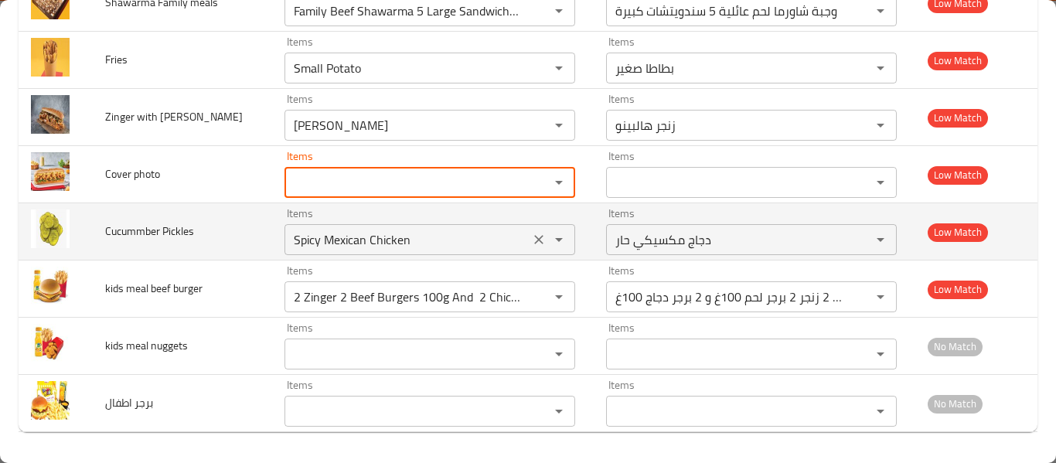
click at [531, 240] on icon "Clear" at bounding box center [538, 239] width 15 height 15
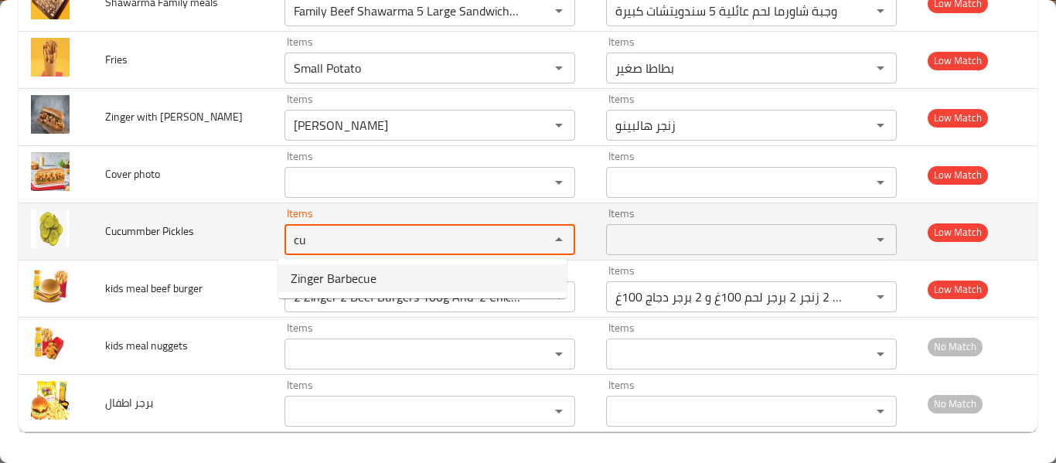
type Pickles "cu"
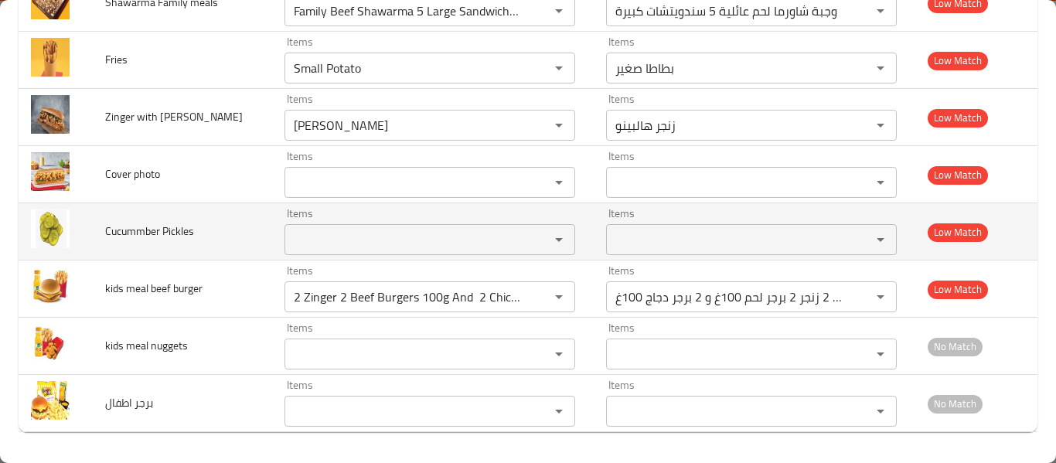
click at [128, 235] on span "Cucummber Pickles" at bounding box center [149, 231] width 89 height 20
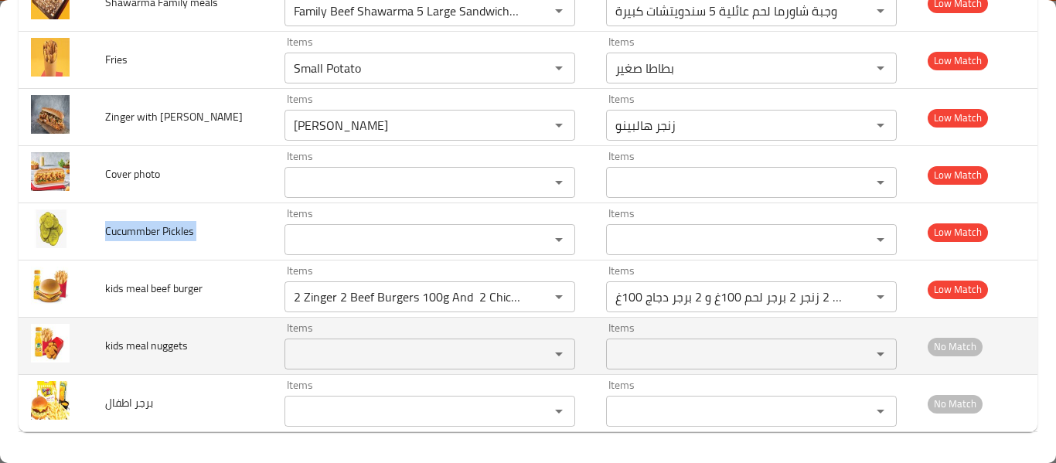
copy span "Cucummber Pickles"
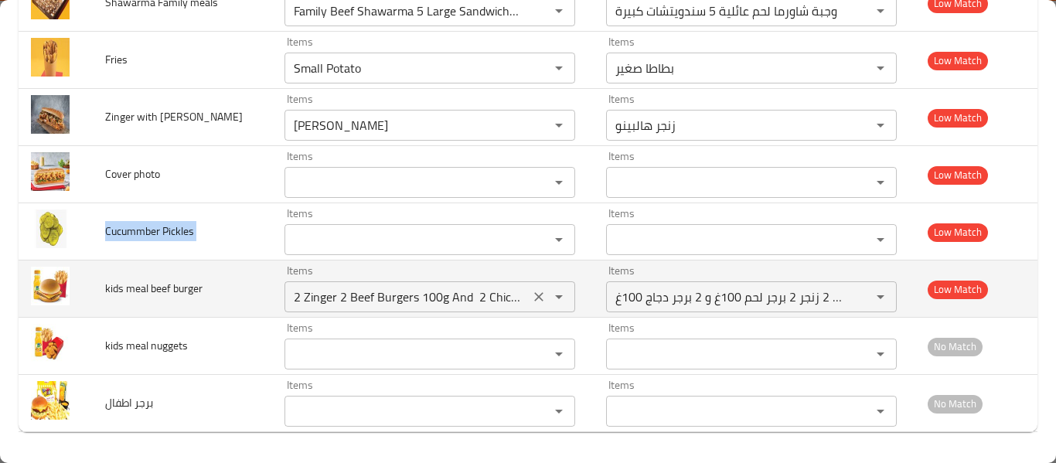
click at [531, 298] on icon "Clear" at bounding box center [538, 296] width 15 height 15
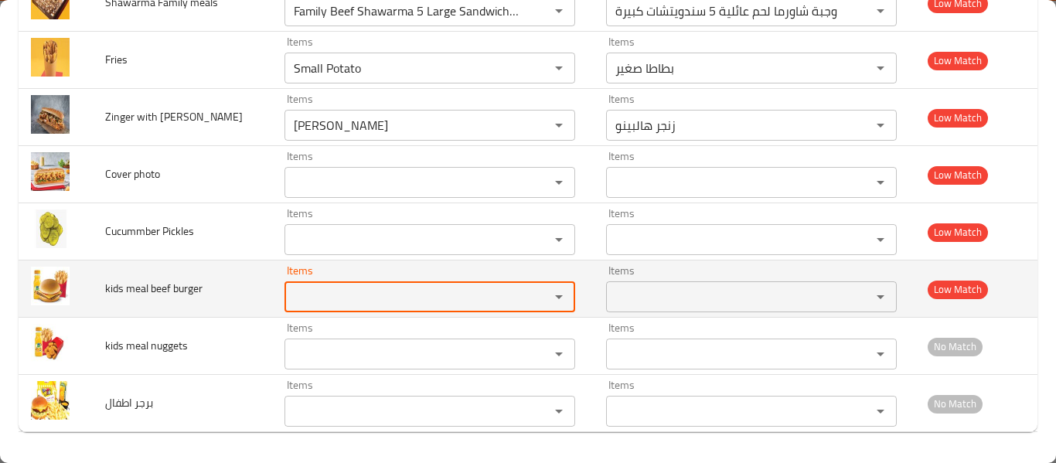
scroll to position [0, 0]
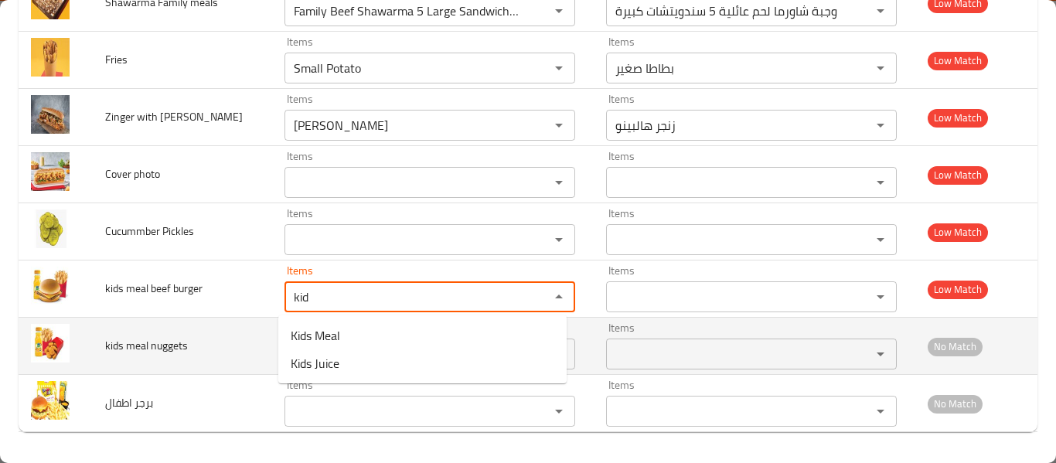
type burger "kid"
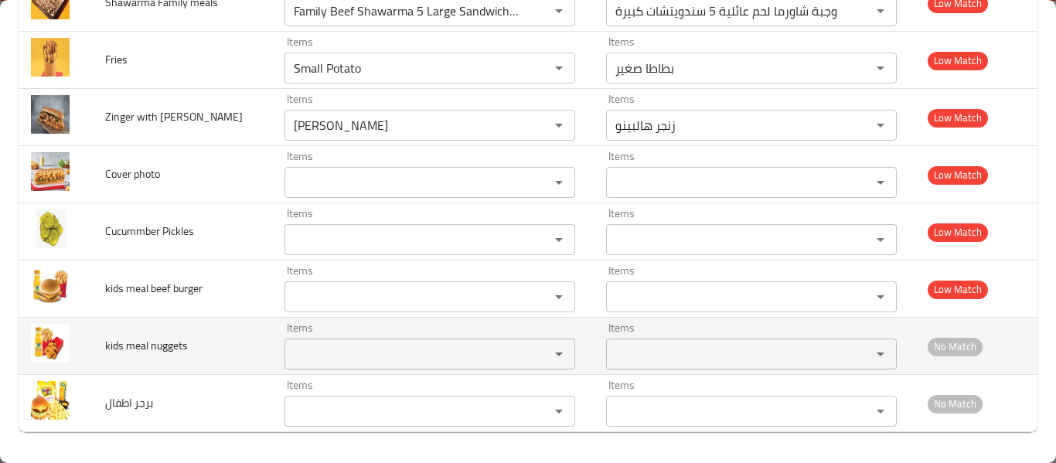
click at [136, 339] on span "kids meal nuggets" at bounding box center [146, 345] width 83 height 20
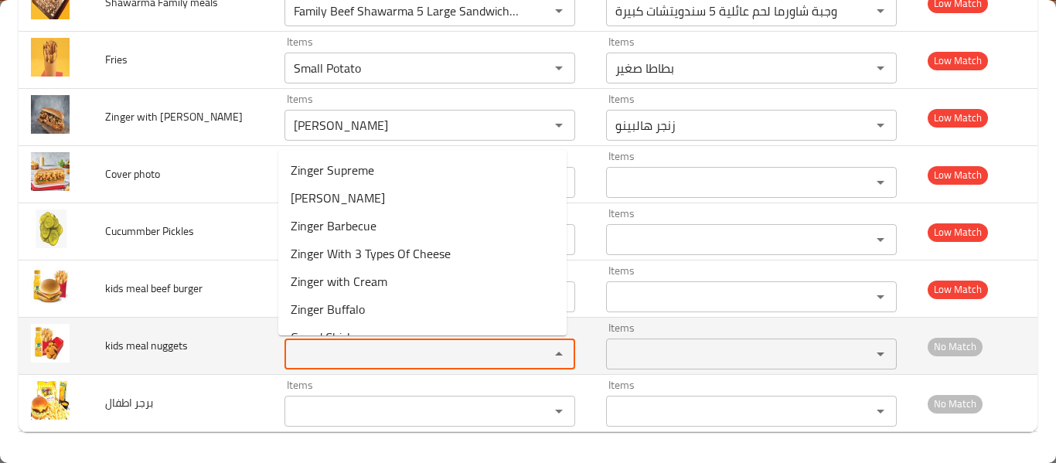
click at [318, 355] on nuggets "Items" at bounding box center [407, 354] width 236 height 22
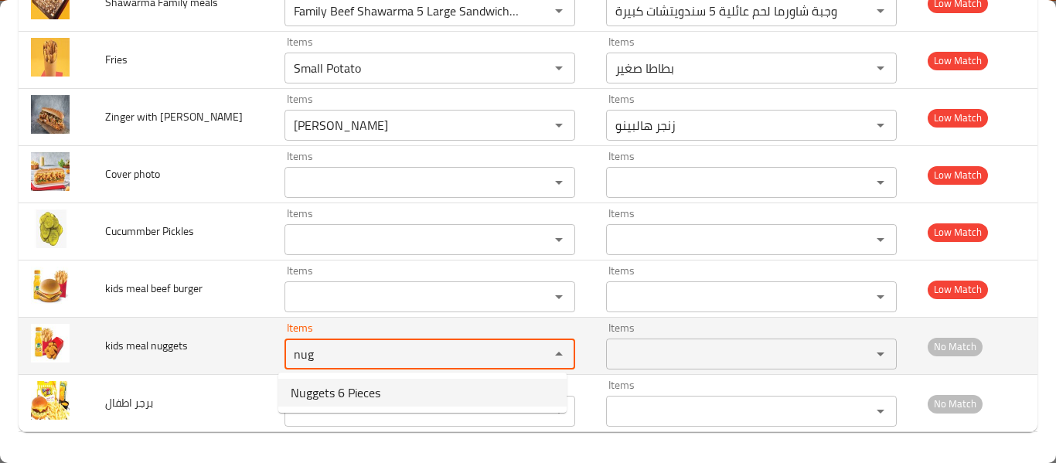
type nuggets "nug"
click at [149, 343] on span "kids meal nuggets" at bounding box center [146, 345] width 83 height 20
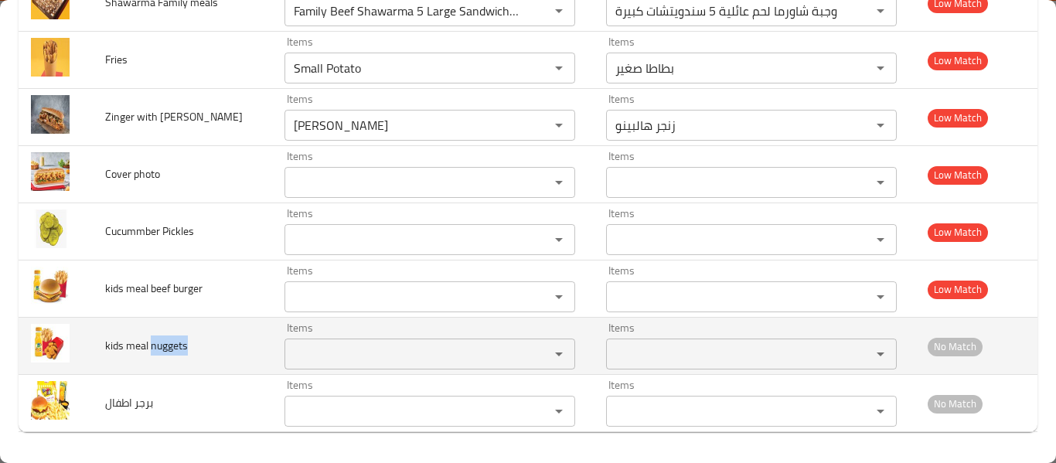
click at [149, 343] on span "kids meal nuggets" at bounding box center [146, 345] width 83 height 20
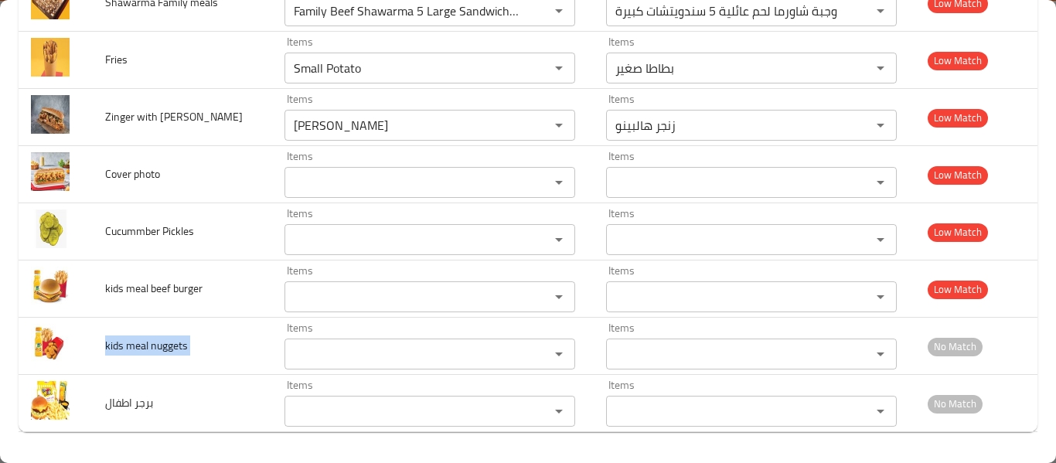
copy span "kids meal nuggets"
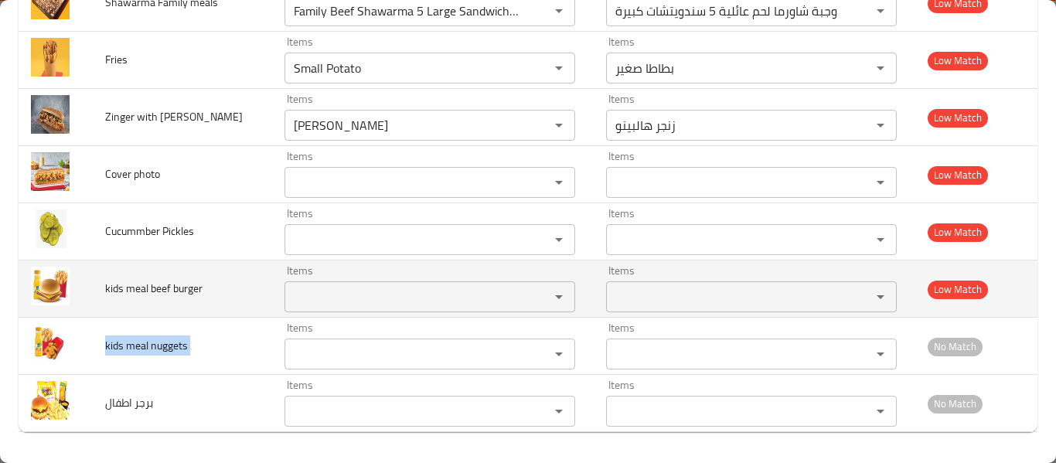
click at [168, 284] on span "kids meal beef burger" at bounding box center [153, 288] width 97 height 20
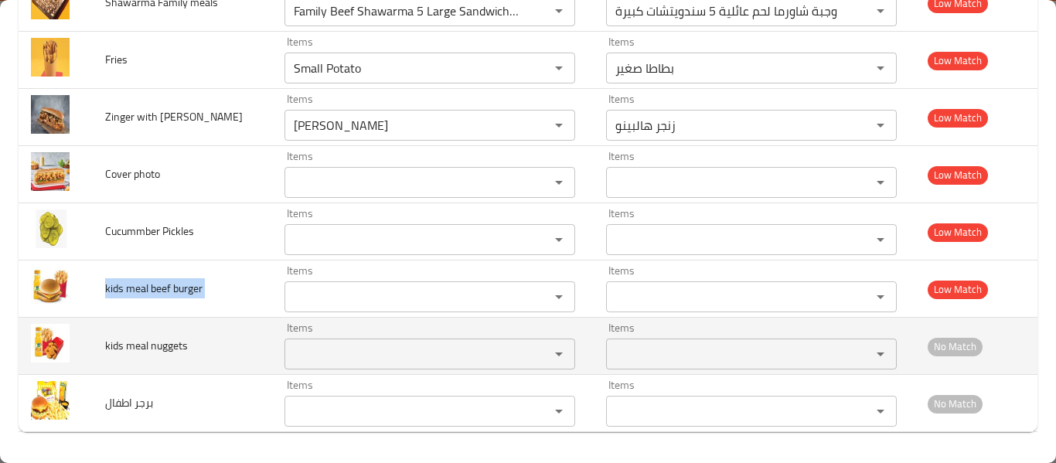
copy span "kids meal beef burger"
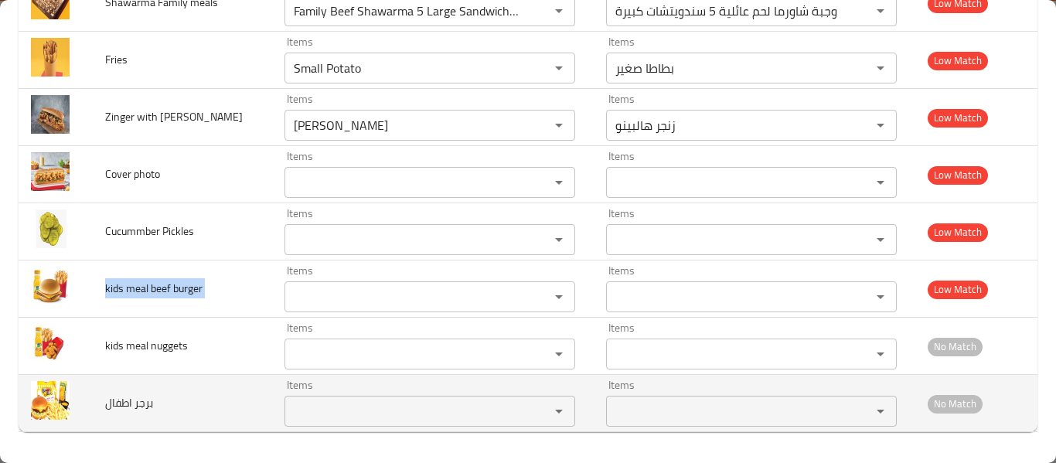
click at [327, 393] on div "Items Items" at bounding box center [429, 403] width 291 height 47
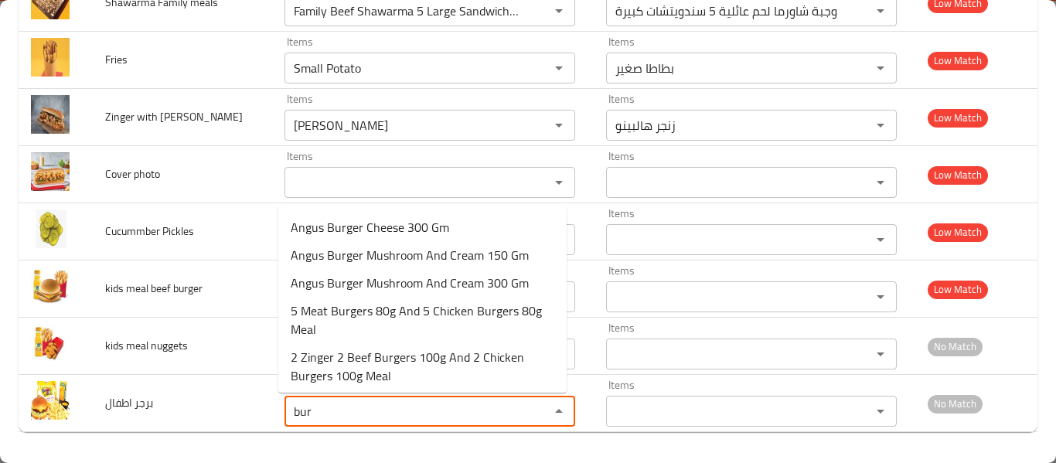
scroll to position [309, 0]
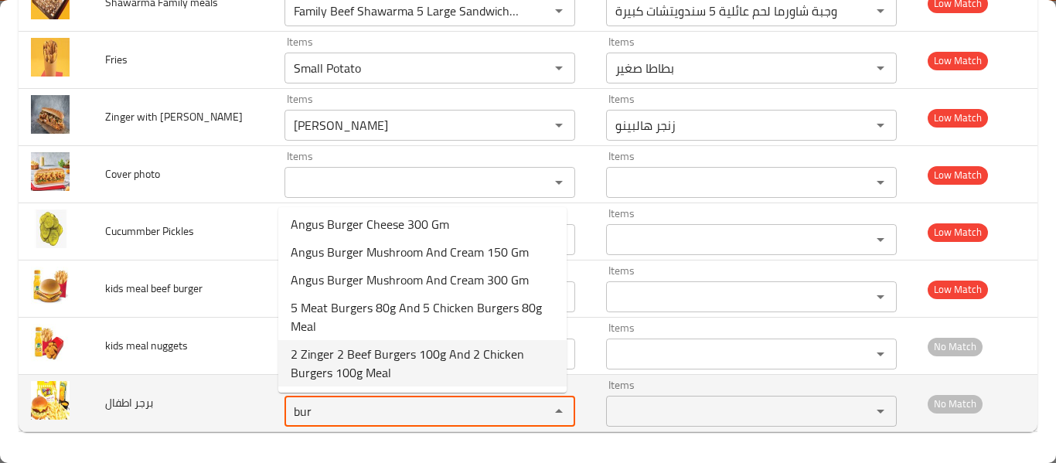
click at [376, 405] on اطفال "bur" at bounding box center [407, 411] width 236 height 22
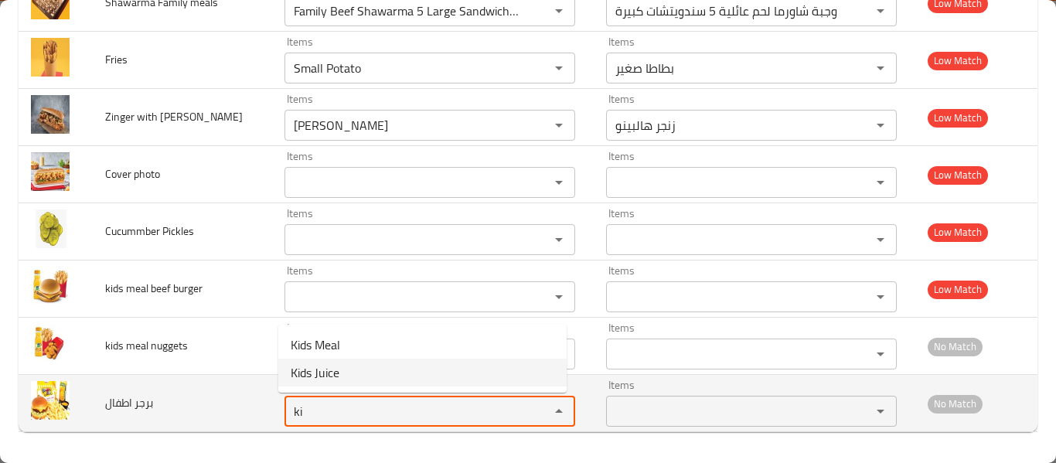
type اطفال "ki"
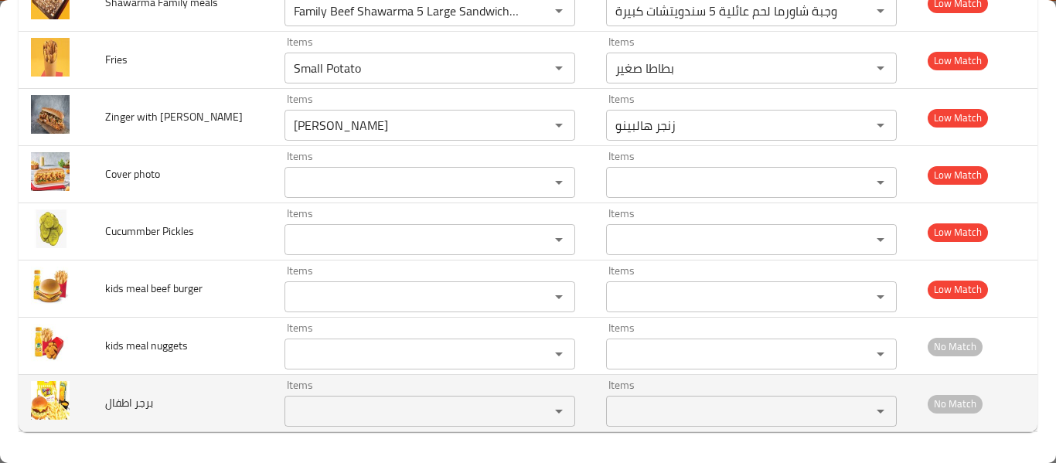
click at [242, 415] on td "برجر اطفال" at bounding box center [182, 403] width 179 height 57
click at [138, 407] on span "برجر اطفال" at bounding box center [129, 403] width 48 height 20
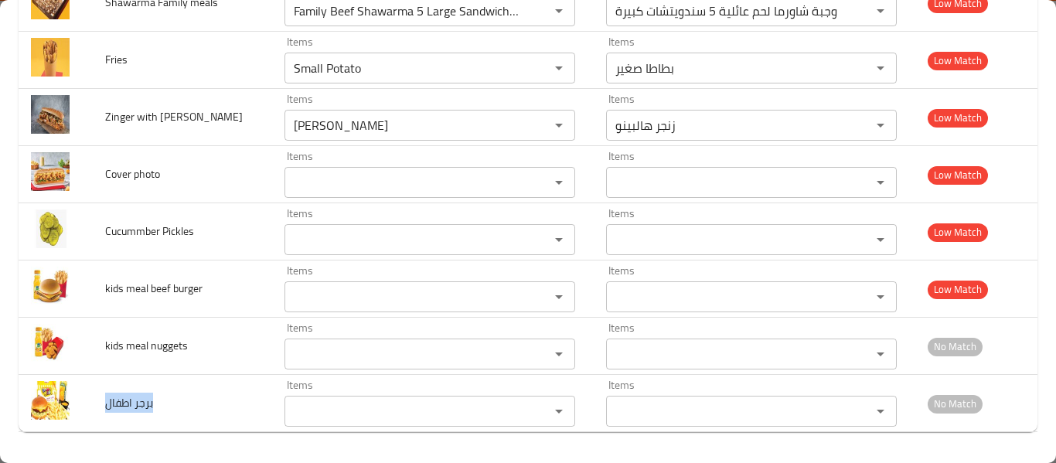
copy span "برجر اطفال"
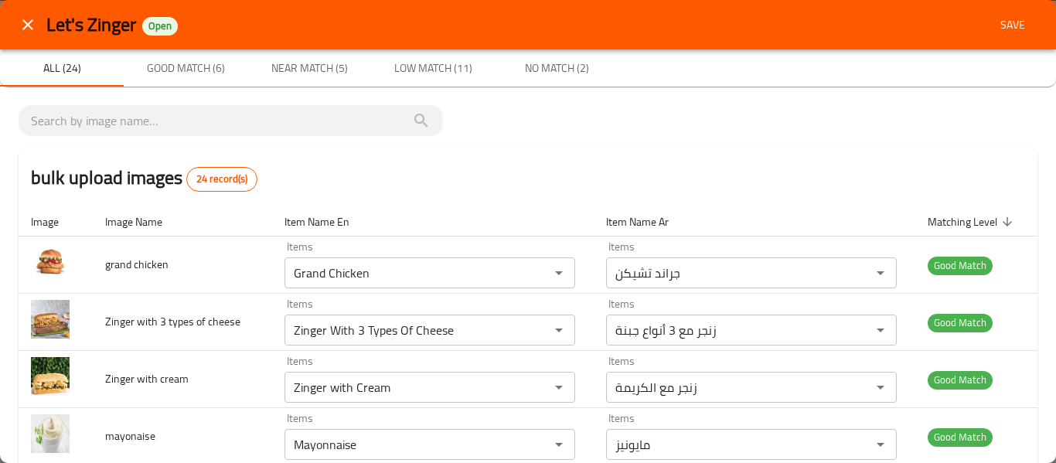
click at [1002, 29] on span "Save" at bounding box center [1012, 24] width 37 height 19
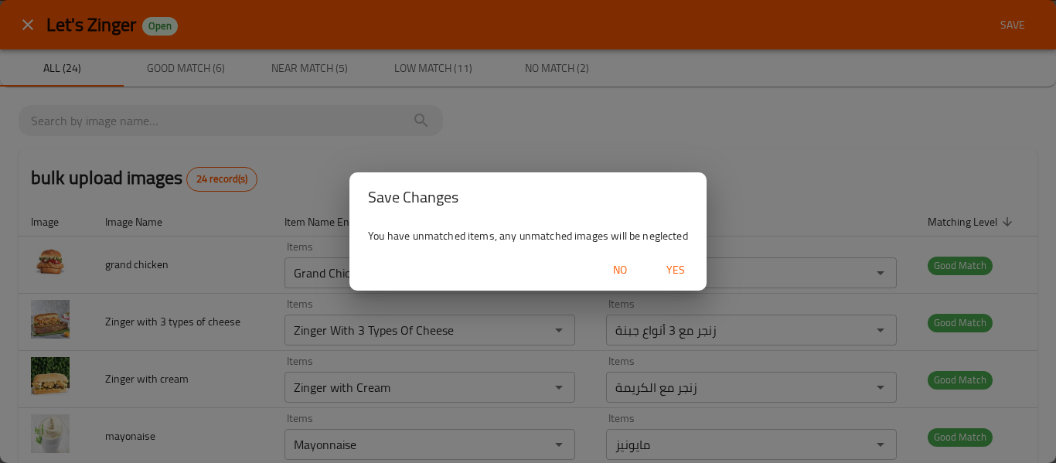
click at [678, 277] on span "Yes" at bounding box center [675, 269] width 37 height 19
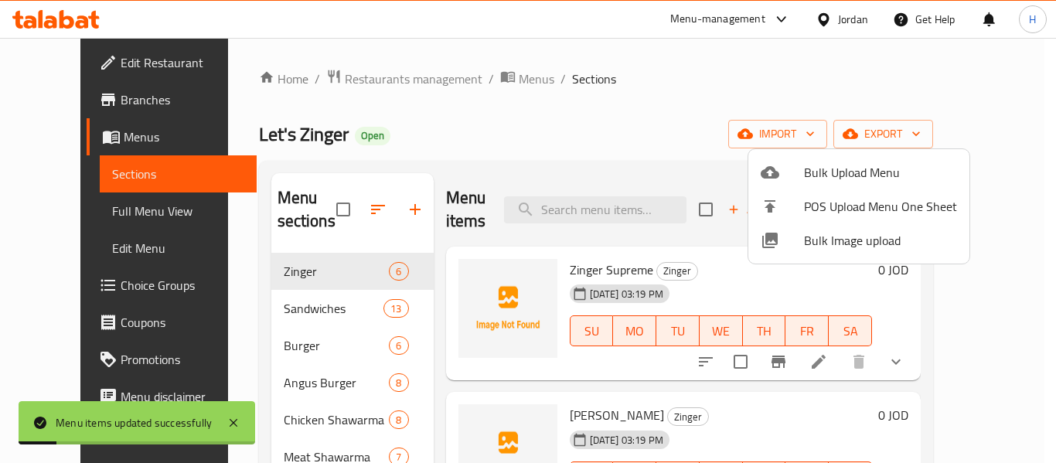
click at [883, 276] on div at bounding box center [528, 231] width 1056 height 463
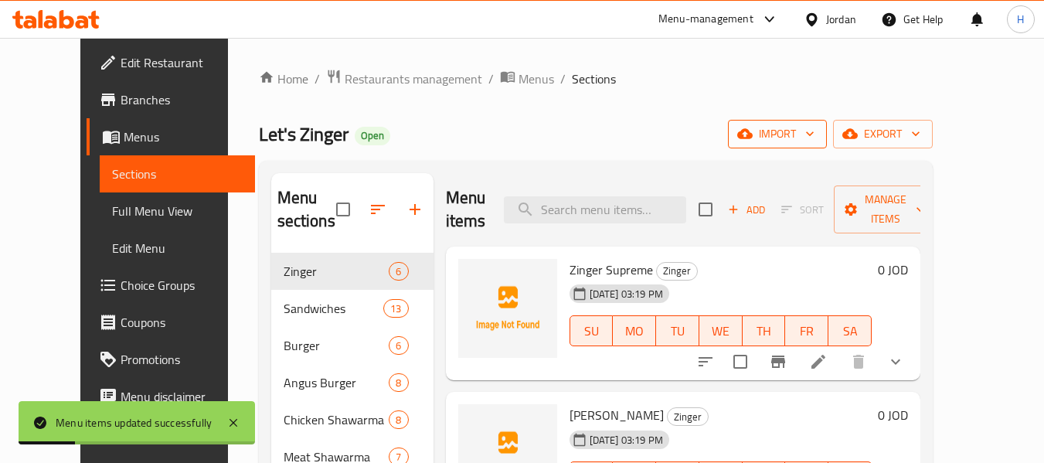
click at [815, 130] on span "import" at bounding box center [777, 133] width 74 height 19
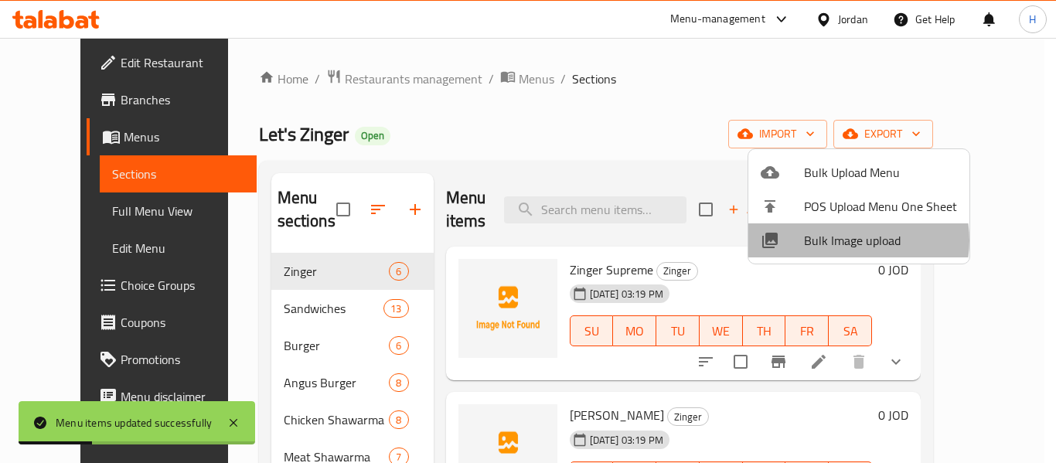
click at [849, 240] on span "Bulk Image upload" at bounding box center [880, 240] width 153 height 19
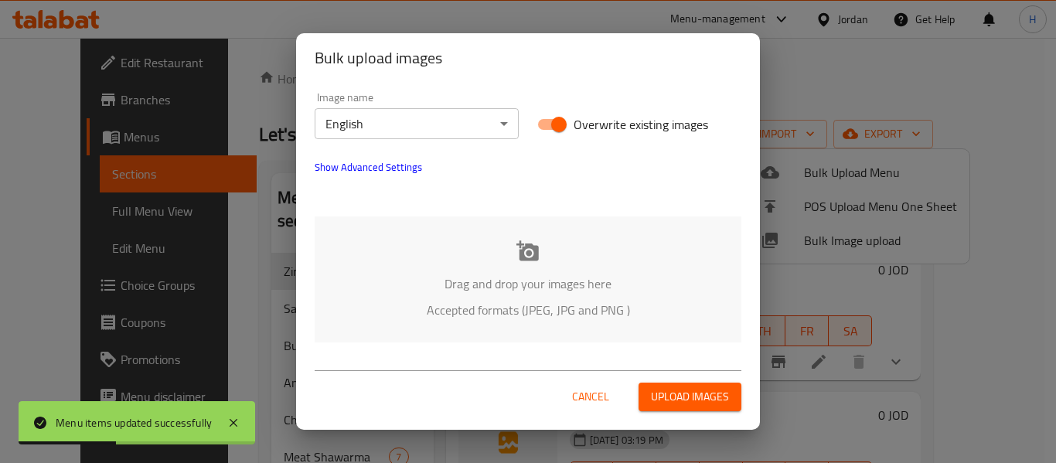
click at [367, 132] on body "Menu items updated successfully ​ Menu-management Jordan Get Help H Edit Restau…" at bounding box center [528, 250] width 1056 height 425
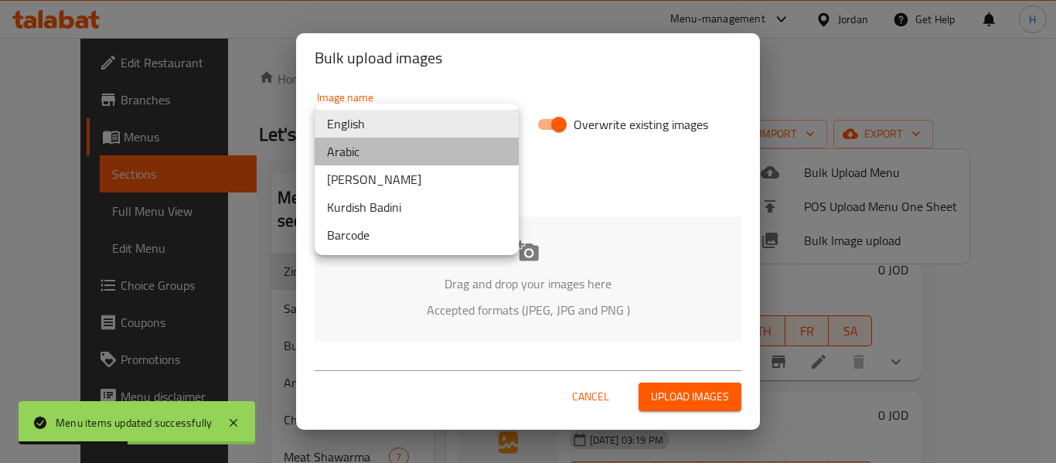
click at [359, 154] on li "Arabic" at bounding box center [417, 152] width 204 height 28
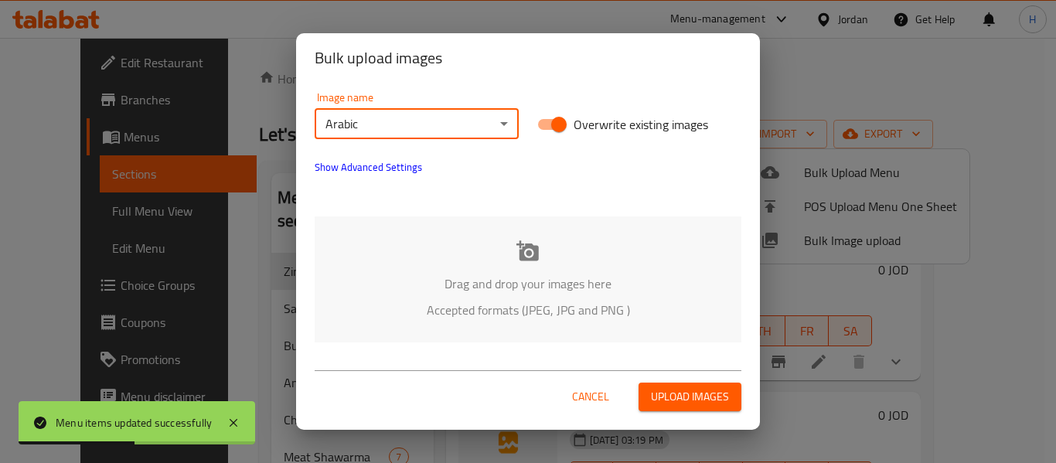
click at [380, 277] on p "Drag and drop your images here" at bounding box center [528, 283] width 380 height 19
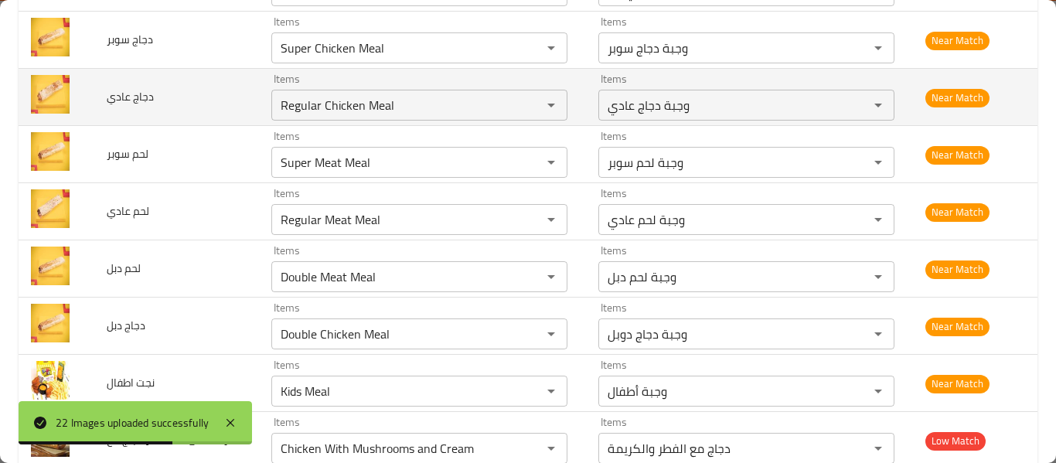
scroll to position [825, 0]
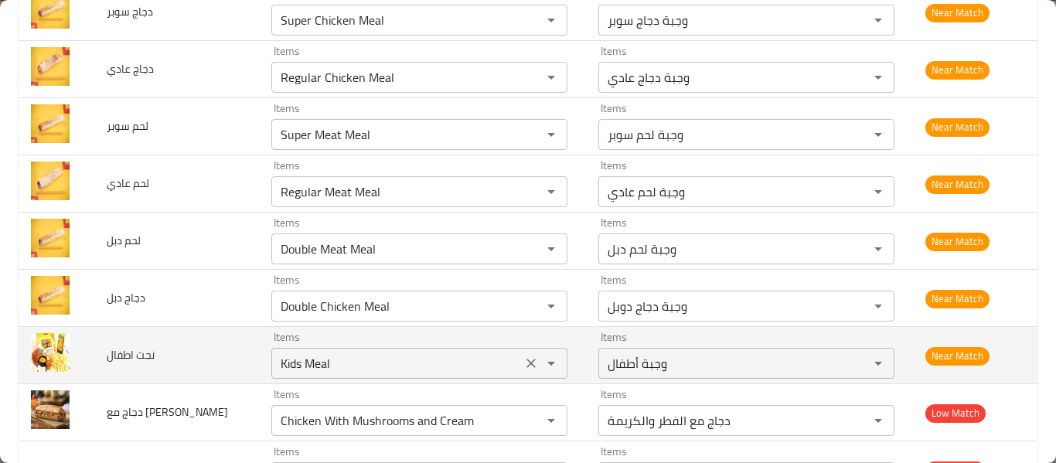
click at [288, 369] on اطفال "Kids Meal" at bounding box center [396, 363] width 241 height 22
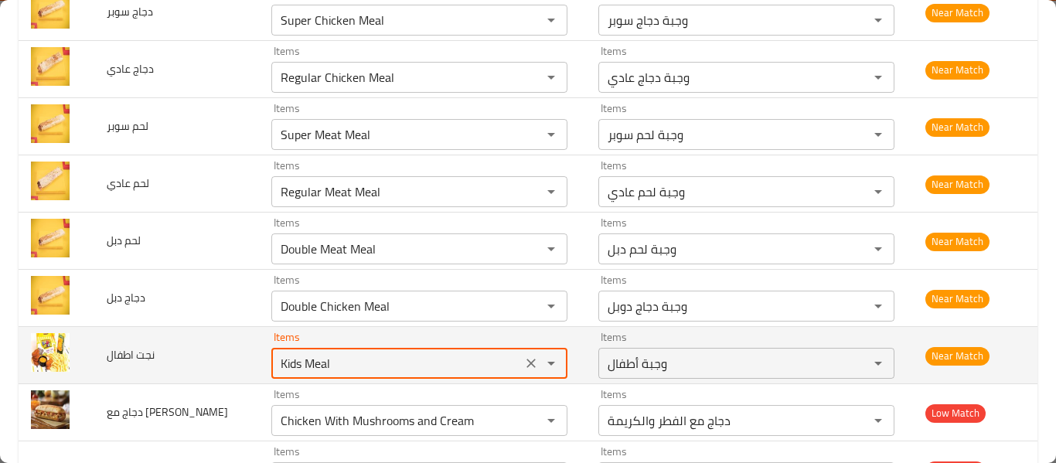
click at [288, 369] on اطفال "Kids Meal" at bounding box center [396, 363] width 241 height 22
type اطفال "Kids Meal"
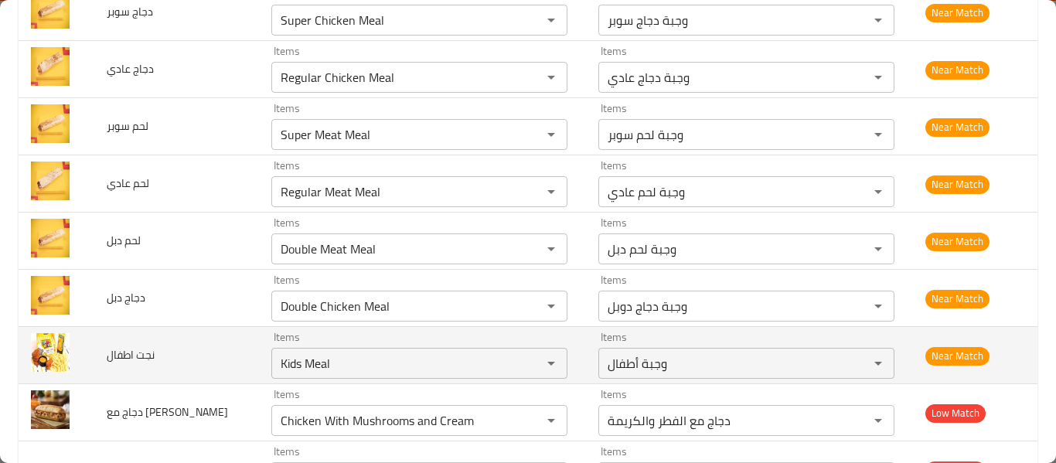
click at [142, 357] on span "نجت اطفال" at bounding box center [131, 355] width 48 height 20
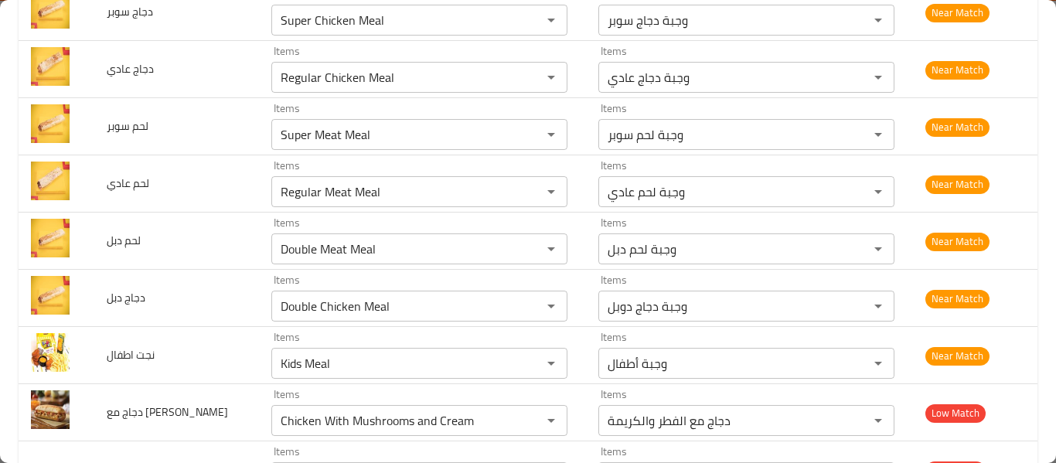
click at [132, 366] on div at bounding box center [132, 366] width 0 height 0
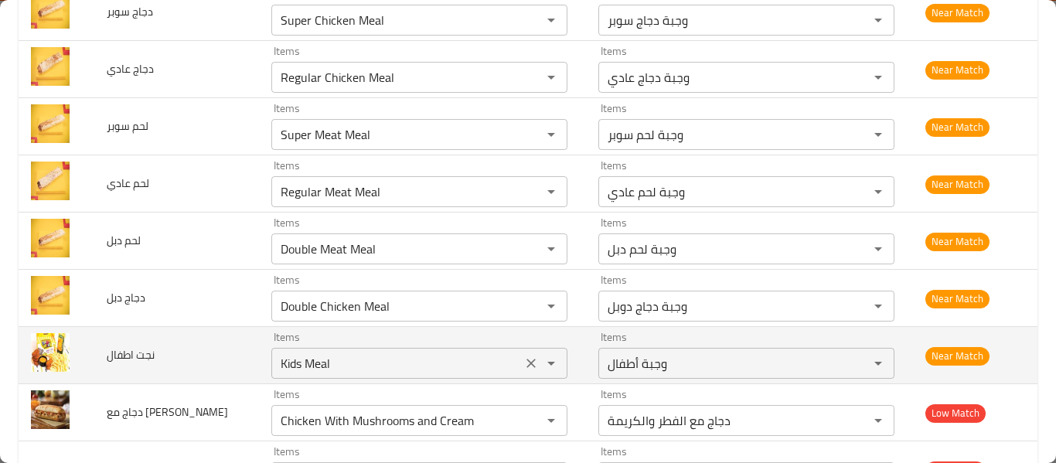
click at [523, 362] on icon "Clear" at bounding box center [530, 363] width 15 height 15
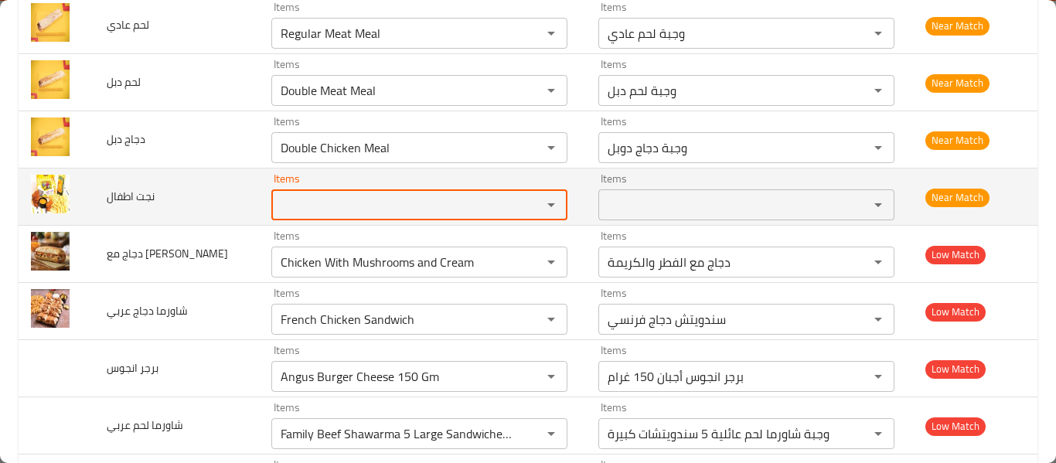
scroll to position [1030, 0]
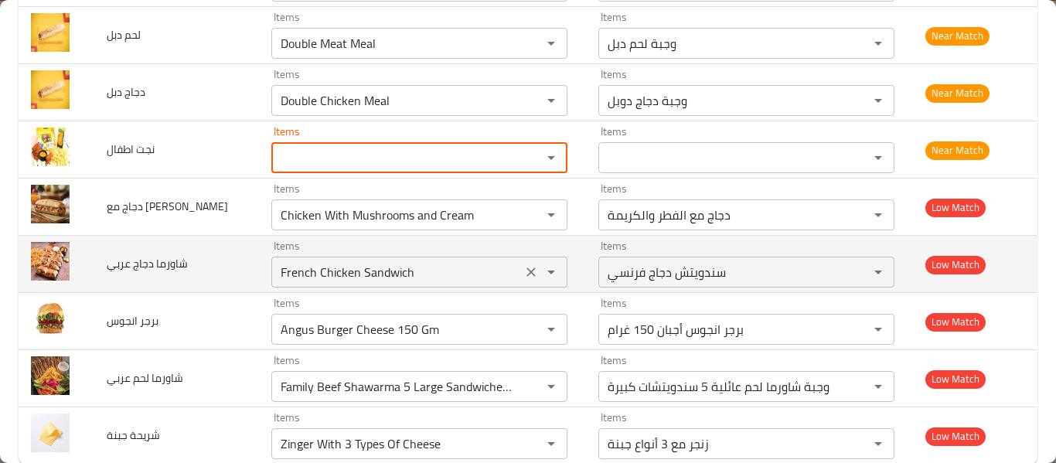
click at [523, 267] on icon "Clear" at bounding box center [530, 271] width 15 height 15
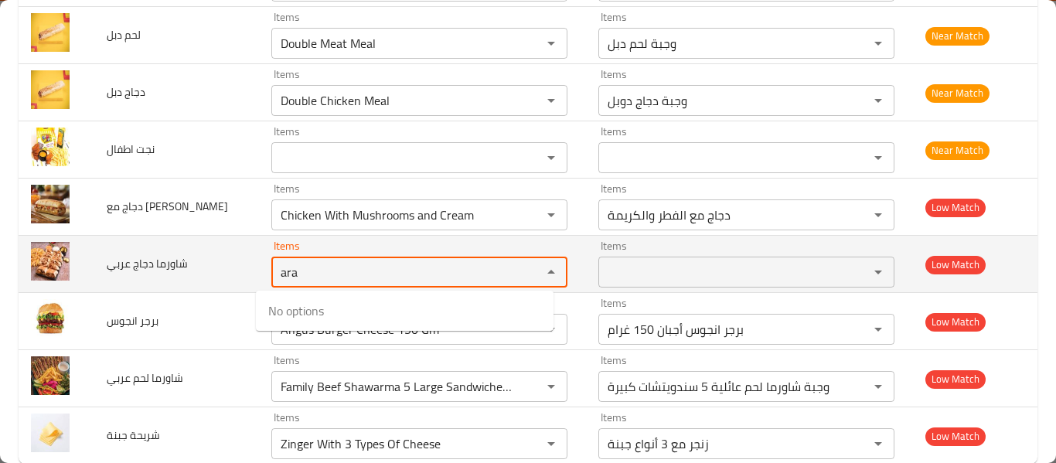
type عربي "ara"
click at [156, 265] on span "شاورما دجاج عربي" at bounding box center [147, 264] width 81 height 20
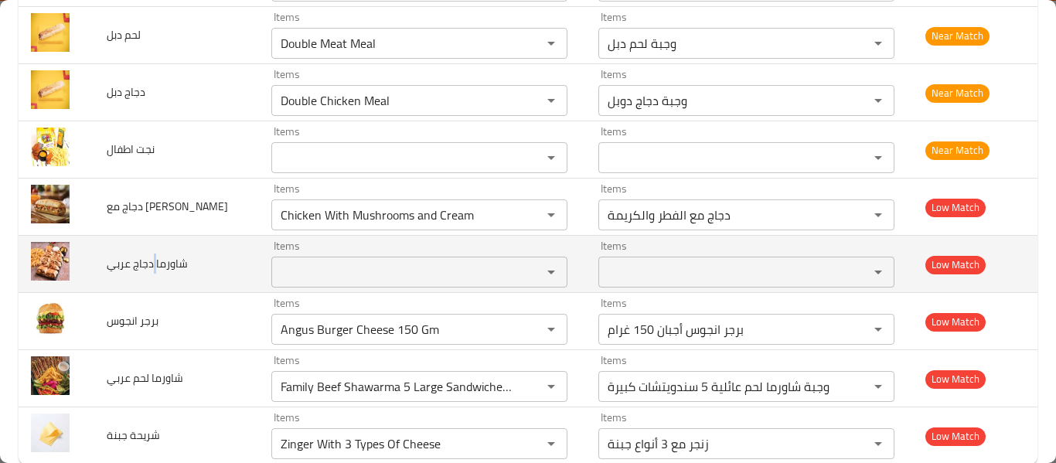
click at [156, 265] on span "شاورما دجاج عربي" at bounding box center [147, 264] width 81 height 20
click at [312, 268] on عربي "Items" at bounding box center [396, 272] width 241 height 22
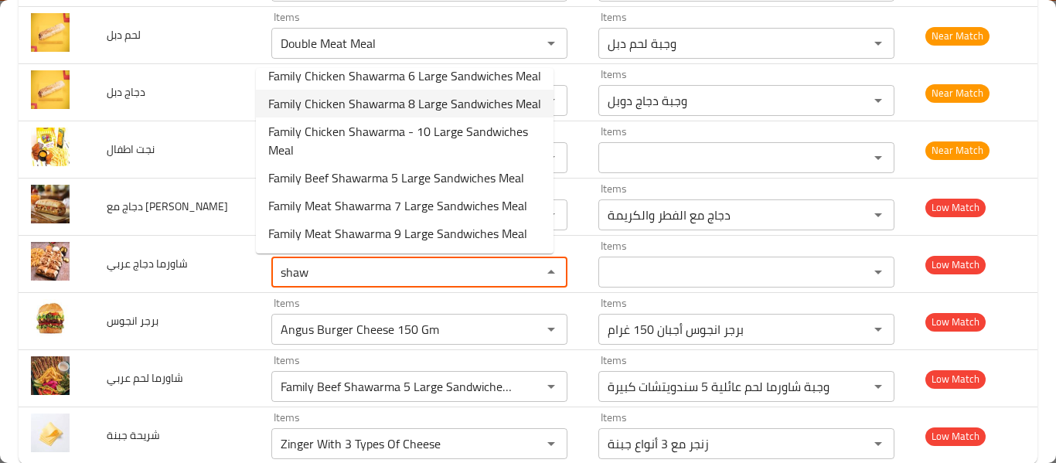
scroll to position [96, 0]
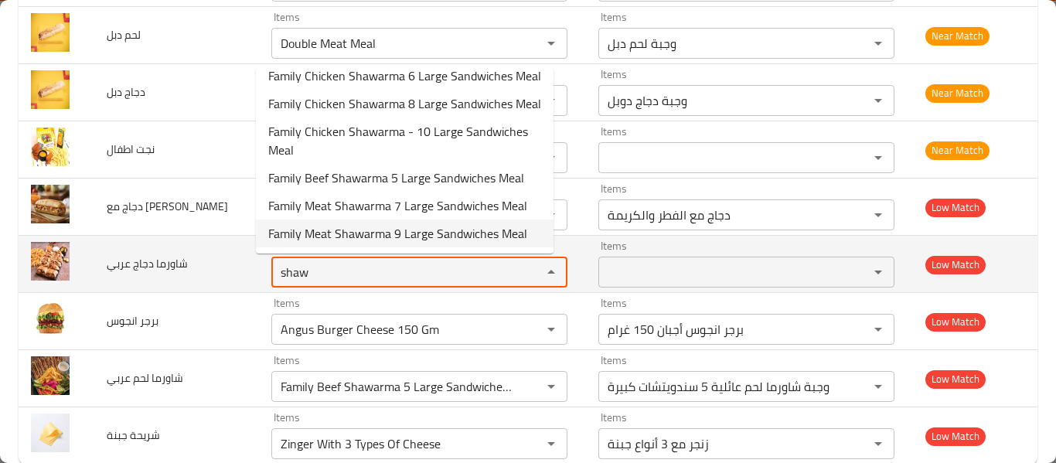
type عربي "shaw"
click at [141, 268] on span "شاورما دجاج عربي" at bounding box center [147, 264] width 81 height 20
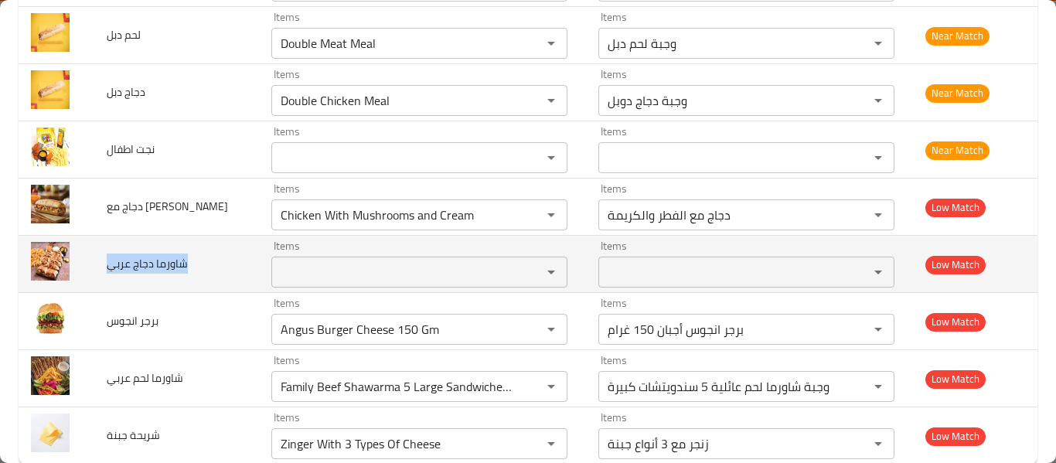
click at [141, 268] on span "شاورما دجاج عربي" at bounding box center [147, 264] width 81 height 20
copy span "شاورما دجاج عربي"
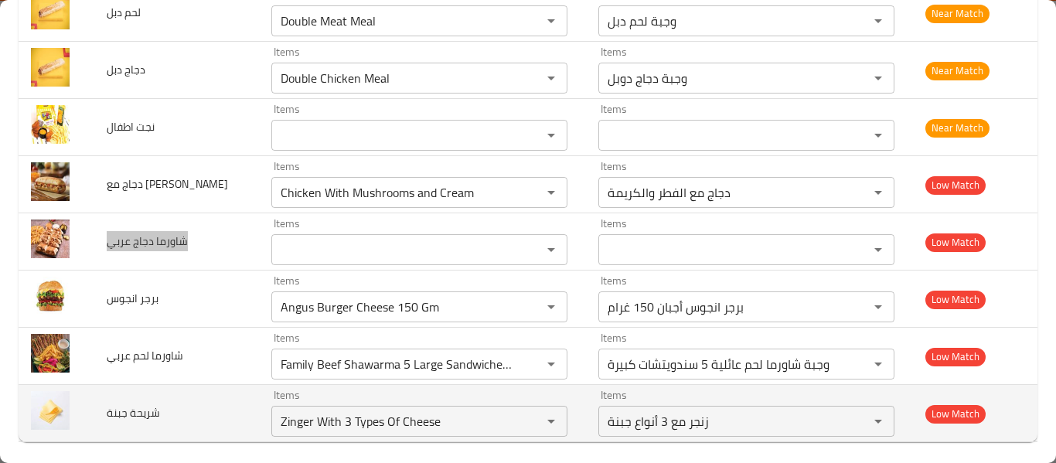
scroll to position [1063, 0]
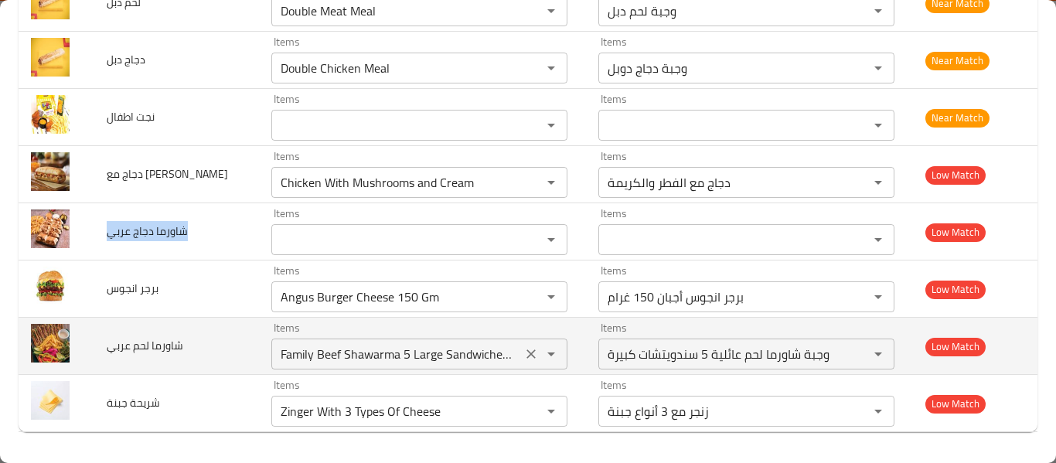
drag, startPoint x: 513, startPoint y: 351, endPoint x: 472, endPoint y: 366, distance: 43.8
click at [523, 351] on icon "Clear" at bounding box center [530, 353] width 15 height 15
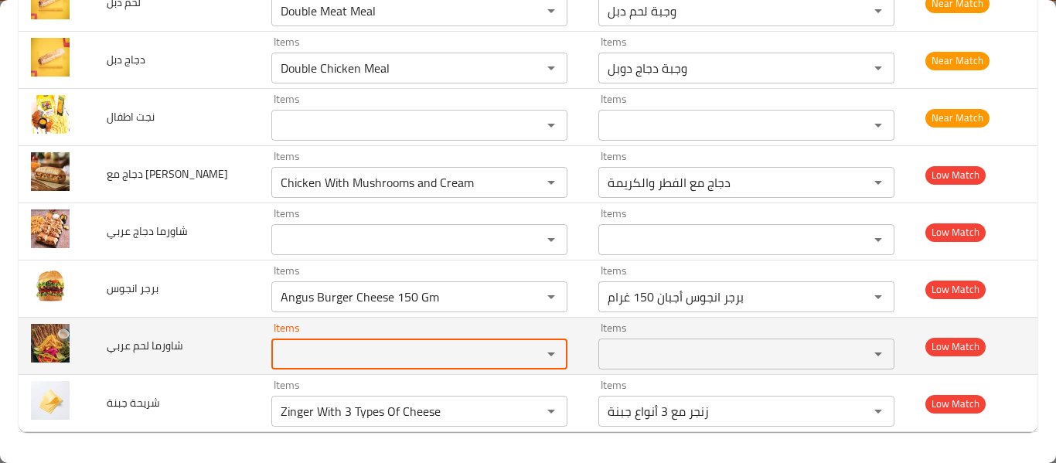
scroll to position [0, 0]
click at [128, 343] on span "شاورما لحم عربي" at bounding box center [145, 345] width 77 height 20
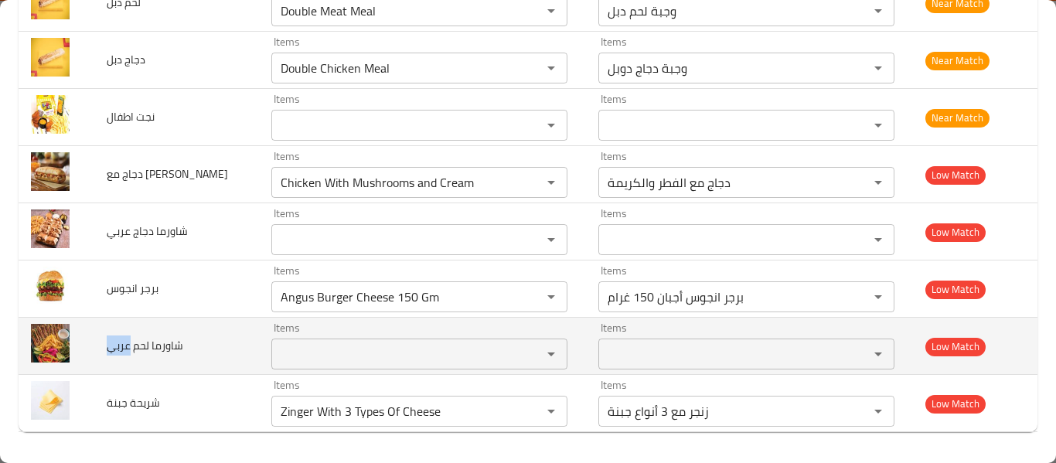
click at [128, 343] on span "شاورما لحم عربي" at bounding box center [145, 345] width 77 height 20
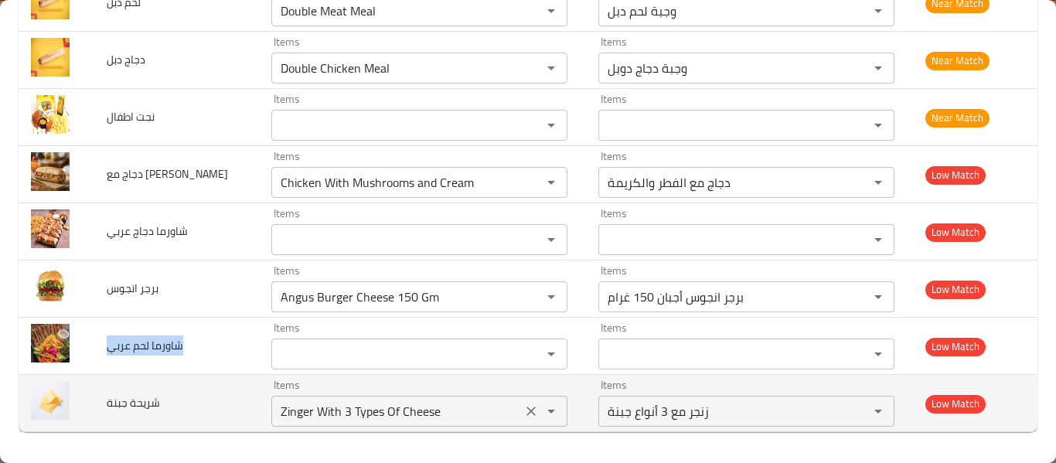
copy span "شاورما لحم عربي"
click at [523, 407] on icon "Clear" at bounding box center [530, 410] width 15 height 15
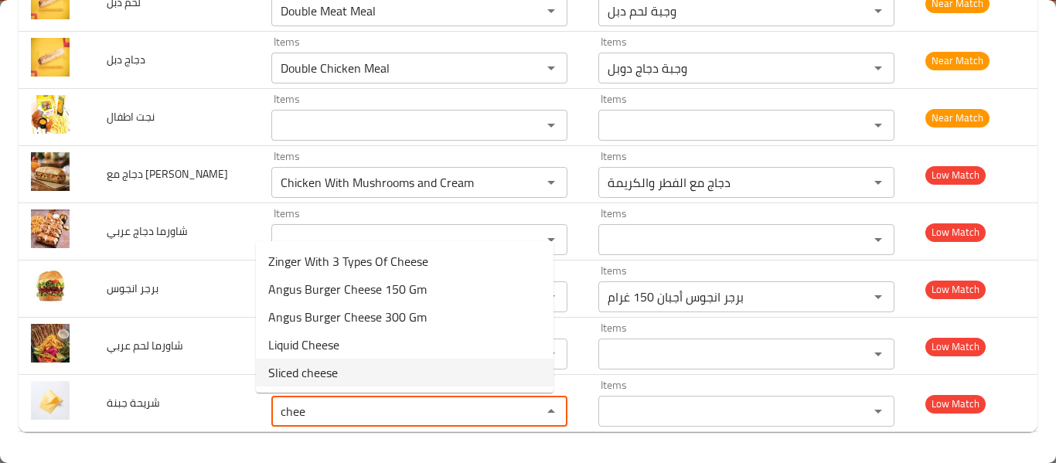
click at [377, 373] on جبنة-option-4 "Sliced cheese" at bounding box center [405, 373] width 298 height 28
type جبنة "Sliced cheese"
type جبنة-ar "جبنة شرحات"
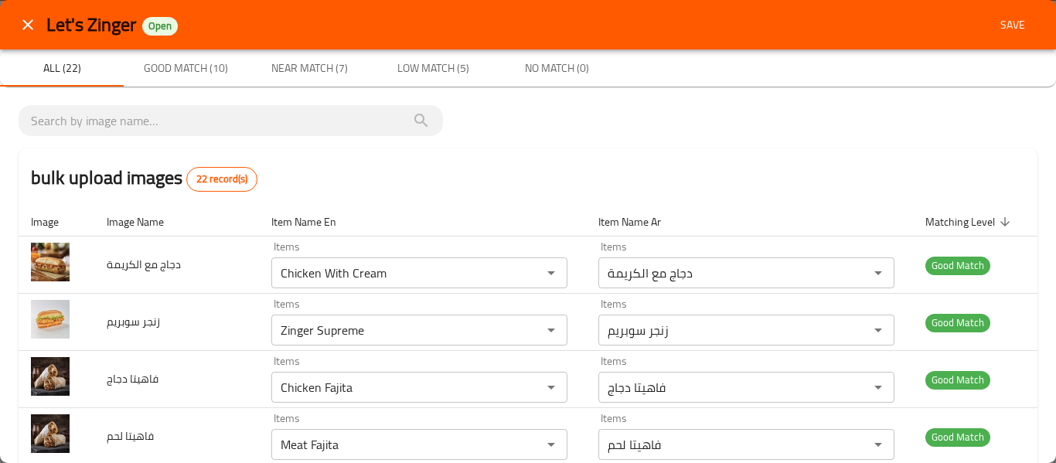
type جبنة "Sliced cheese"
click at [994, 22] on span "Save" at bounding box center [1012, 24] width 37 height 19
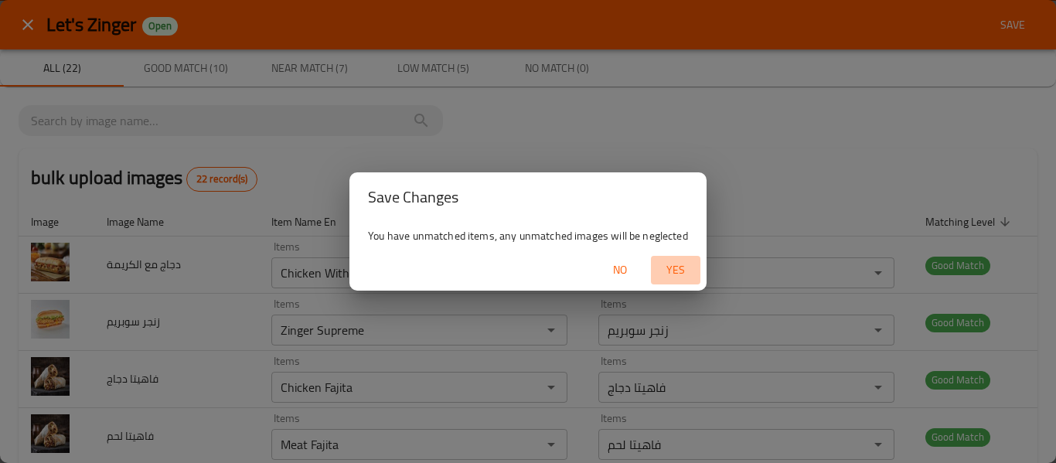
click at [684, 262] on span "Yes" at bounding box center [675, 269] width 37 height 19
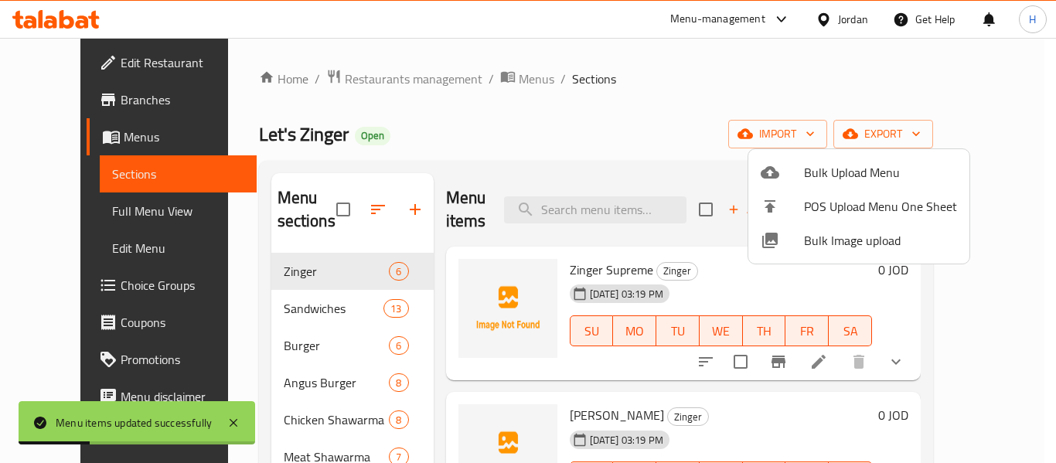
click at [114, 208] on div at bounding box center [528, 231] width 1056 height 463
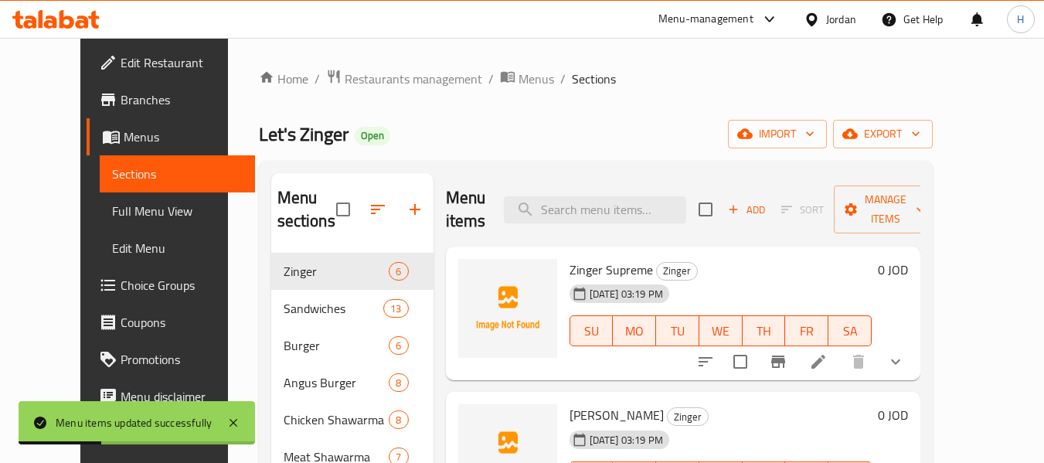
click at [112, 220] on span "Full Menu View" at bounding box center [177, 211] width 131 height 19
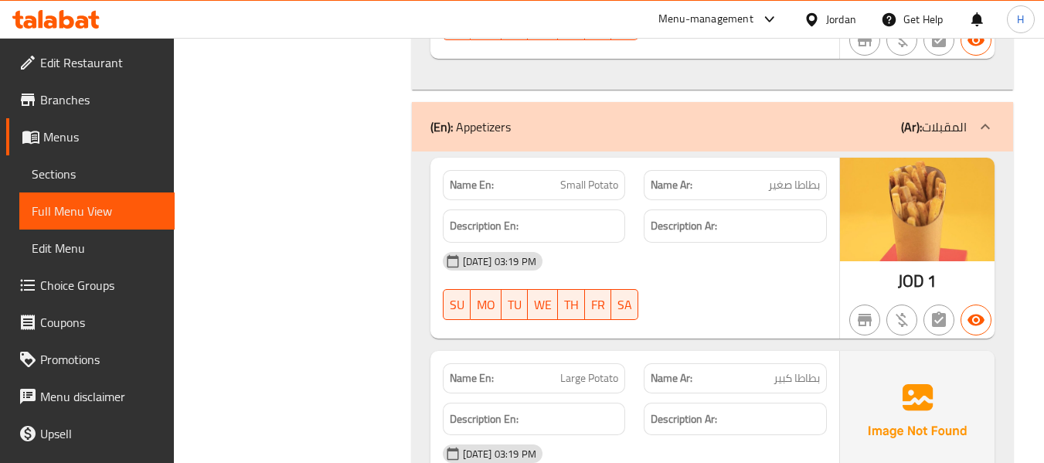
scroll to position [15465, 0]
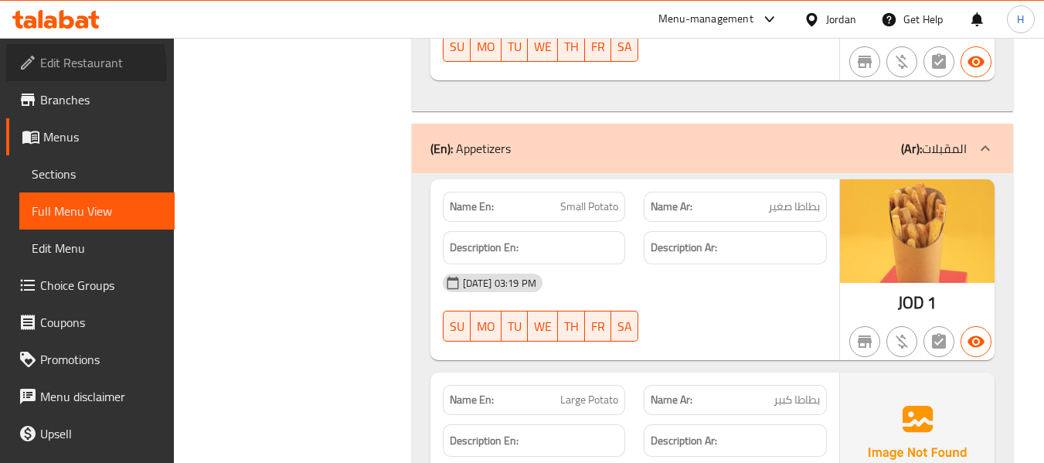
click at [53, 70] on span "Edit Restaurant" at bounding box center [101, 62] width 122 height 19
